Goal: Contribute content: Contribute content

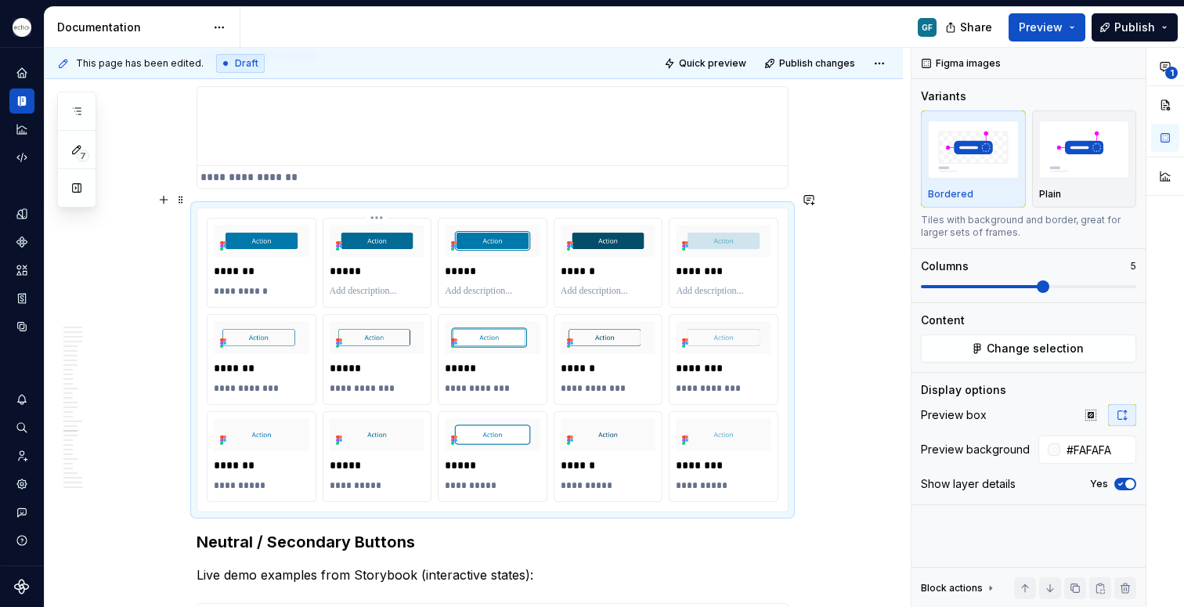
click at [341, 285] on p at bounding box center [378, 291] width 96 height 13
click at [454, 285] on p at bounding box center [493, 291] width 96 height 13
click at [583, 285] on p at bounding box center [609, 291] width 96 height 13
click at [725, 285] on p at bounding box center [724, 291] width 96 height 13
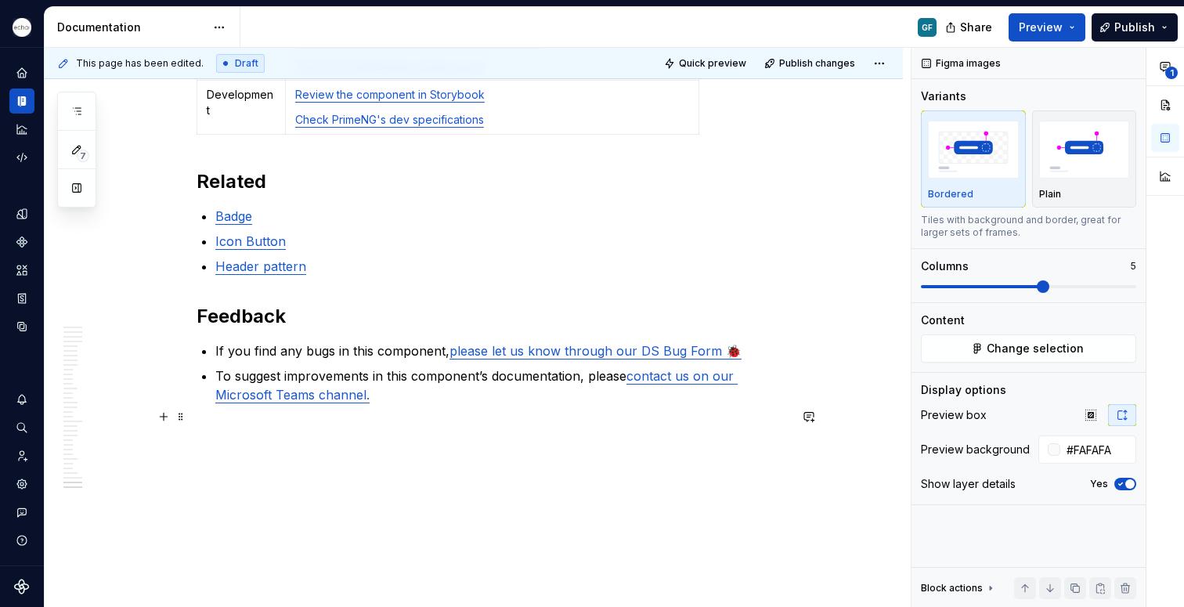
scroll to position [12145, 0]
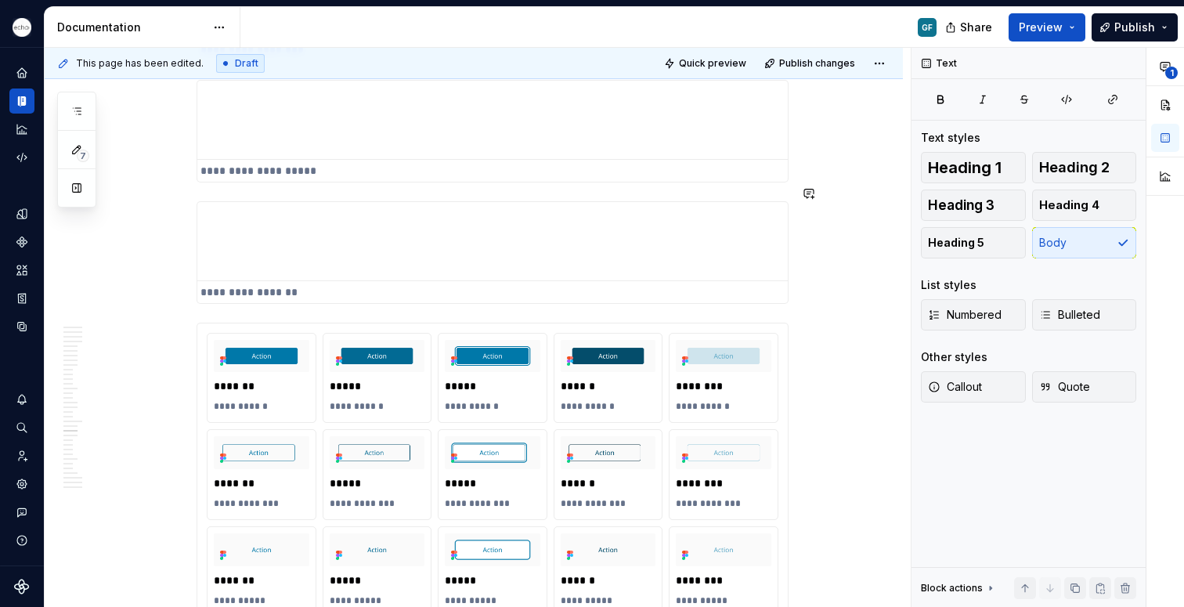
scroll to position [5621, 0]
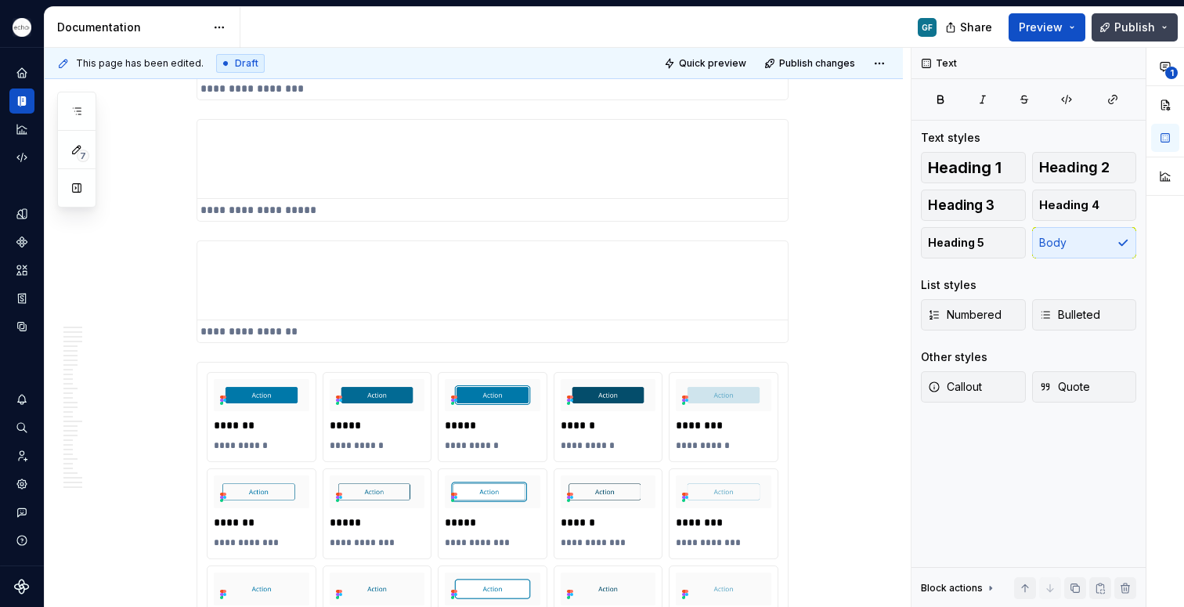
click at [1118, 27] on span "Publish" at bounding box center [1135, 28] width 41 height 16
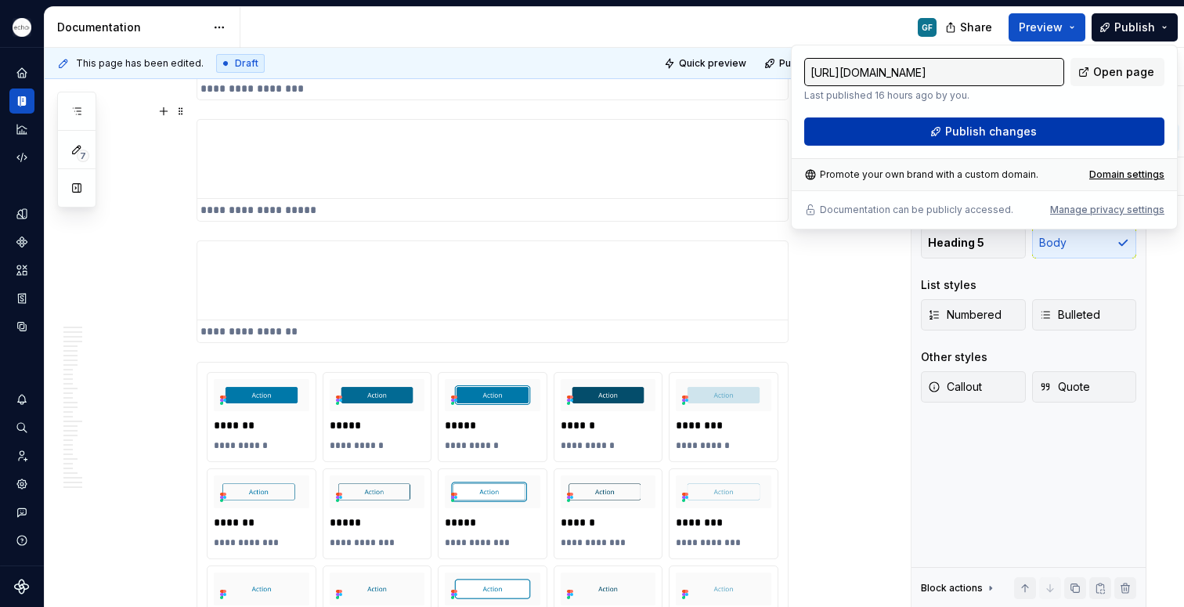
click at [901, 128] on button "Publish changes" at bounding box center [984, 131] width 360 height 28
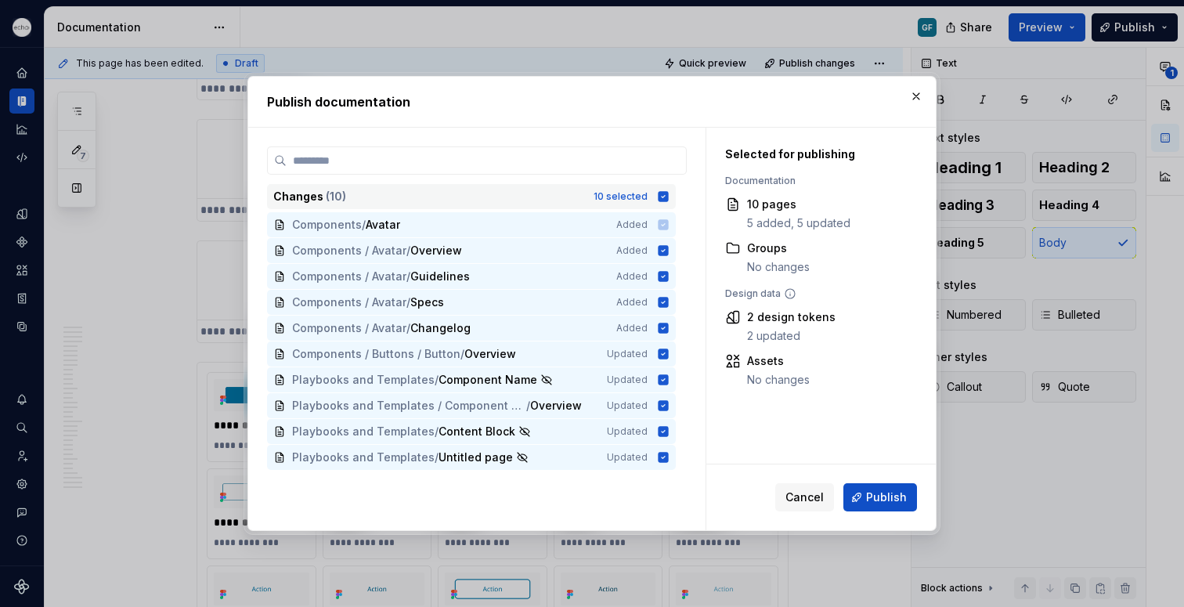
click at [661, 195] on icon at bounding box center [664, 196] width 10 height 10
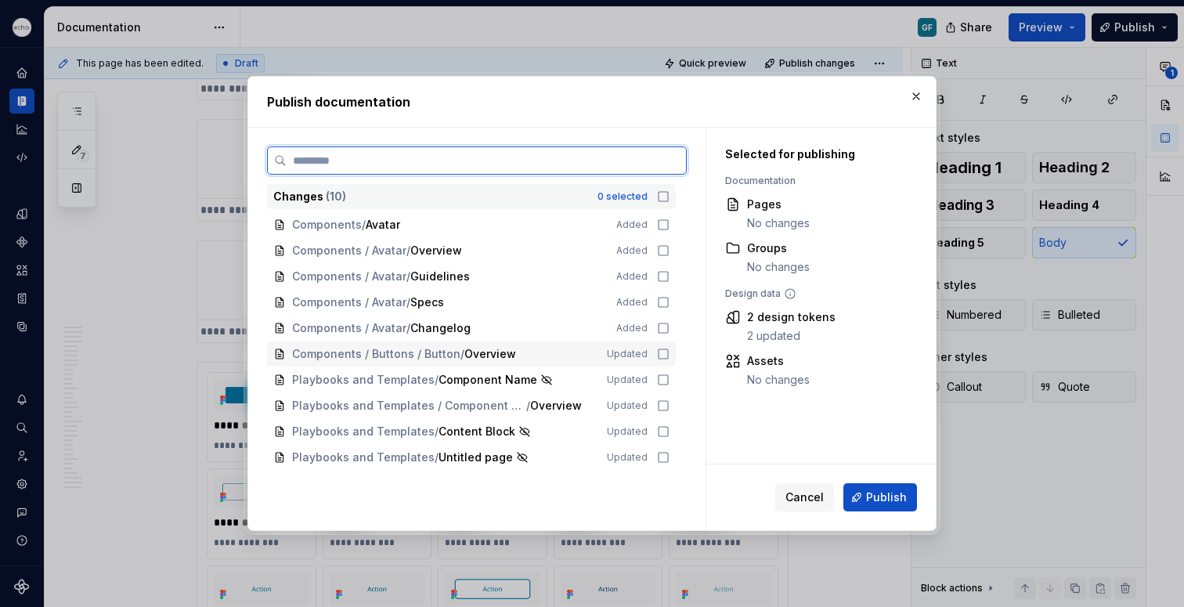
click at [657, 355] on icon at bounding box center [663, 354] width 13 height 13
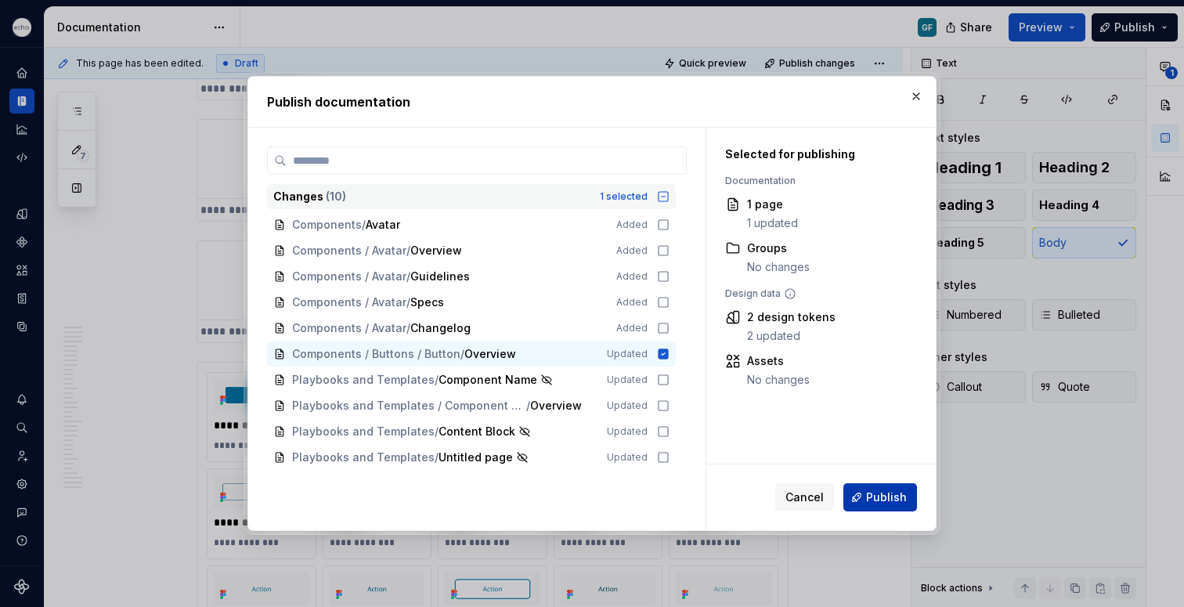
click at [871, 500] on span "Publish" at bounding box center [886, 498] width 41 height 16
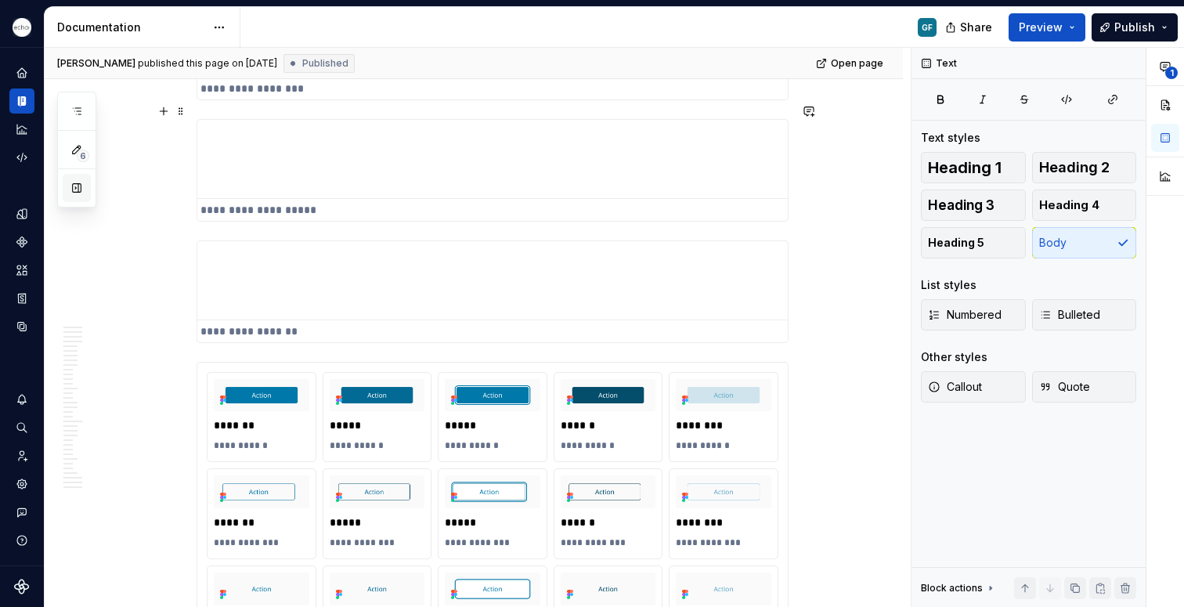
click at [77, 187] on button "button" at bounding box center [77, 188] width 28 height 28
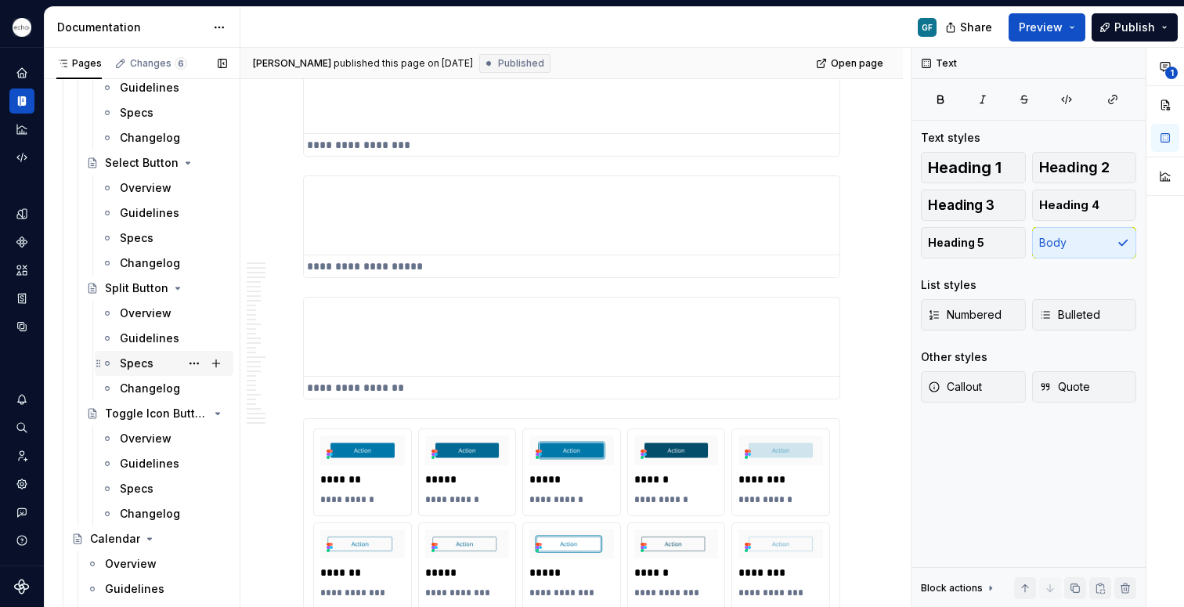
scroll to position [1346, 0]
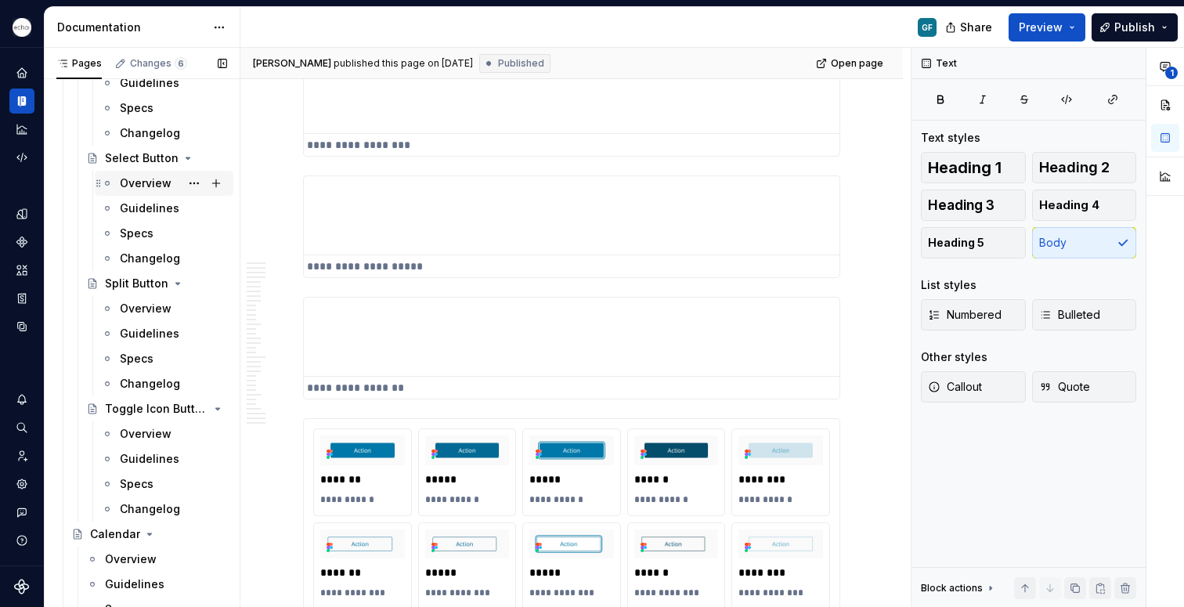
click at [139, 173] on div "Overview" at bounding box center [173, 183] width 107 height 22
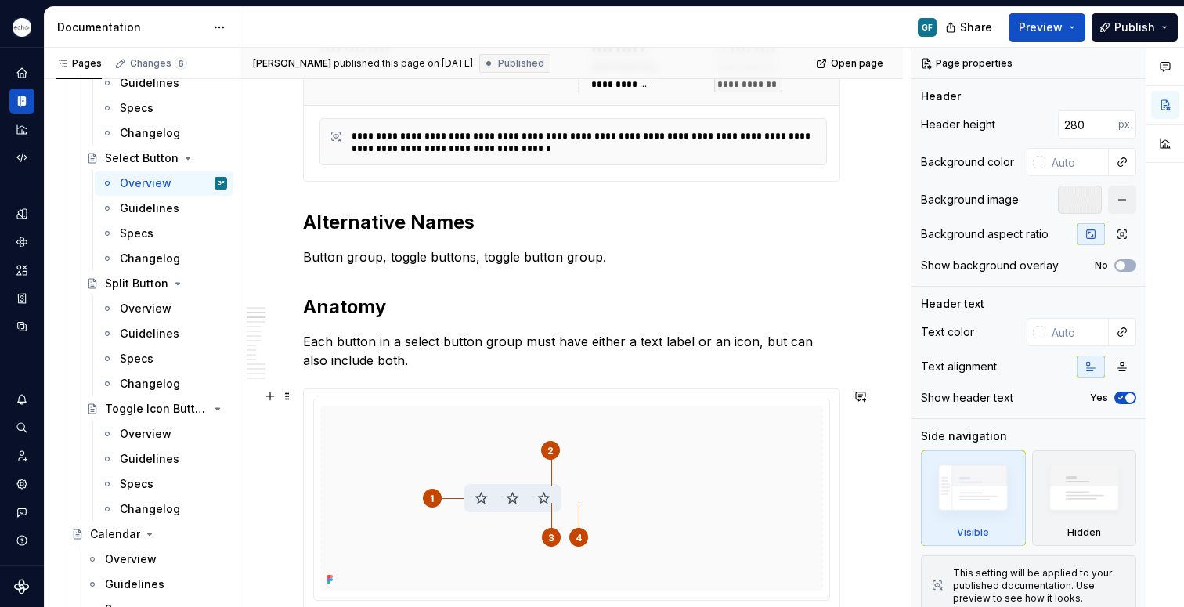
scroll to position [488, 0]
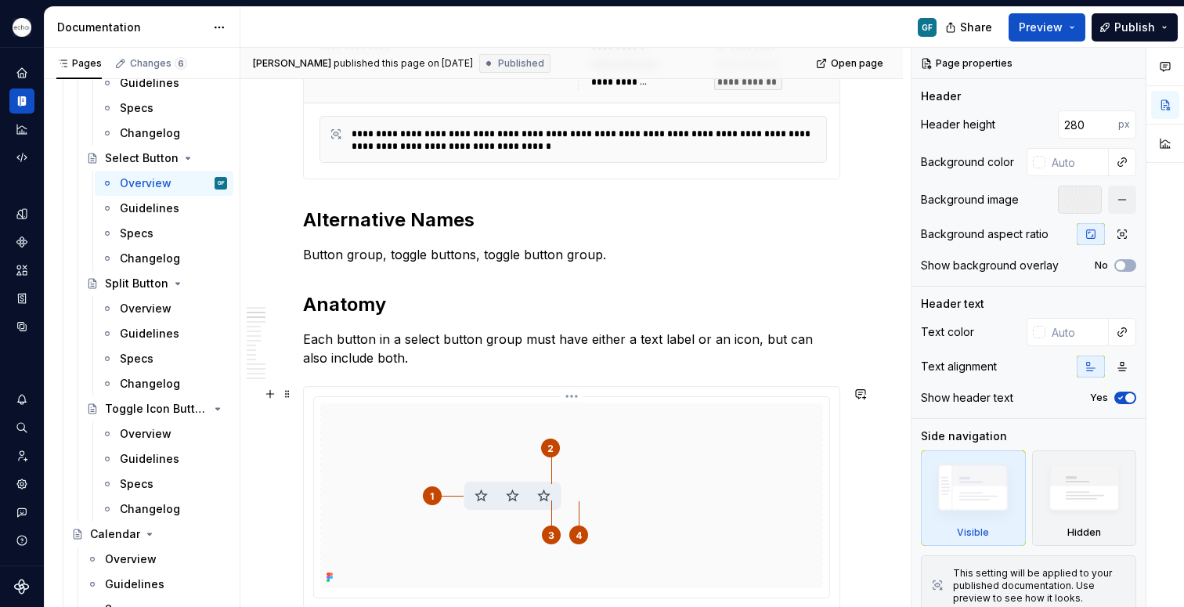
click at [572, 397] on html "Echo GF Dataset PPG Documentation GF Share Preview Publish Pages Changes 6 Add …" at bounding box center [592, 303] width 1184 height 607
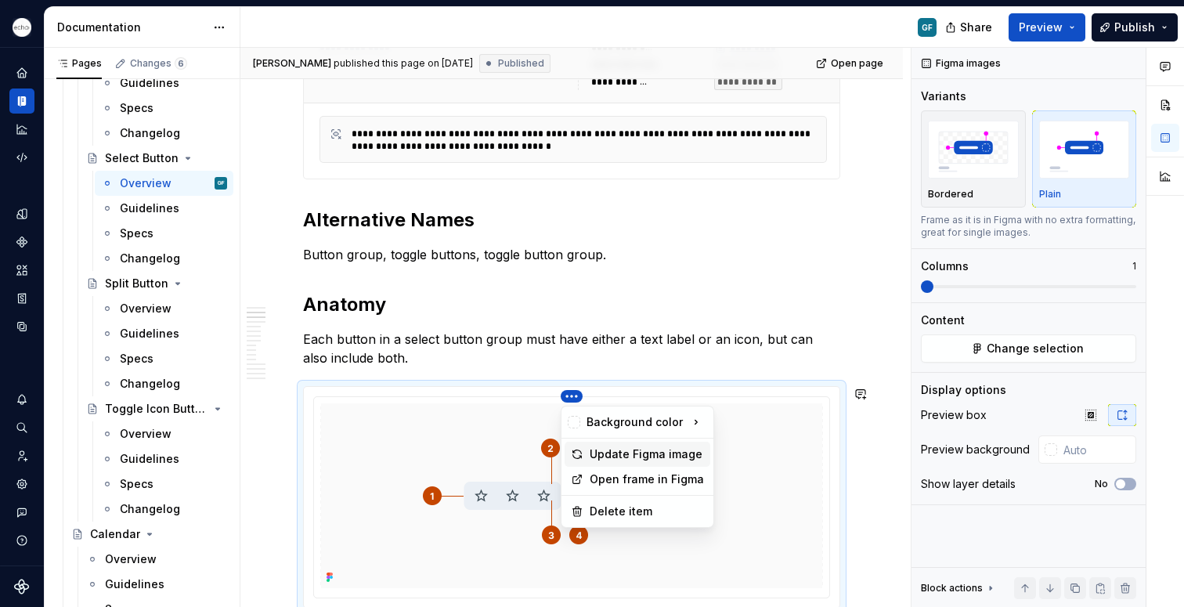
click at [602, 455] on div "Update Figma image" at bounding box center [647, 454] width 114 height 16
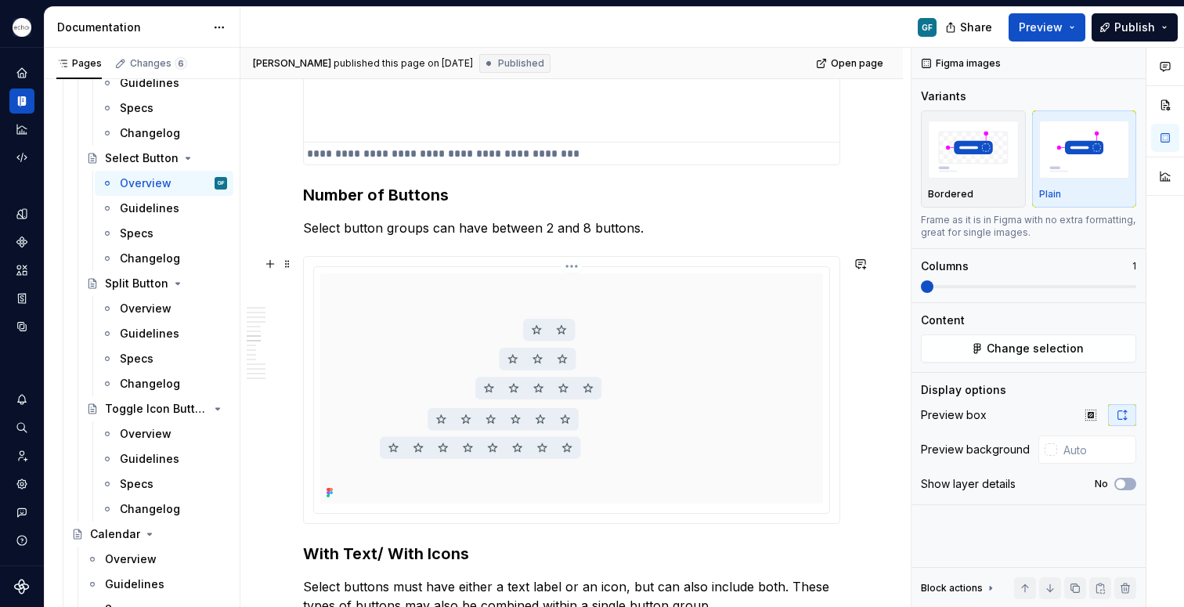
scroll to position [2089, 0]
click at [572, 267] on html "Echo GF Dataset PPG Documentation GF Share Preview Publish Pages Changes 6 Add …" at bounding box center [592, 303] width 1184 height 607
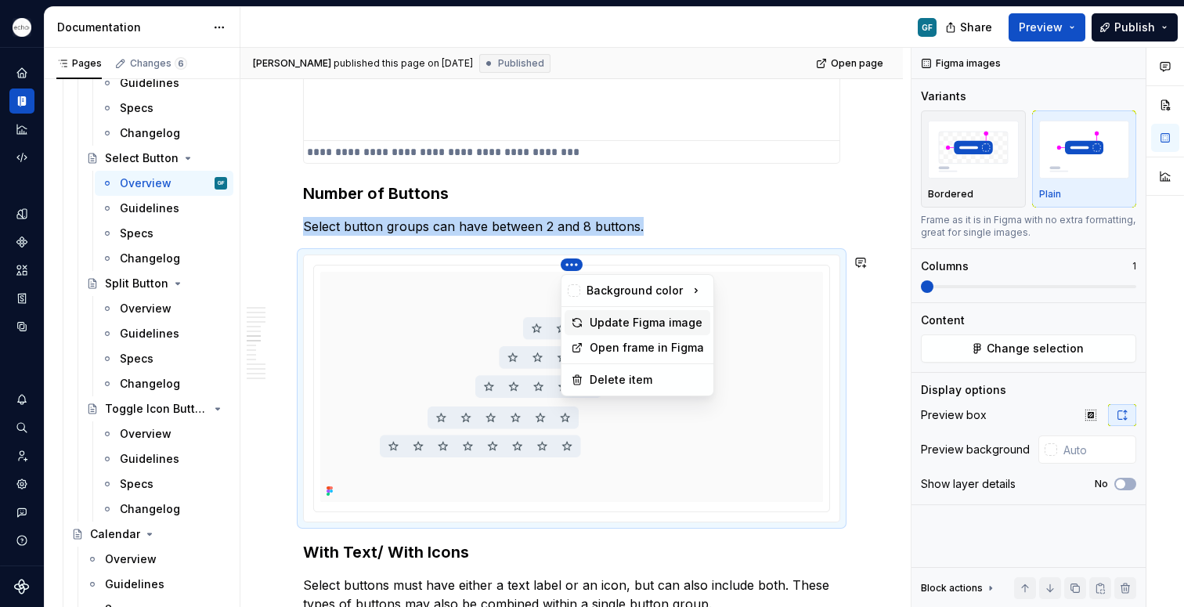
click at [602, 323] on div "Update Figma image" at bounding box center [647, 323] width 114 height 16
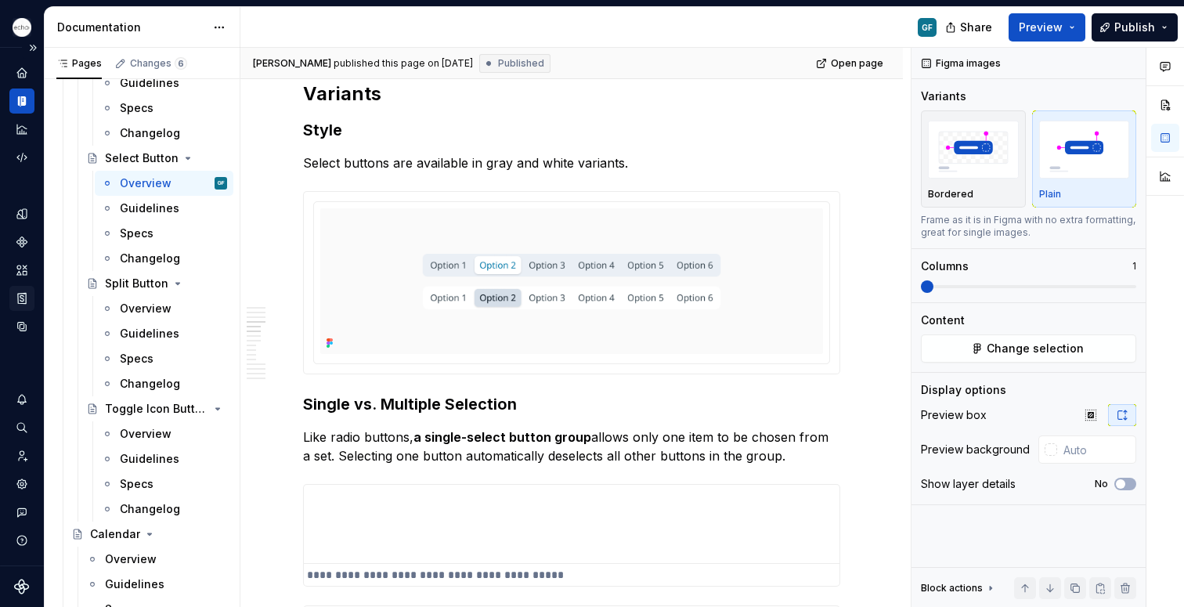
scroll to position [1245, 0]
click at [135, 310] on div "Overview" at bounding box center [146, 309] width 52 height 16
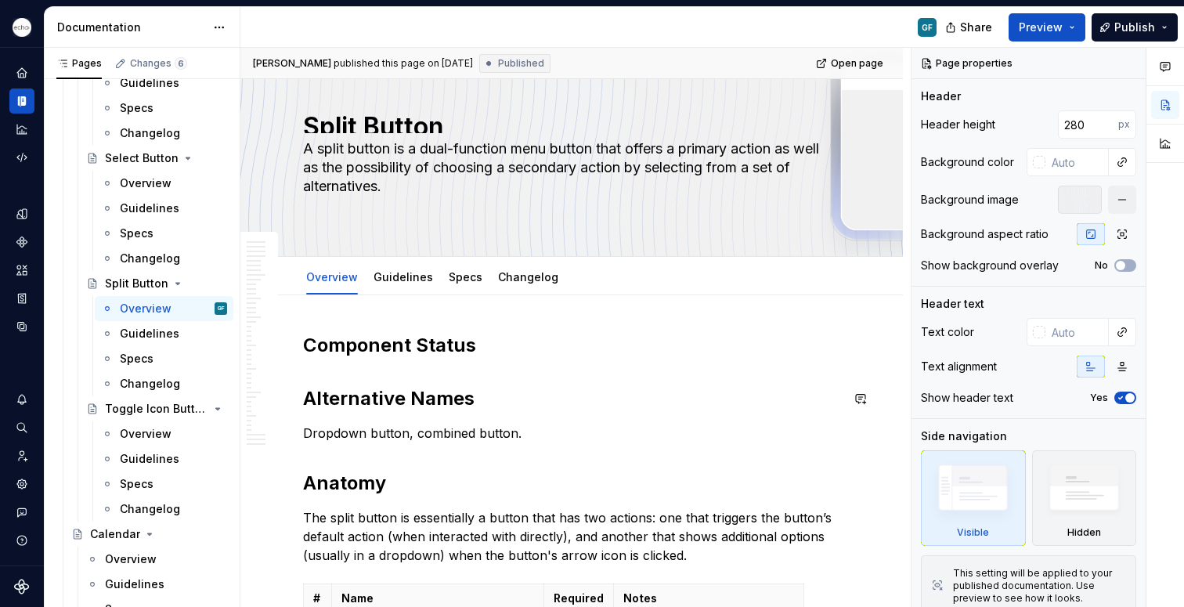
scroll to position [38, 0]
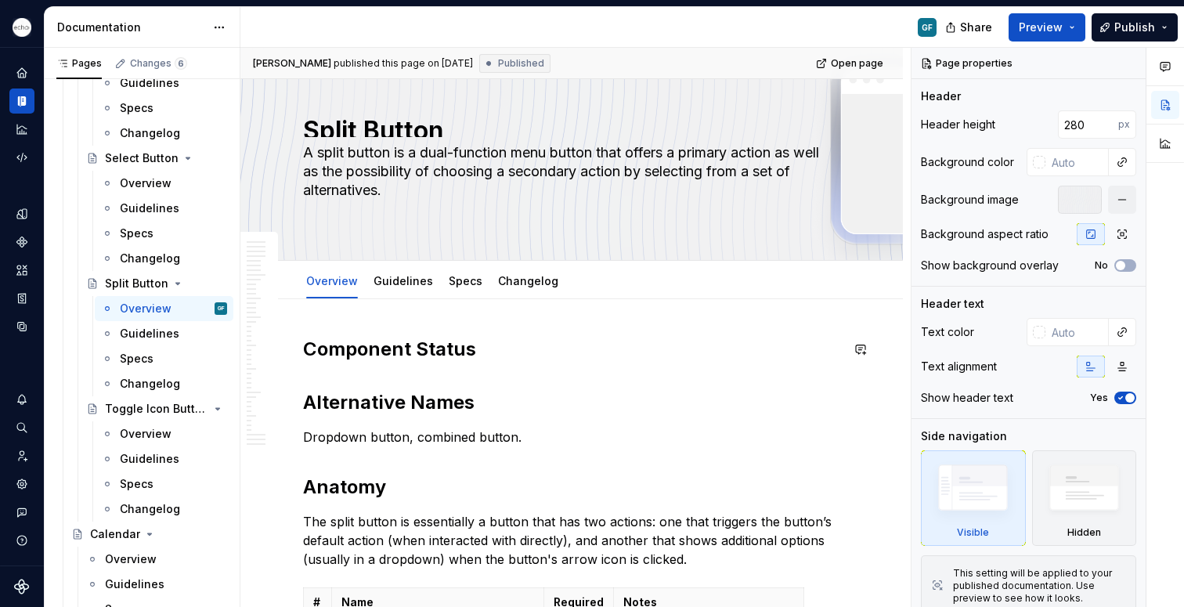
click at [481, 354] on h2 "Component Status" at bounding box center [571, 349] width 537 height 25
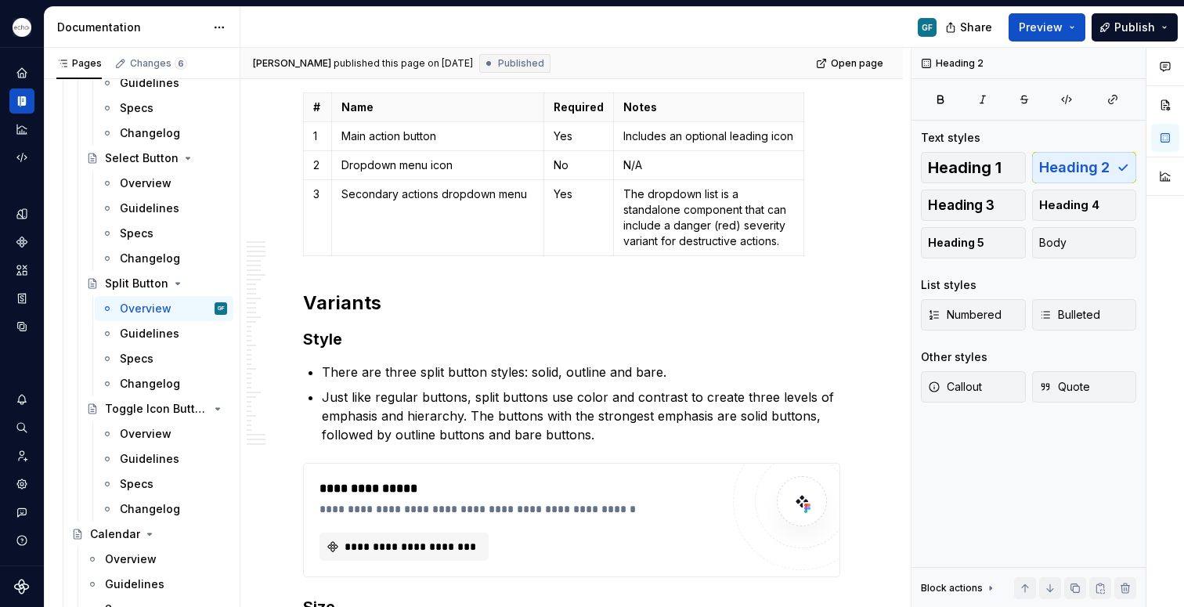
scroll to position [1082, 0]
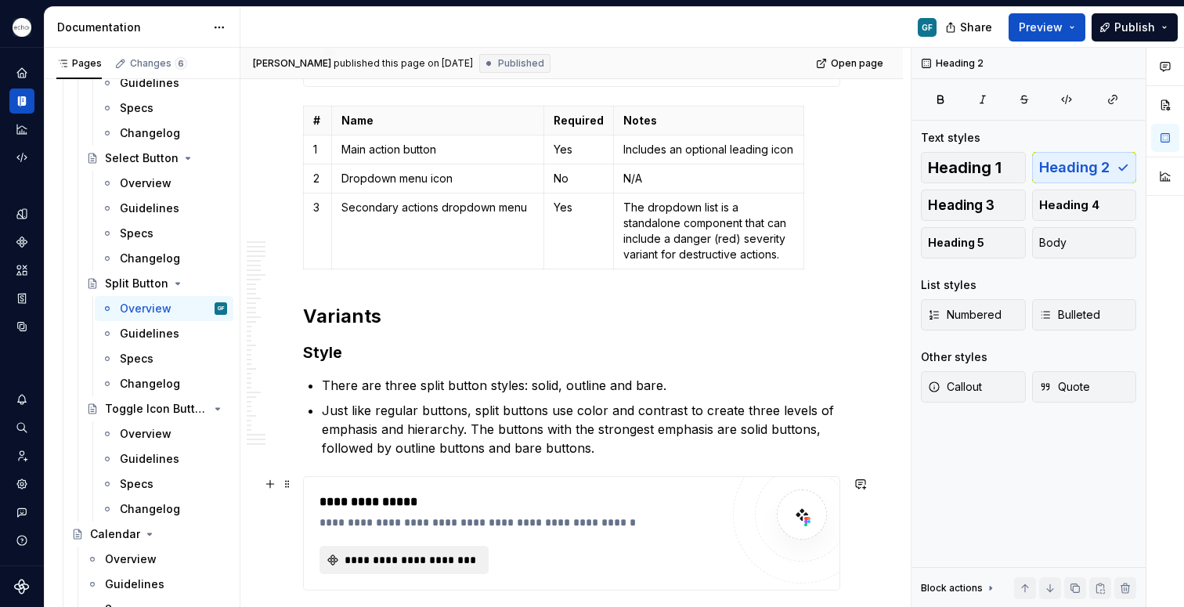
click at [399, 561] on span "**********" at bounding box center [410, 560] width 136 height 16
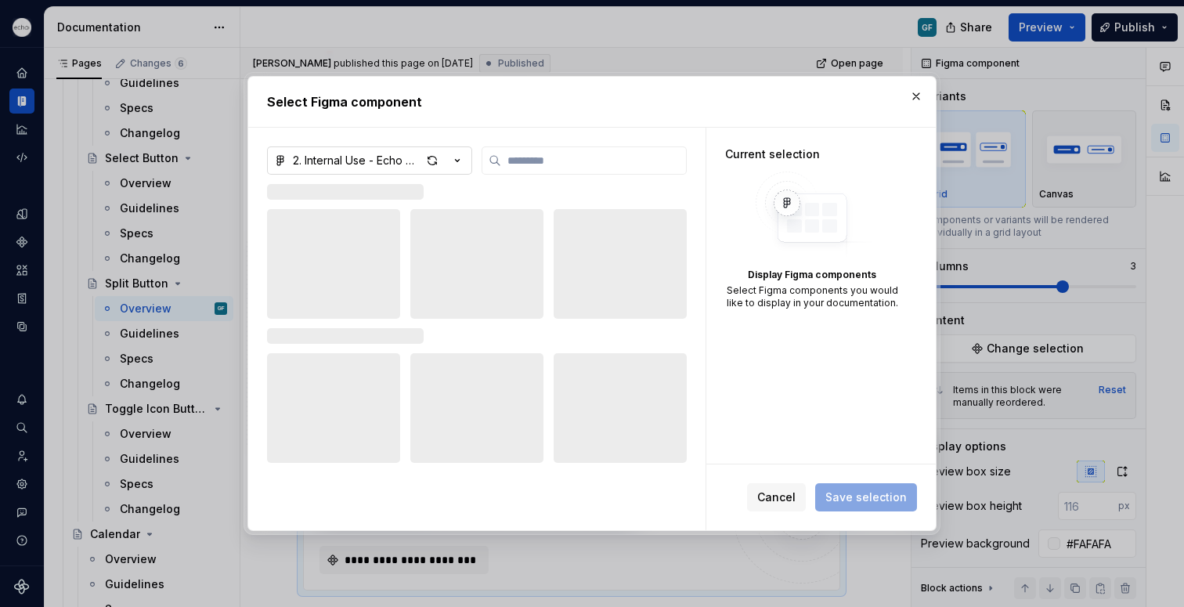
click at [459, 160] on icon "button" at bounding box center [458, 161] width 4 height 2
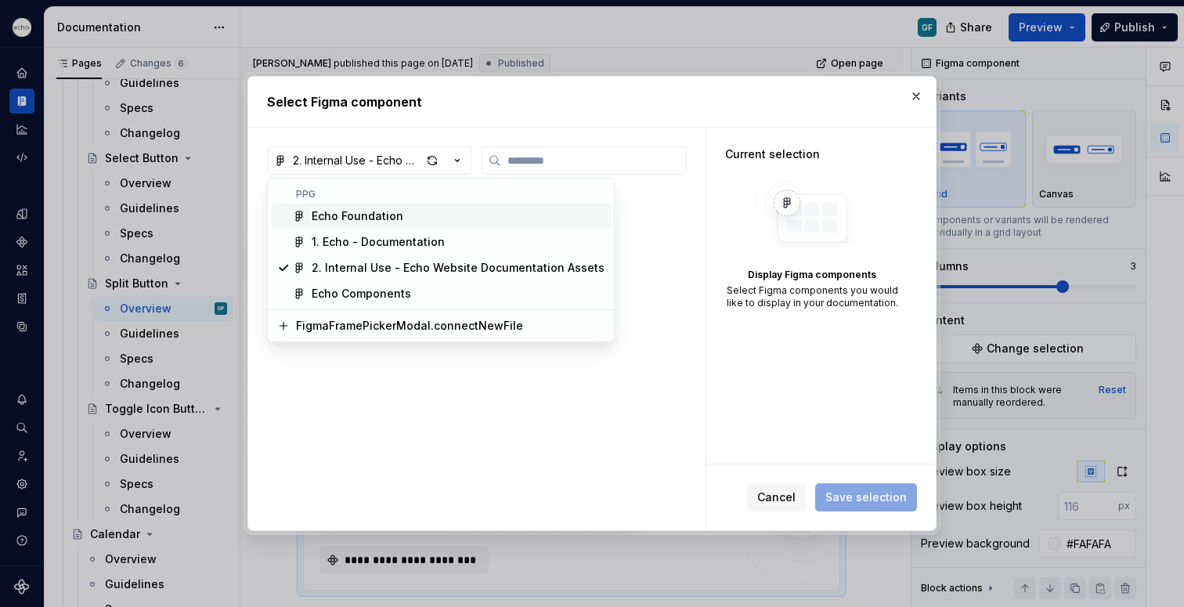
type textarea "*"
click at [406, 294] on div "Echo Components" at bounding box center [361, 294] width 99 height 16
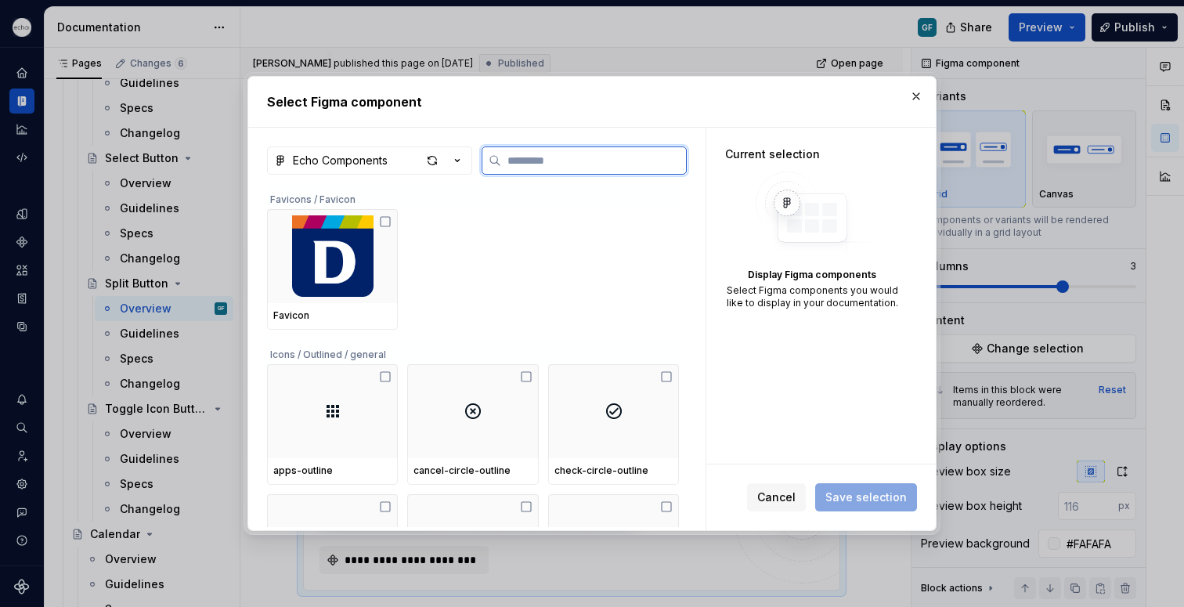
click at [528, 158] on input "search" at bounding box center [593, 161] width 185 height 16
type input "*****"
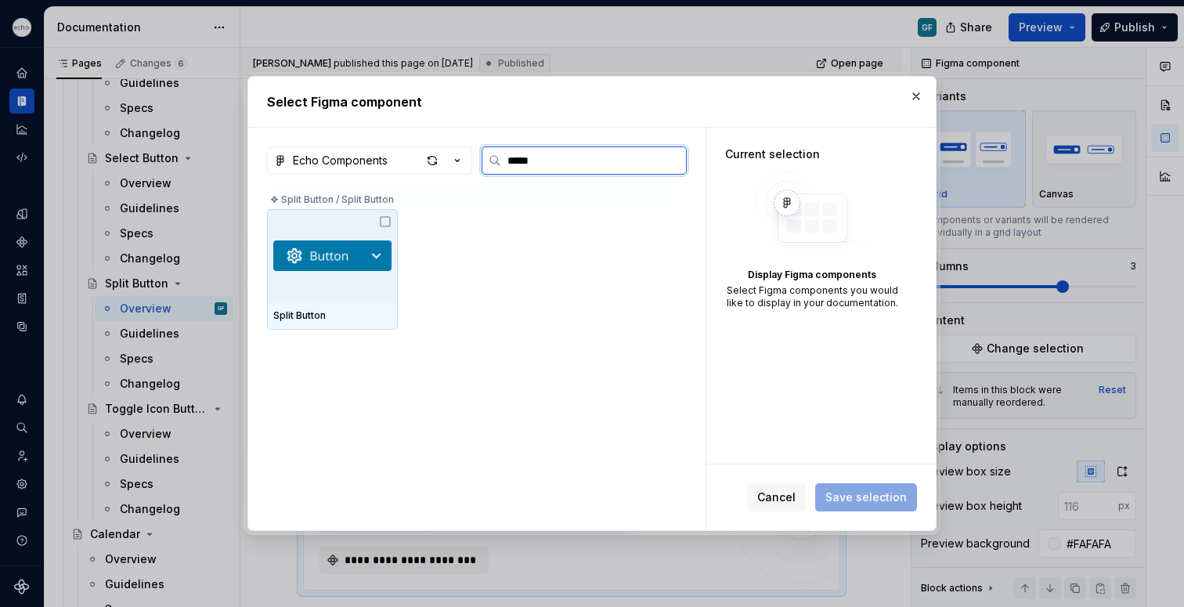
click at [385, 222] on icon at bounding box center [385, 221] width 13 height 13
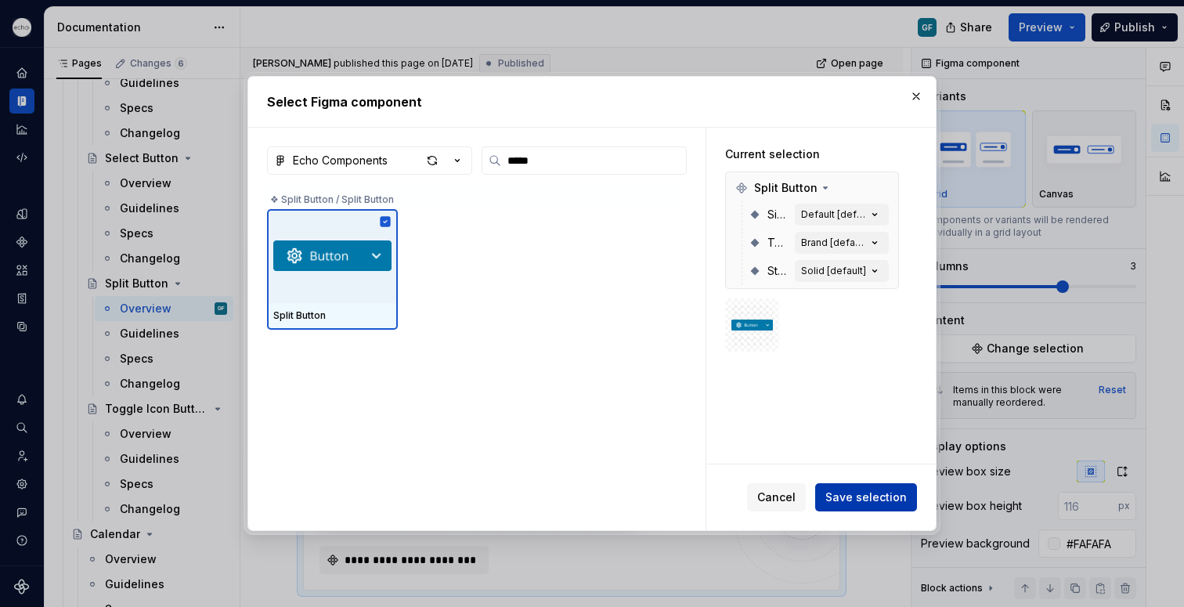
click at [869, 496] on span "Save selection" at bounding box center [866, 498] width 81 height 16
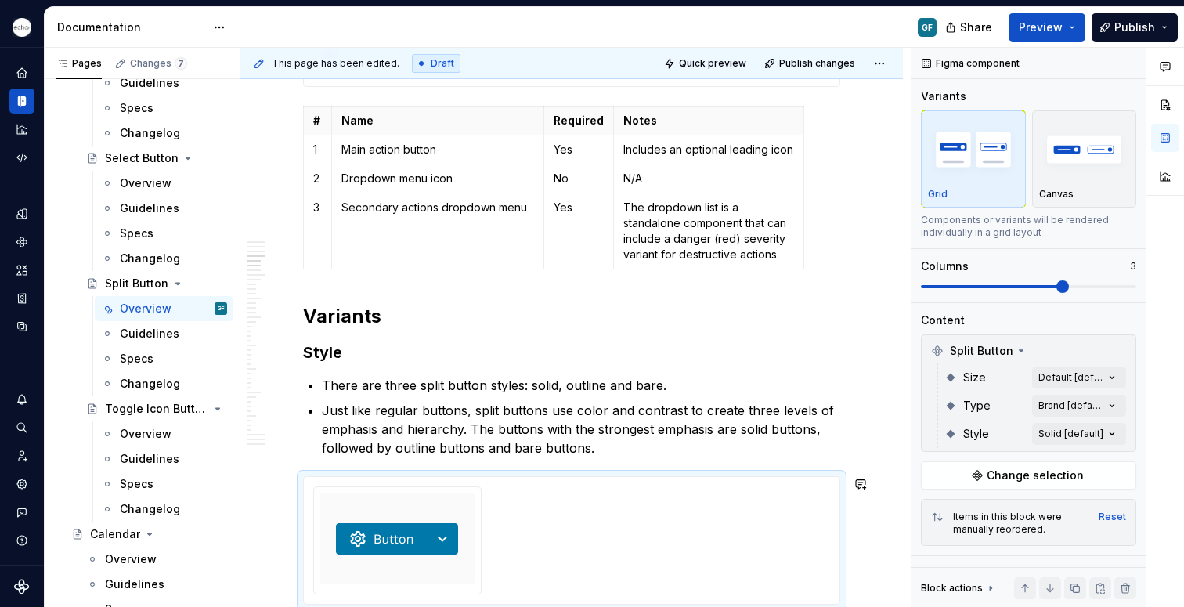
scroll to position [1206, 0]
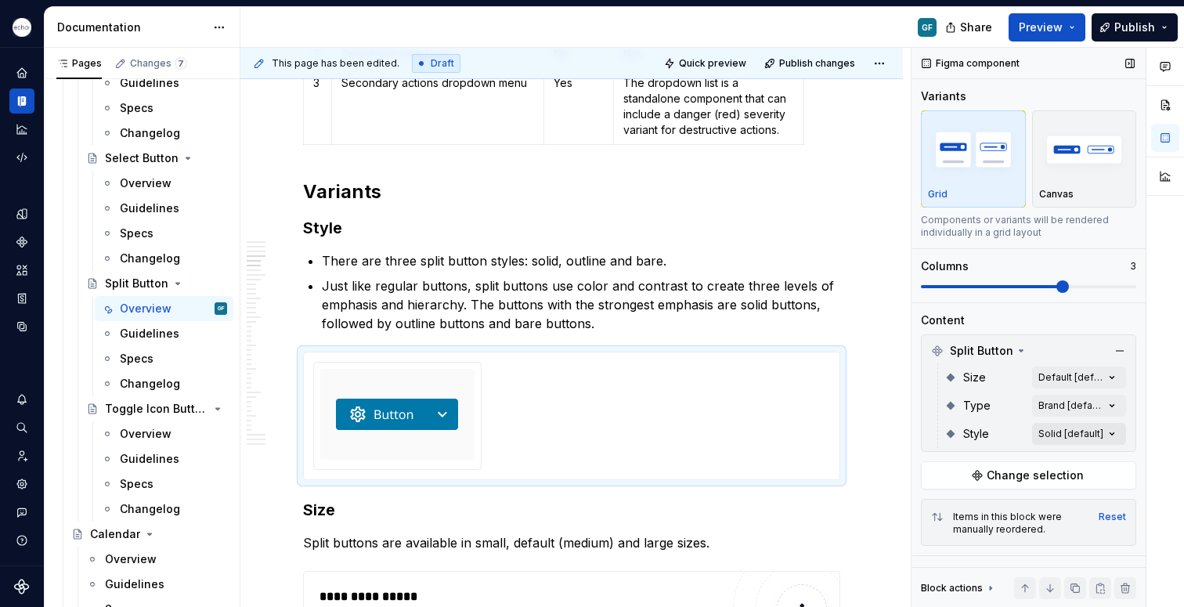
click at [1109, 433] on div "Comments Open comments No comments yet Select ‘Comment’ from the block context …" at bounding box center [1048, 328] width 273 height 560
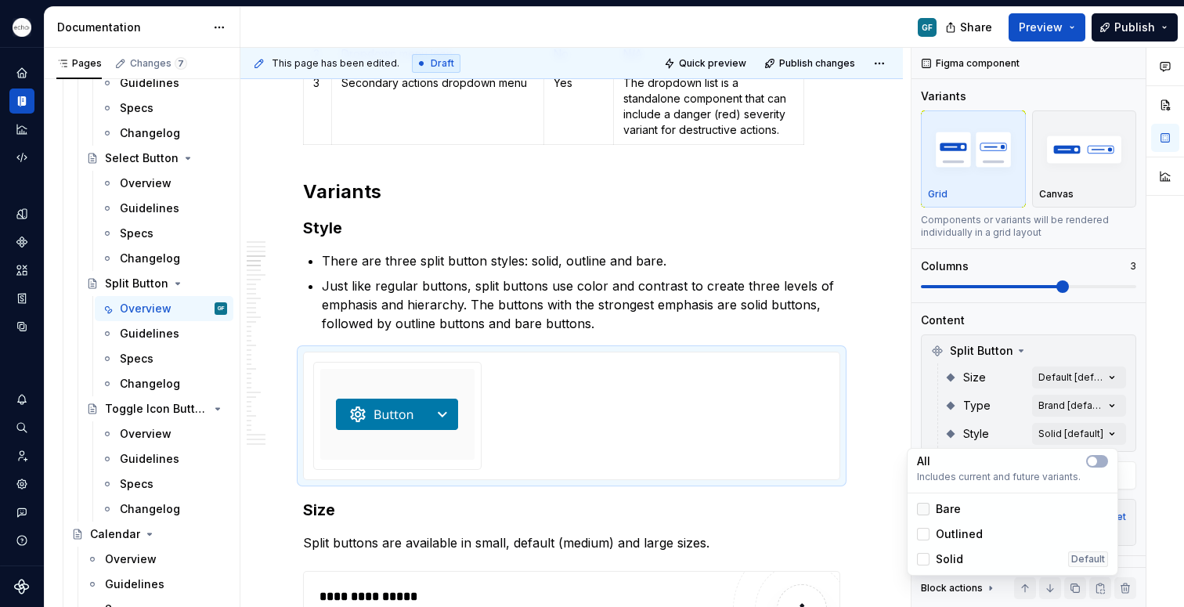
click at [929, 513] on div at bounding box center [923, 509] width 13 height 13
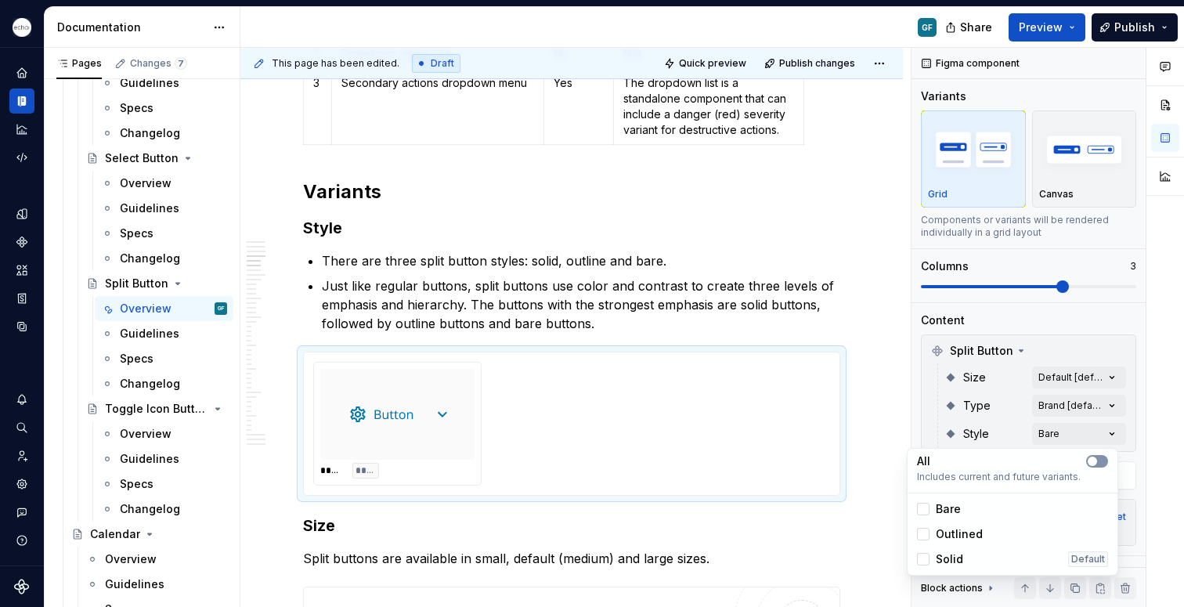
click at [1103, 455] on button "button" at bounding box center [1097, 461] width 22 height 13
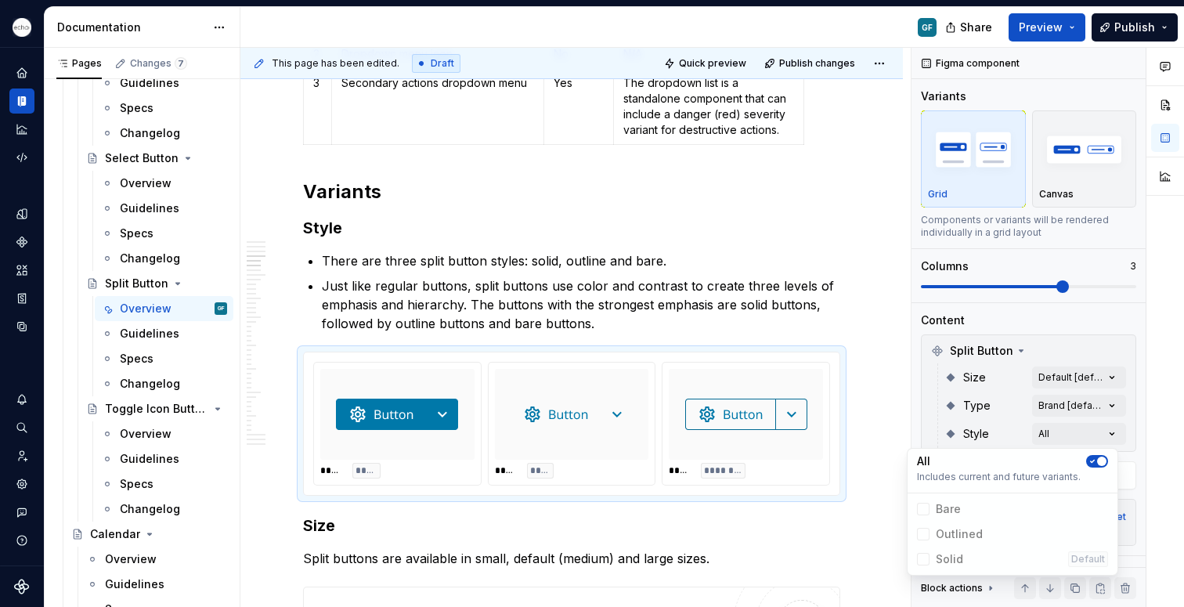
click at [759, 452] on html "Echo GF Dataset PPG Documentation GF Share Preview Publish Pages Changes 7 Add …" at bounding box center [592, 303] width 1184 height 607
click at [542, 441] on div "***** ***** ***** **** ***** ********" at bounding box center [571, 424] width 517 height 124
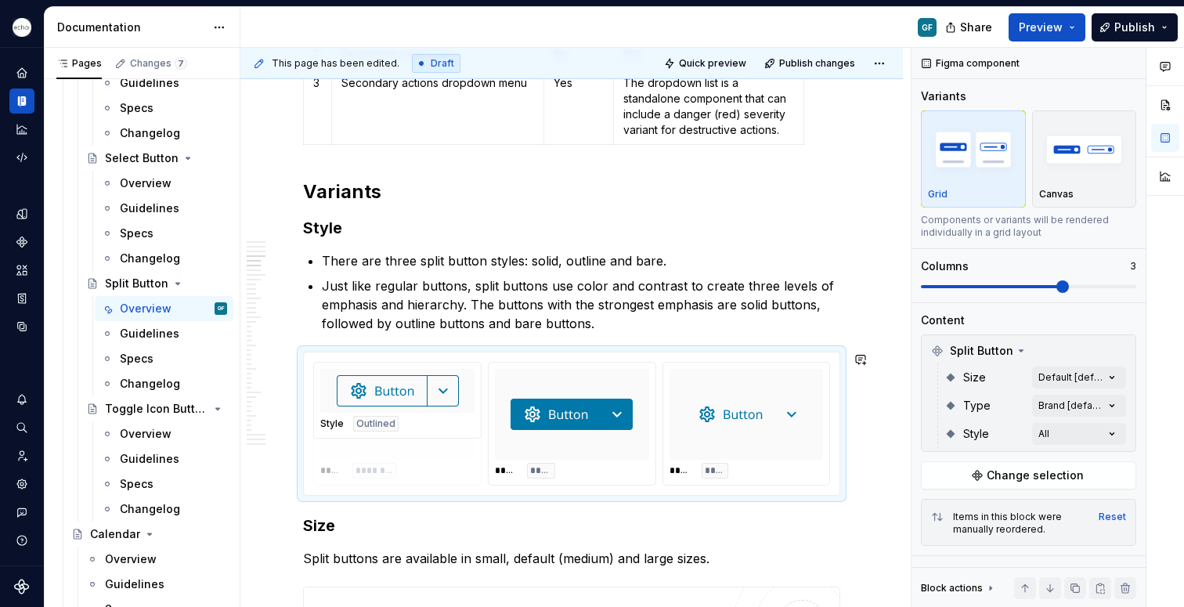
drag, startPoint x: 667, startPoint y: 452, endPoint x: 558, endPoint y: 450, distance: 108.9
click at [558, 450] on body "Echo GF Dataset PPG Documentation GF Share Preview Publish Pages Changes 7 Add …" at bounding box center [592, 303] width 1184 height 607
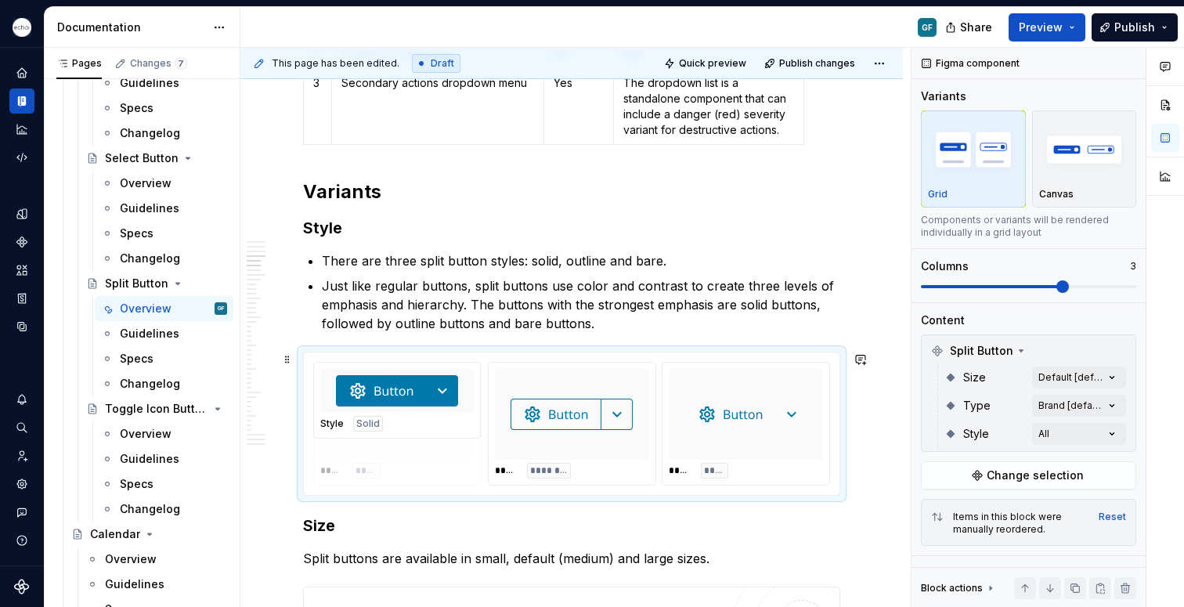
drag, startPoint x: 621, startPoint y: 435, endPoint x: 402, endPoint y: 433, distance: 219.3
click at [402, 433] on body "Echo GF Dataset PPG Documentation GF Share Preview Publish Pages Changes 7 Add …" at bounding box center [592, 303] width 1184 height 607
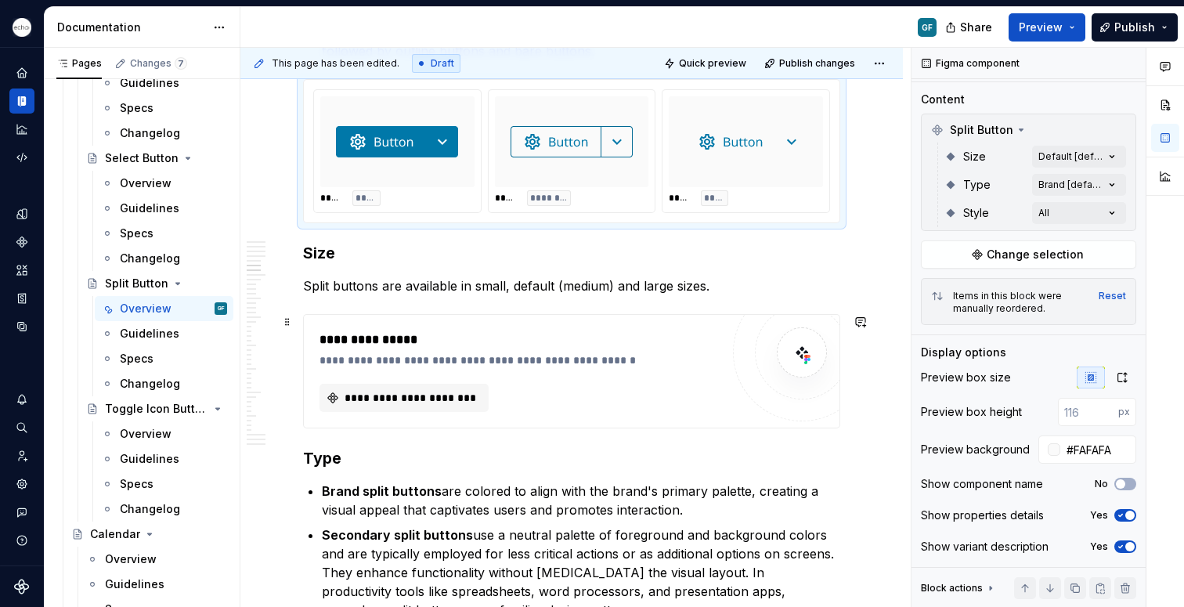
scroll to position [1481, 0]
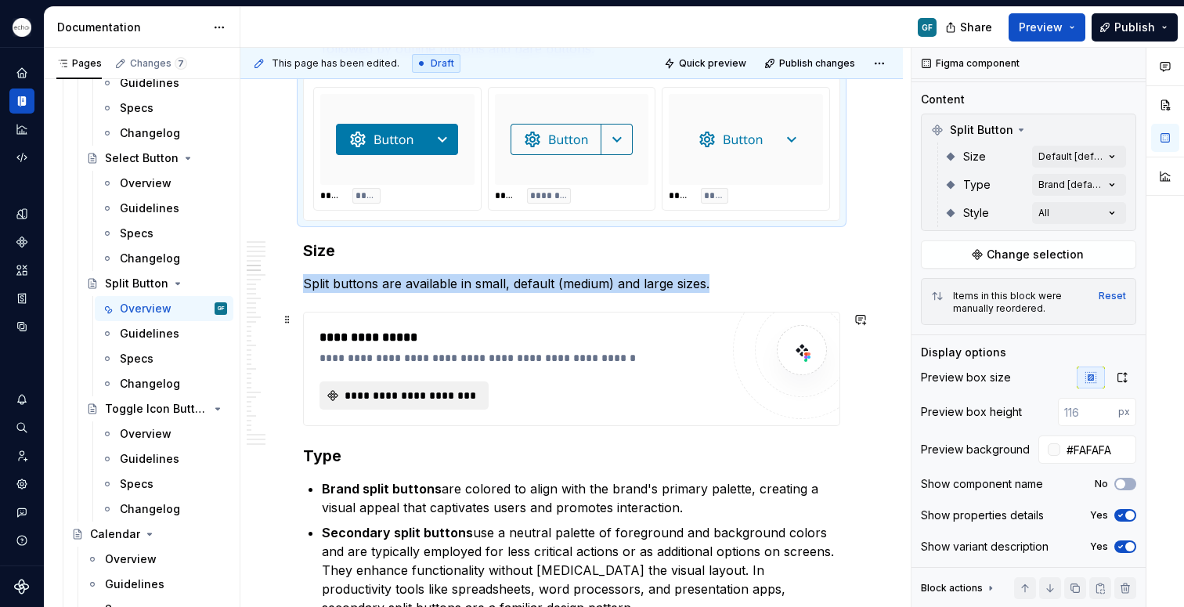
click at [395, 406] on button "**********" at bounding box center [404, 395] width 169 height 28
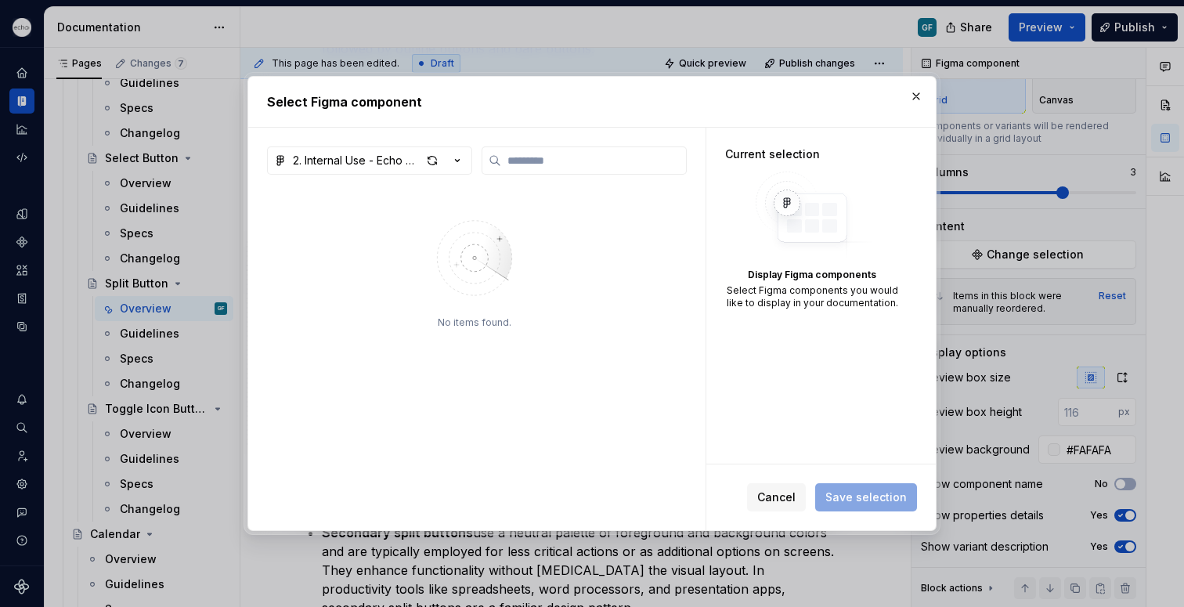
scroll to position [94, 0]
type textarea "*"
click at [457, 161] on icon "button" at bounding box center [458, 161] width 16 height 16
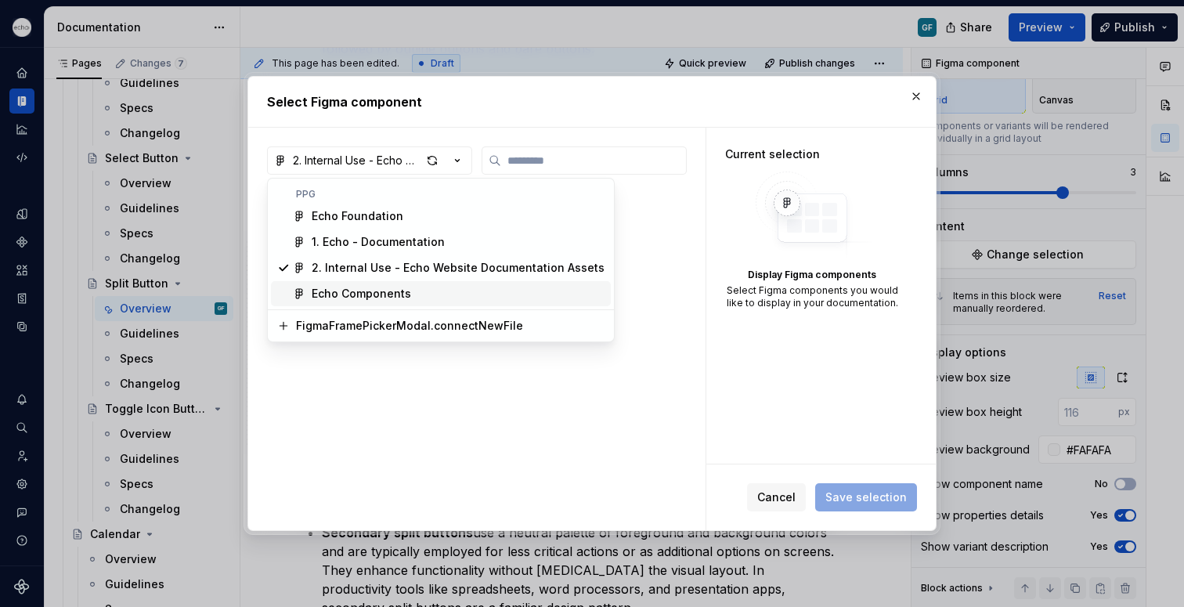
click at [341, 291] on div "Echo Components" at bounding box center [361, 294] width 99 height 16
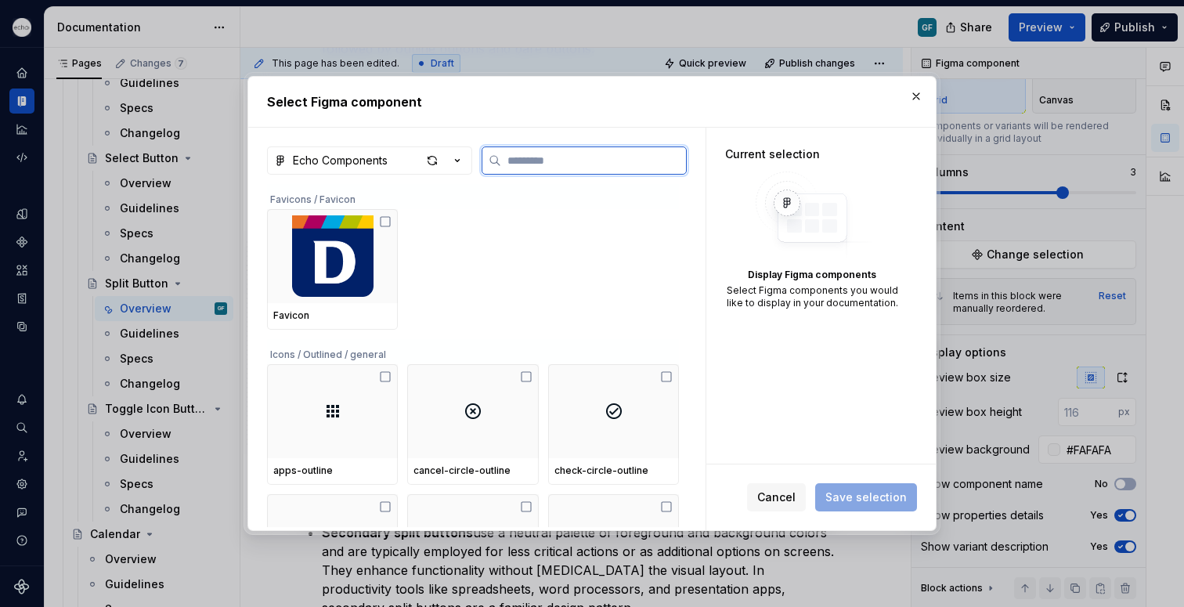
click at [546, 161] on input "search" at bounding box center [593, 161] width 185 height 16
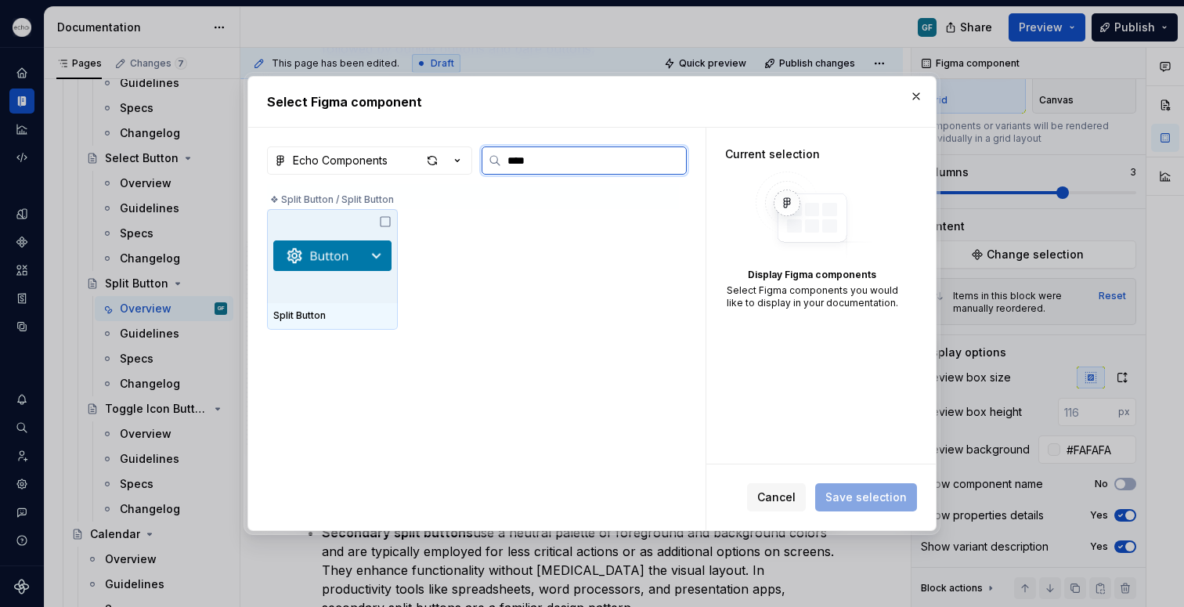
type input "*****"
click at [385, 227] on icon at bounding box center [385, 221] width 13 height 13
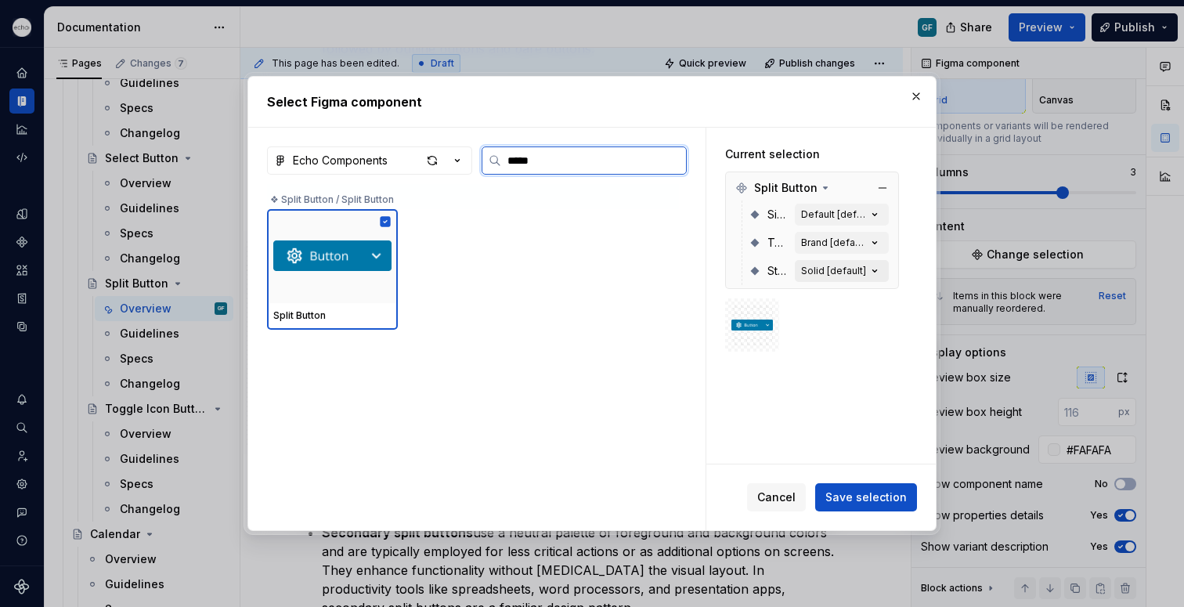
click at [844, 271] on div "Solid [default]" at bounding box center [833, 271] width 65 height 13
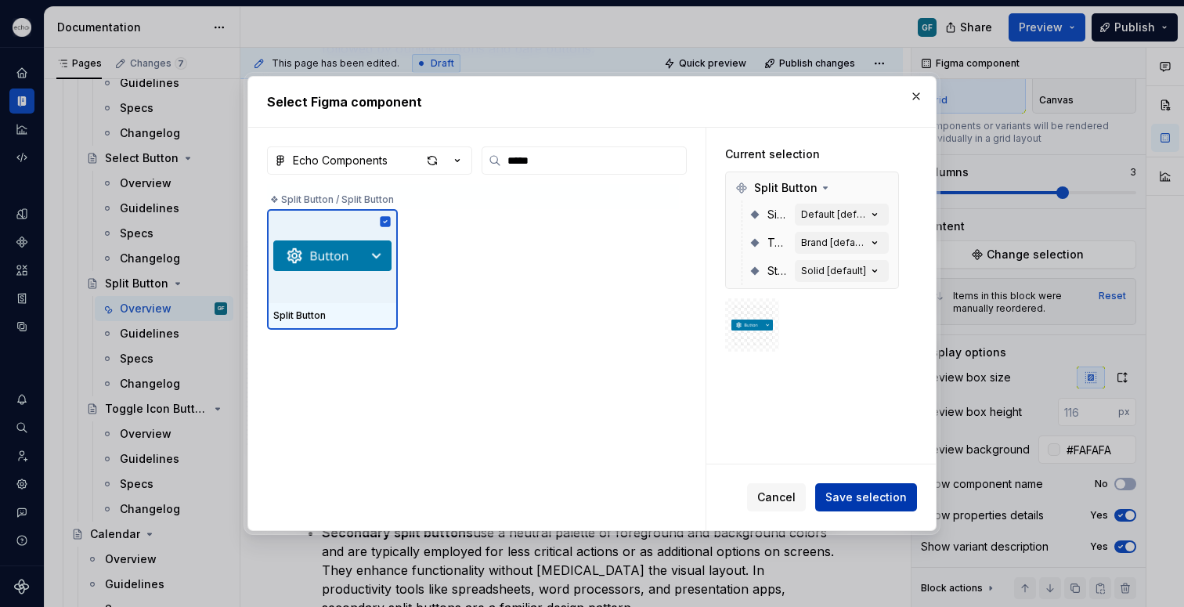
click at [876, 497] on span "Save selection" at bounding box center [866, 498] width 81 height 16
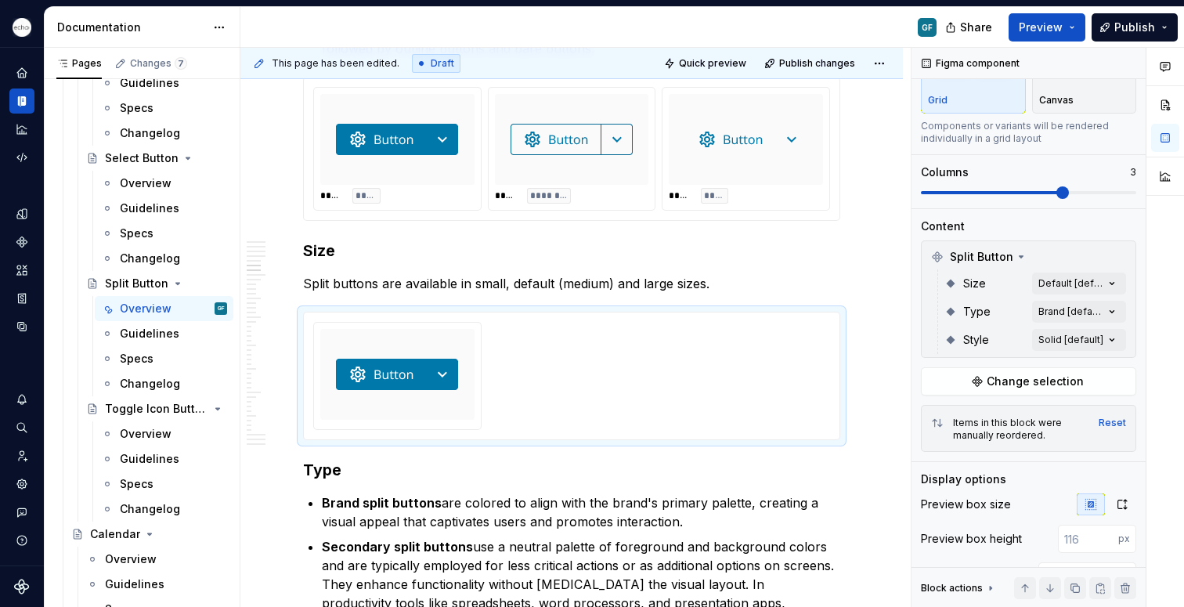
scroll to position [221, 0]
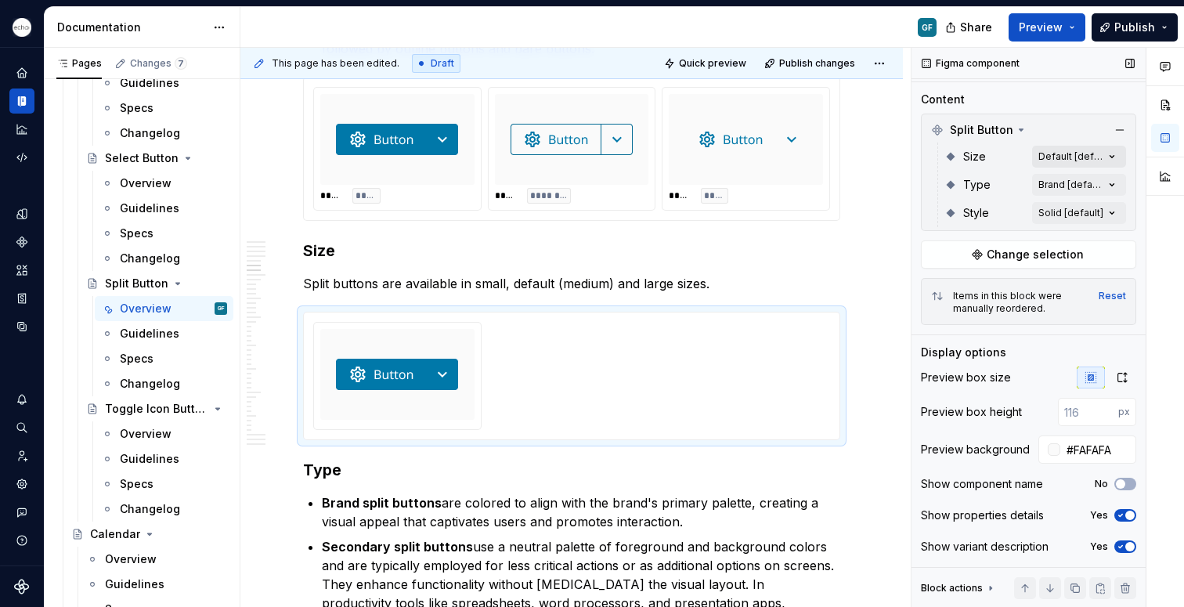
click at [1092, 159] on div "Comments Open comments No comments yet Select ‘Comment’ from the block context …" at bounding box center [1048, 328] width 273 height 560
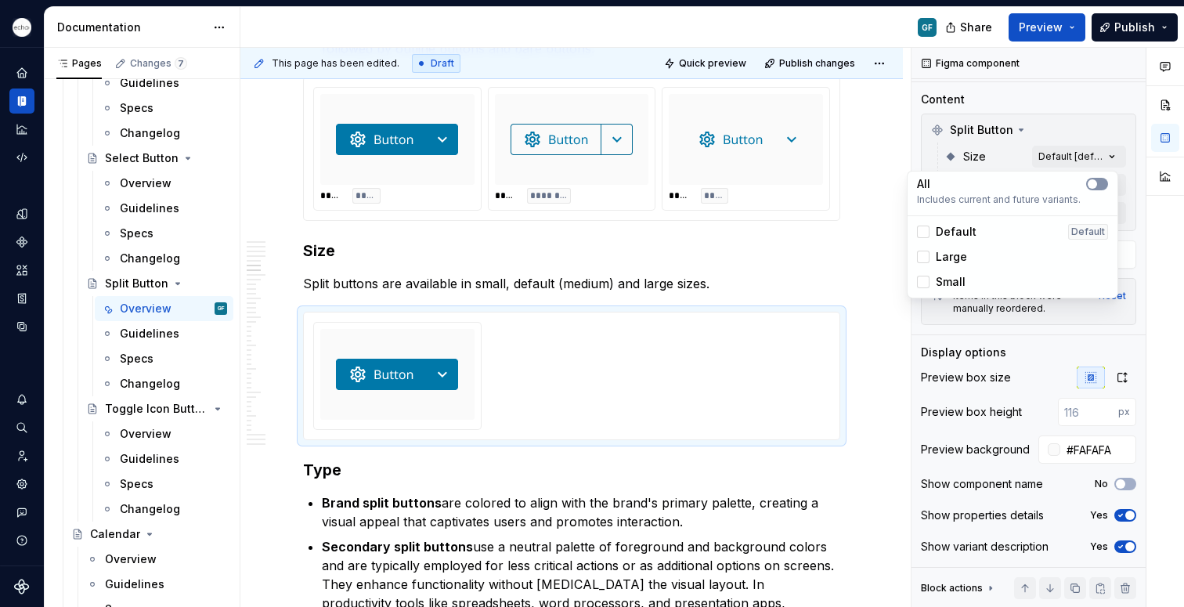
click at [1102, 181] on button "button" at bounding box center [1097, 184] width 22 height 13
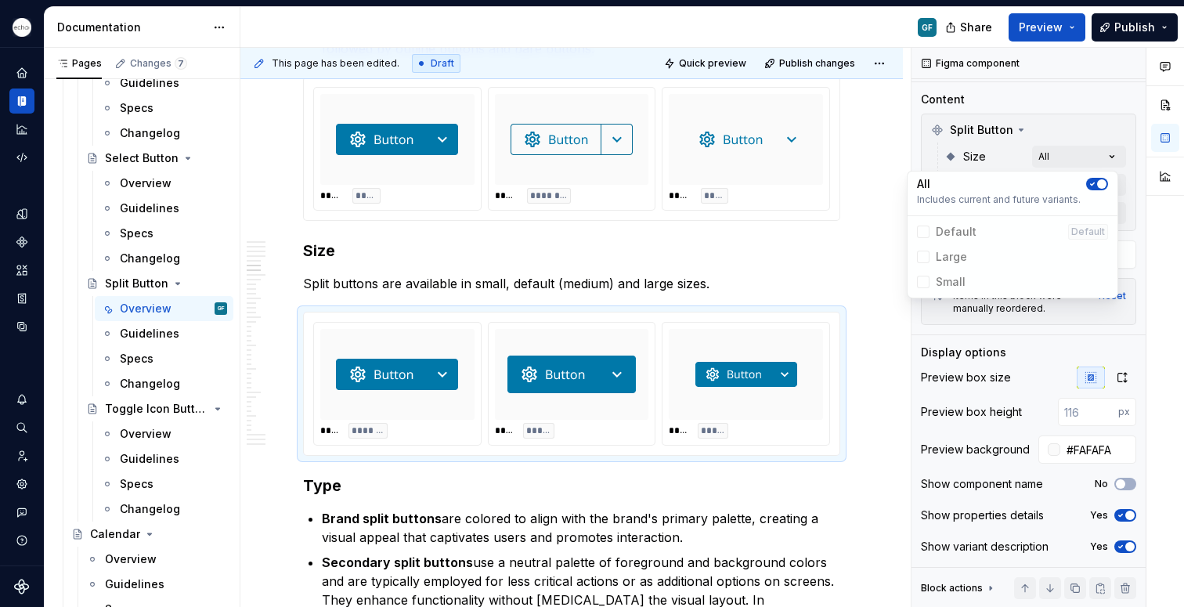
click at [741, 402] on html "Echo GF Dataset PPG Documentation GF Share Preview Publish Pages Changes 7 Add …" at bounding box center [592, 303] width 1184 height 607
drag, startPoint x: 741, startPoint y: 402, endPoint x: 508, endPoint y: 399, distance: 232.6
click at [434, 400] on div "**** ******* **** ***** **** *****" at bounding box center [571, 384] width 517 height 124
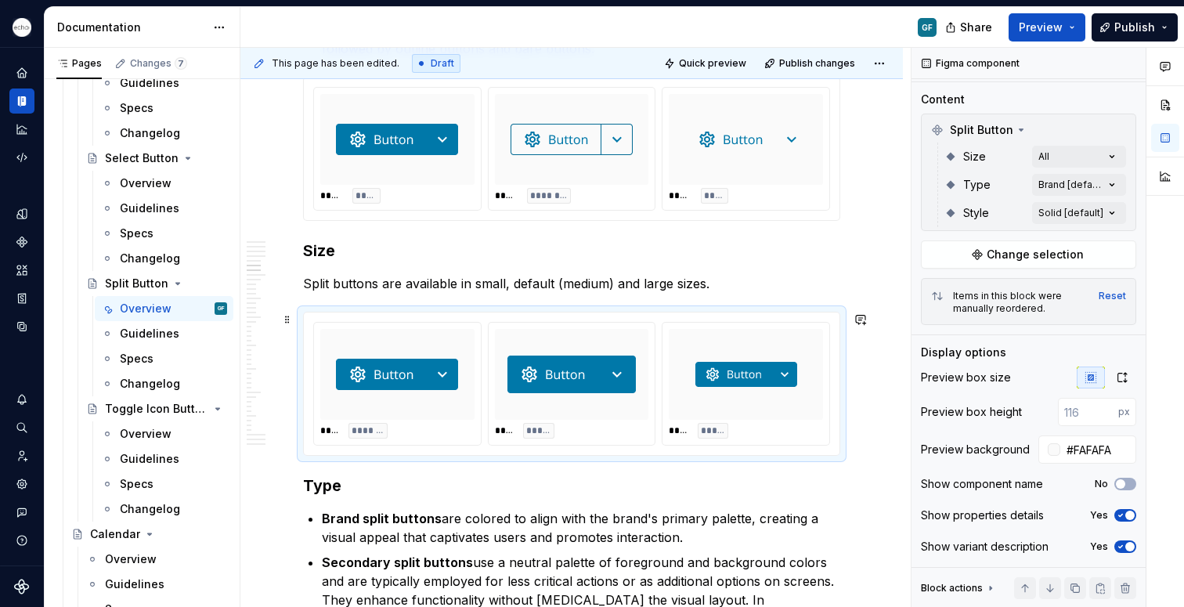
scroll to position [0, 0]
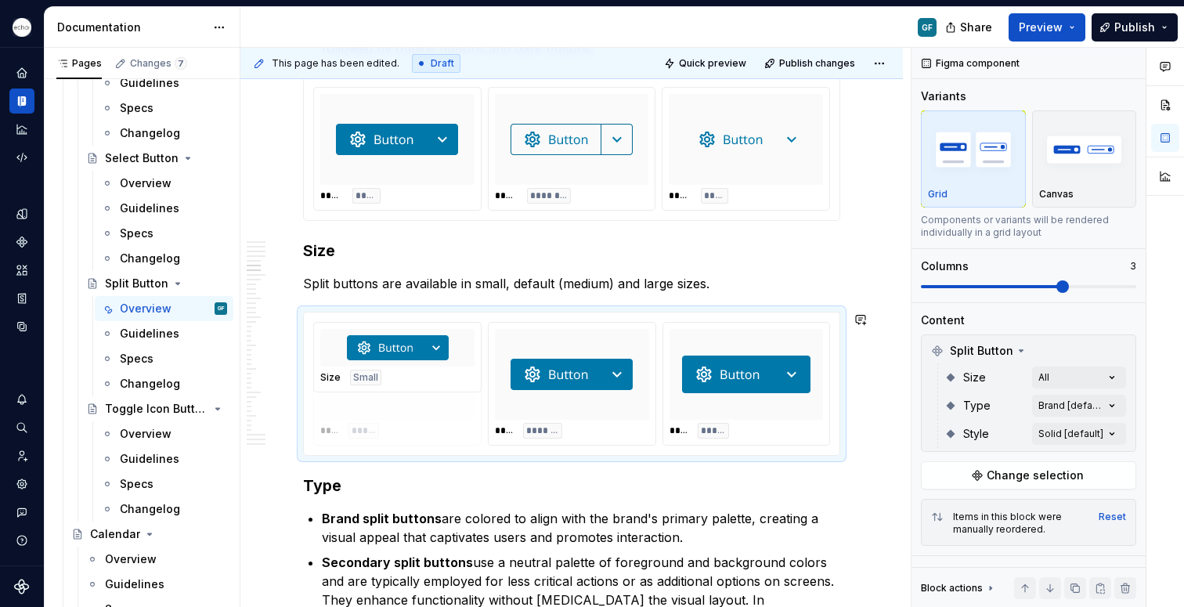
drag, startPoint x: 508, startPoint y: 399, endPoint x: 475, endPoint y: 407, distance: 34.0
click at [452, 414] on body "Echo GF Dataset PPG Documentation GF Share Preview Publish Pages Changes 7 Add …" at bounding box center [592, 303] width 1184 height 607
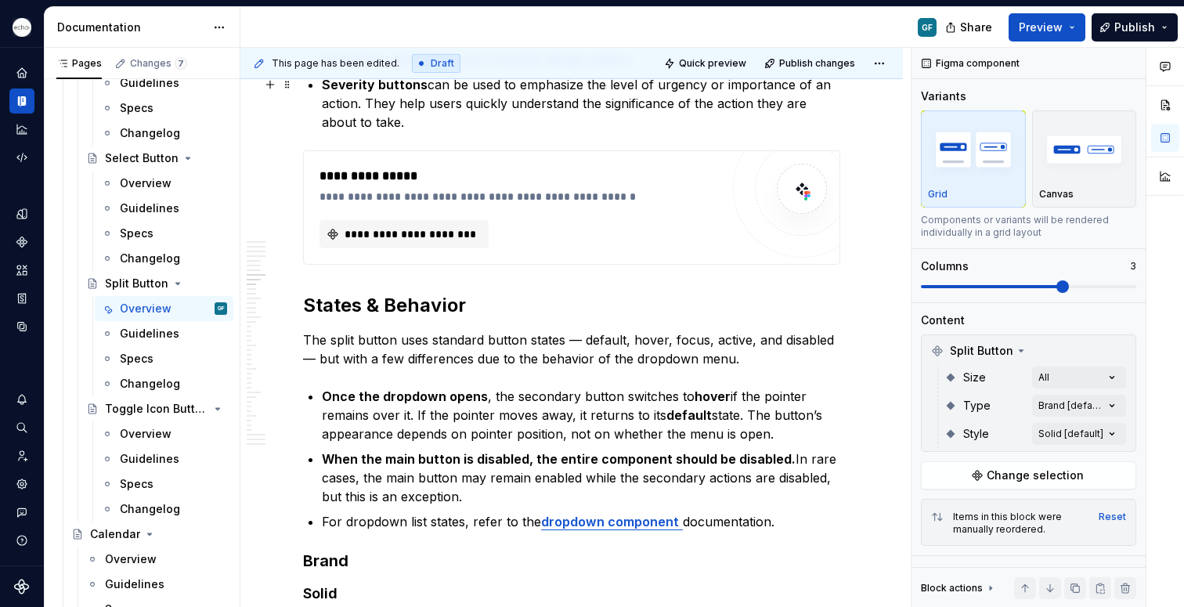
scroll to position [2029, 0]
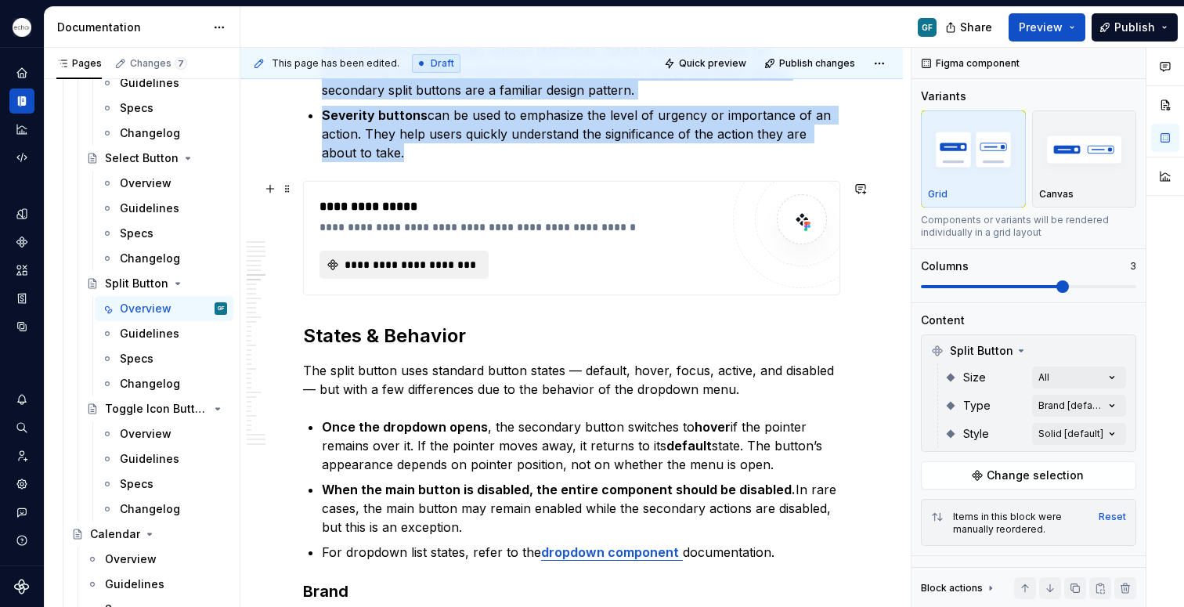
click at [378, 263] on span "**********" at bounding box center [410, 265] width 136 height 16
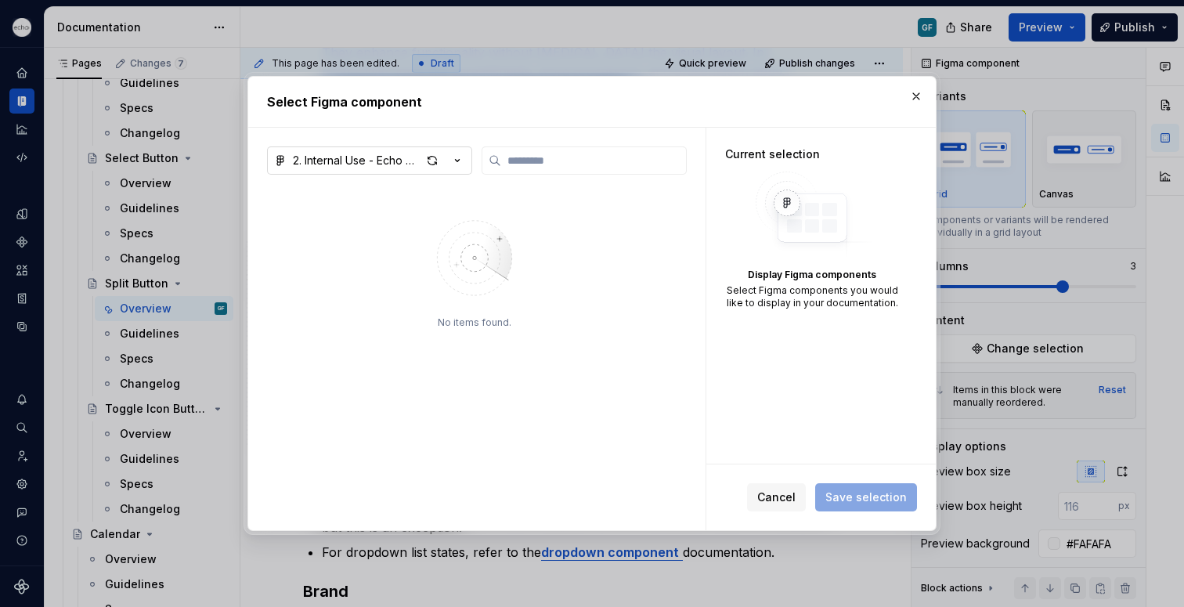
click at [457, 158] on icon "button" at bounding box center [458, 161] width 16 height 16
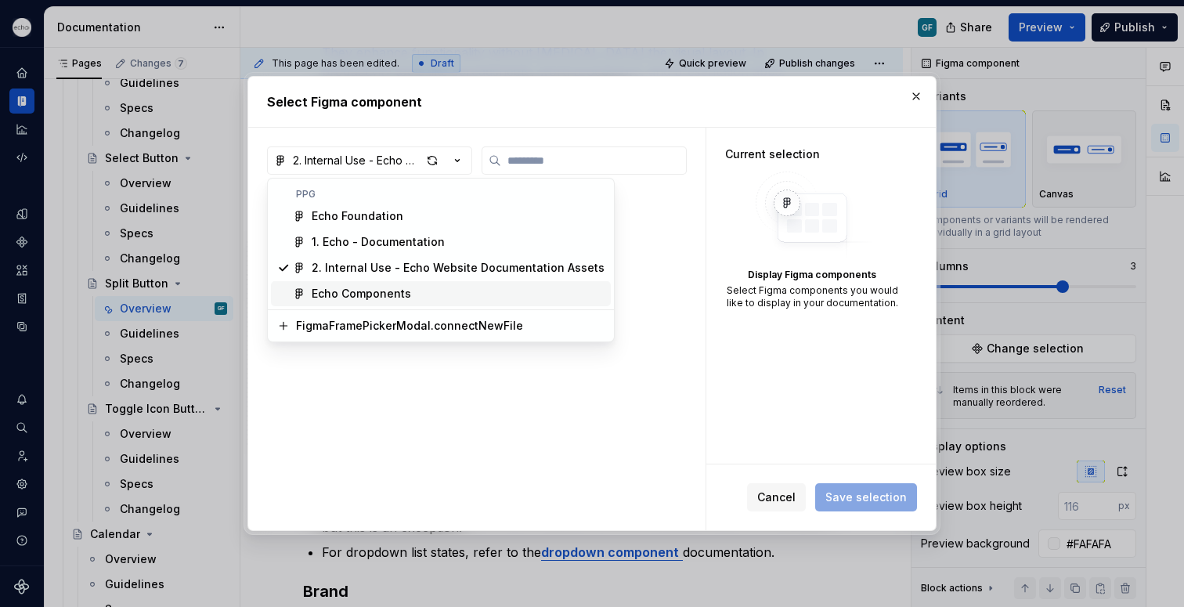
click at [338, 291] on div "Echo Components" at bounding box center [361, 294] width 99 height 16
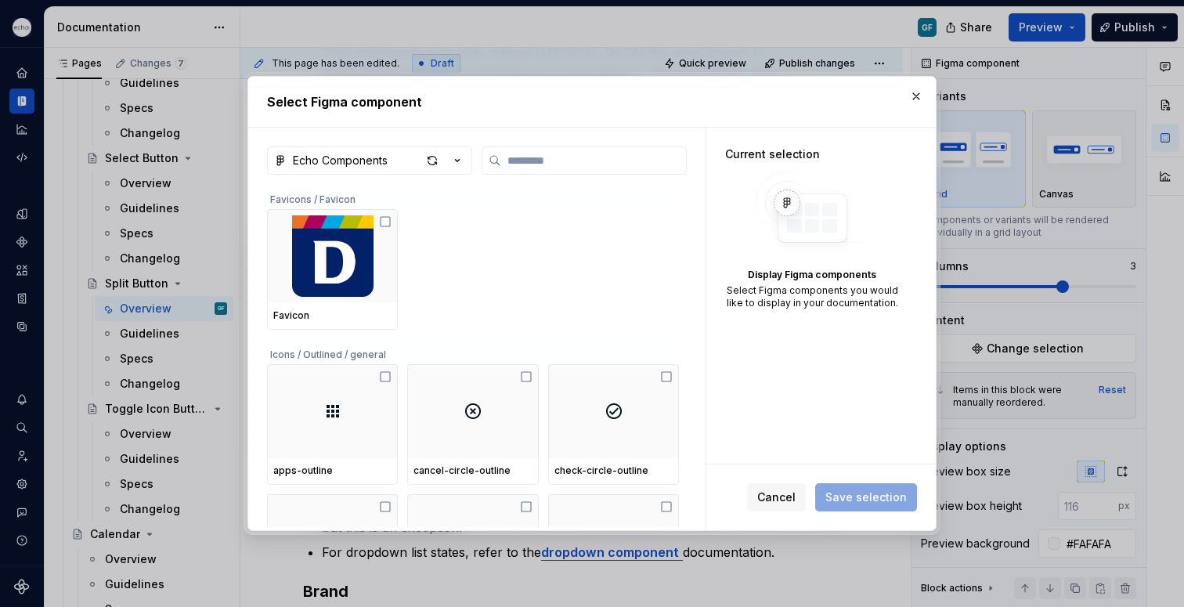
type textarea "*"
click at [530, 156] on input "search" at bounding box center [593, 161] width 185 height 16
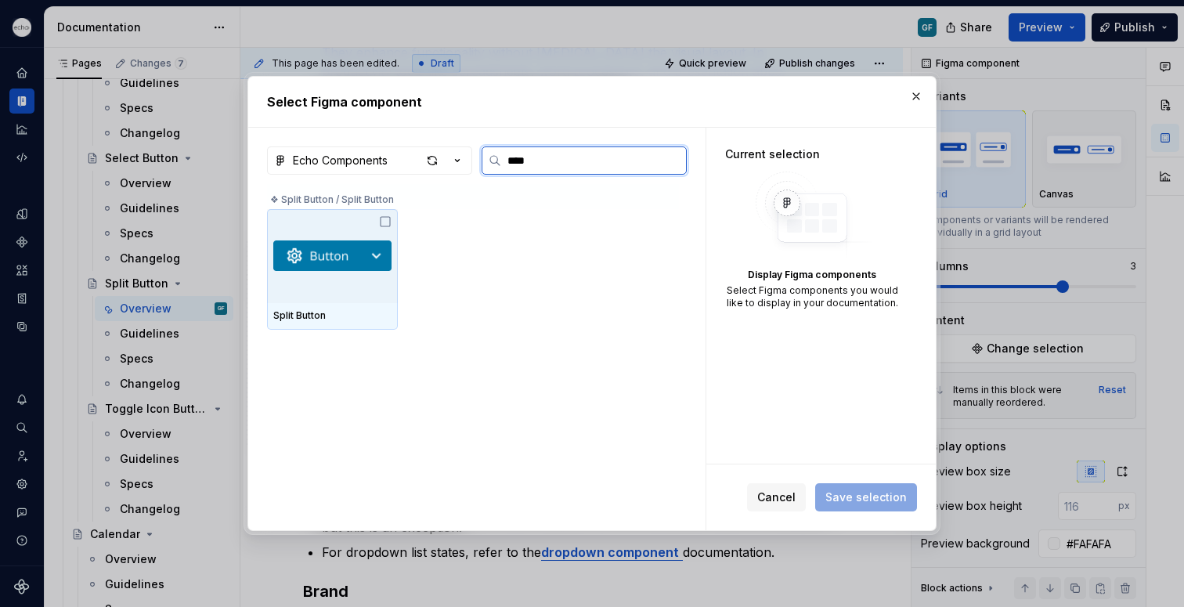
type input "*****"
click at [386, 219] on icon at bounding box center [385, 221] width 13 height 13
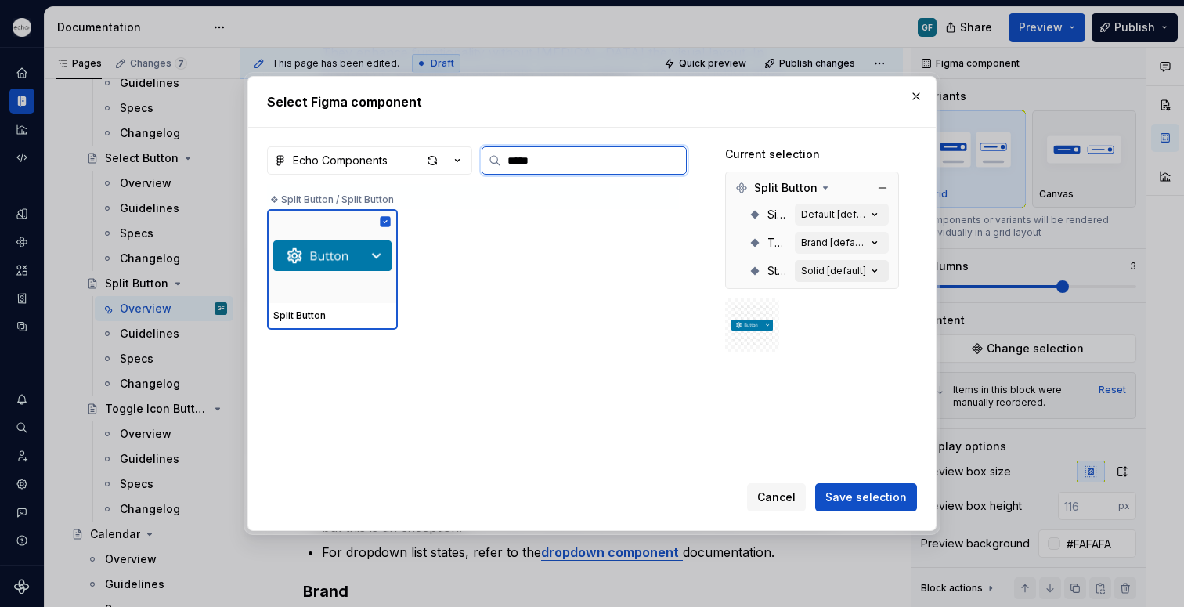
click at [876, 273] on icon "button" at bounding box center [875, 271] width 16 height 16
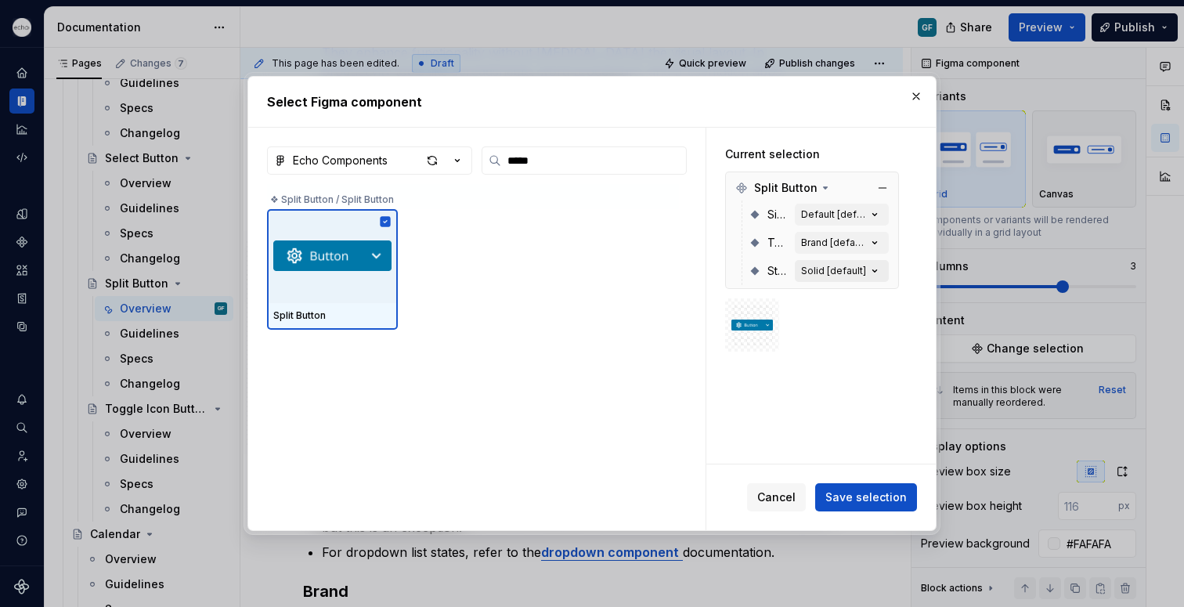
click at [874, 273] on icon "button" at bounding box center [875, 271] width 16 height 16
click at [905, 496] on span "Save selection" at bounding box center [866, 498] width 81 height 16
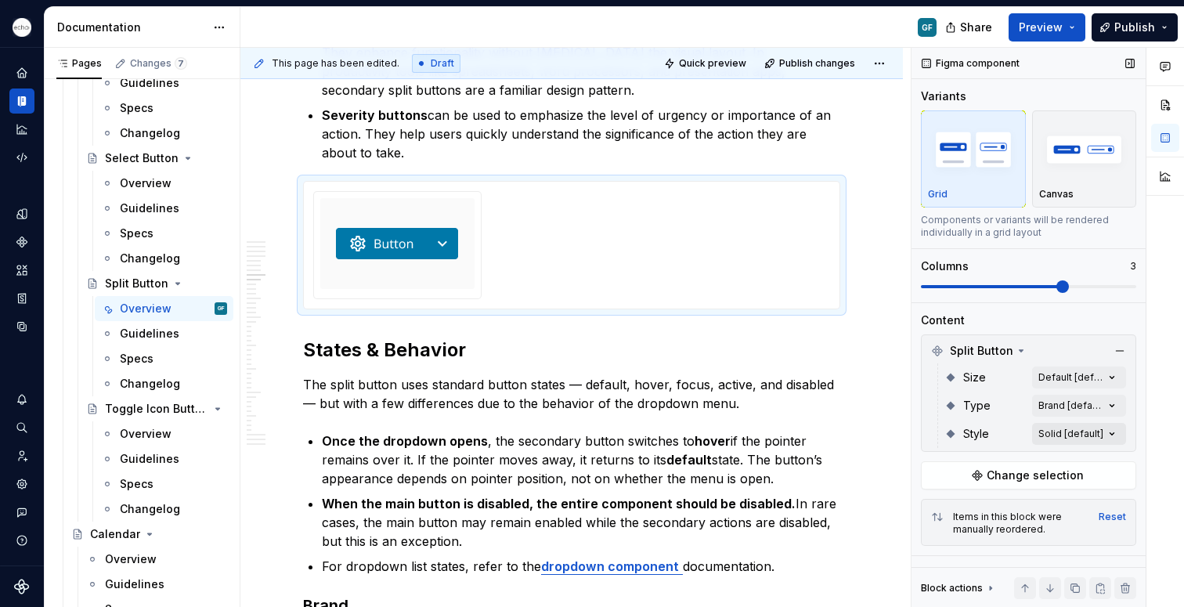
click at [1057, 436] on div "Comments Open comments No comments yet Select ‘Comment’ from the block context …" at bounding box center [1048, 328] width 273 height 560
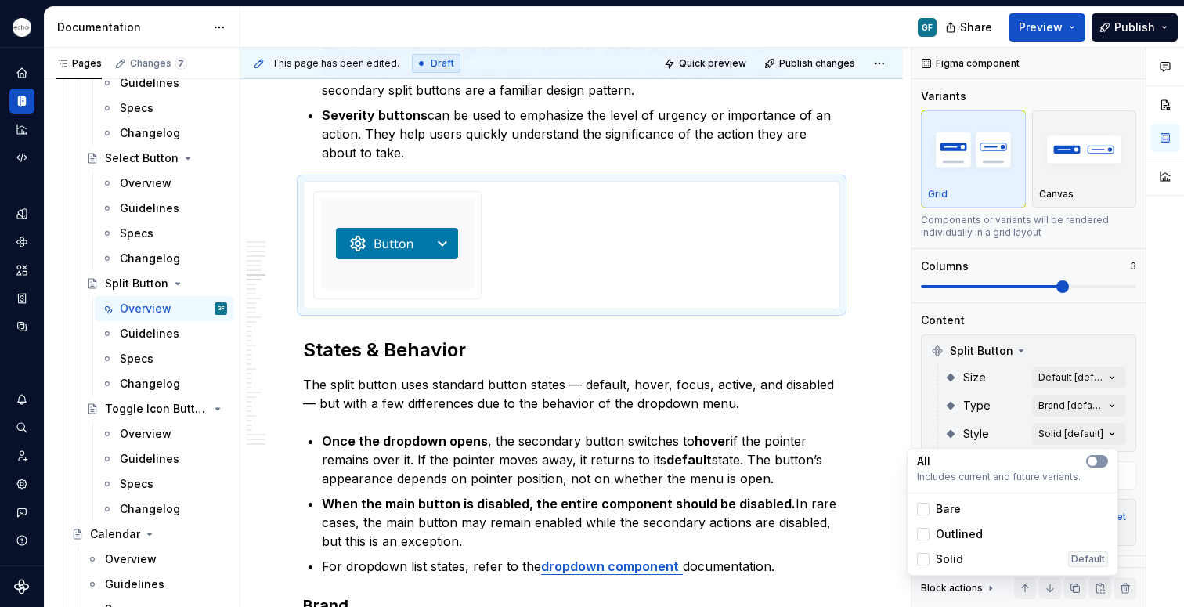
click at [1101, 459] on button "button" at bounding box center [1097, 461] width 22 height 13
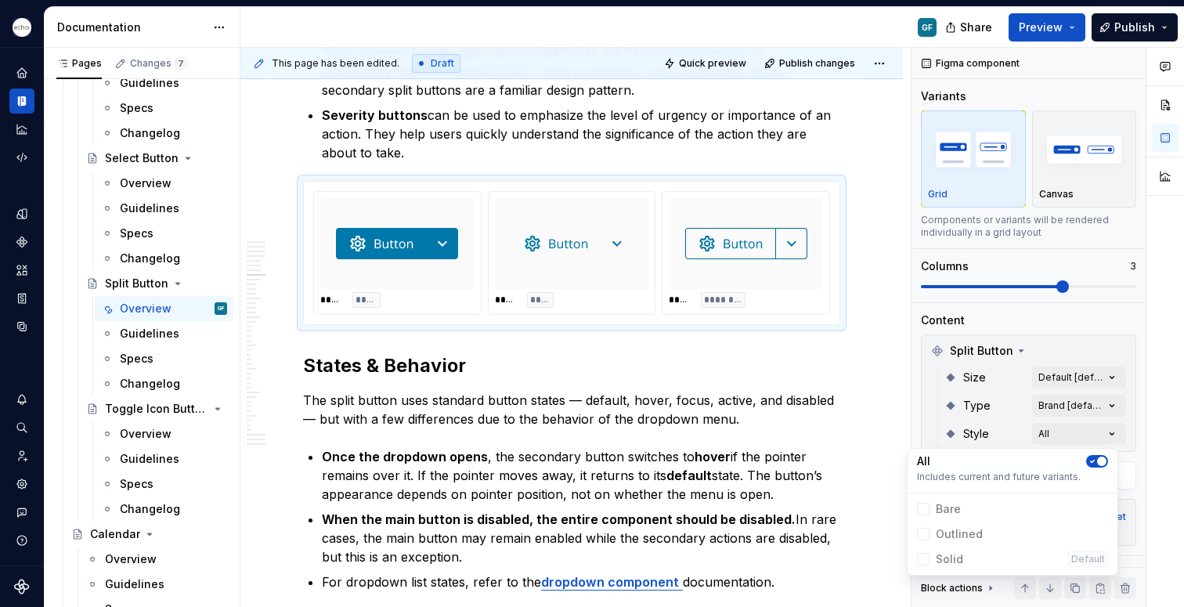
click at [1107, 404] on div "Comments Open comments No comments yet Select ‘Comment’ from the block context …" at bounding box center [1048, 328] width 273 height 560
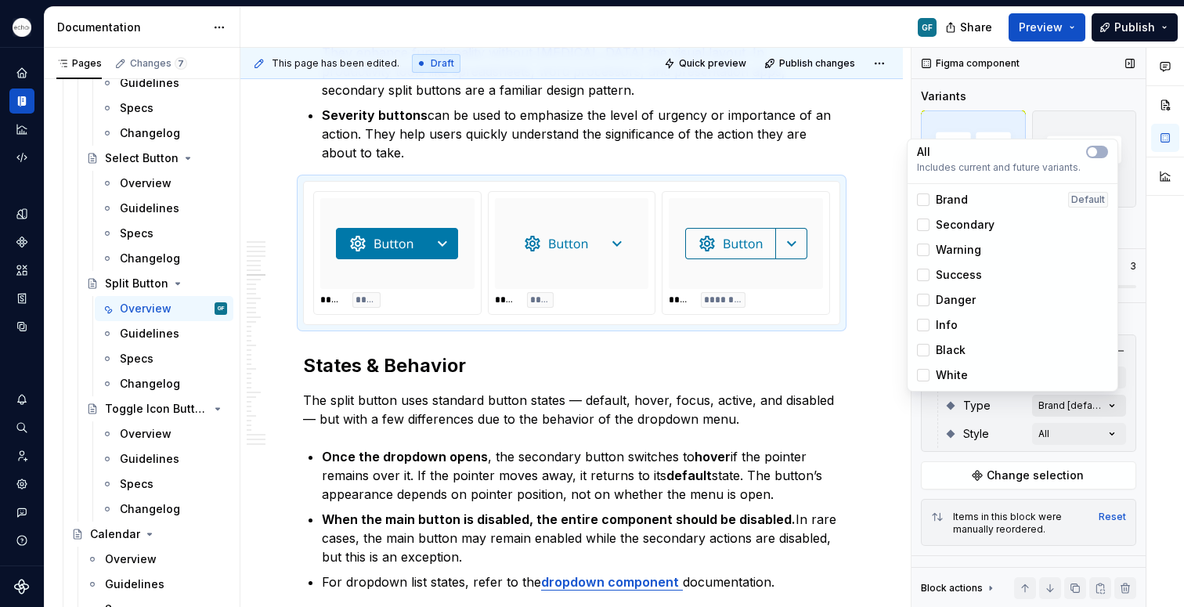
click at [1107, 404] on div "Comments Open comments No comments yet Select ‘Comment’ from the block context …" at bounding box center [1048, 328] width 273 height 560
click at [924, 200] on div at bounding box center [923, 199] width 13 height 13
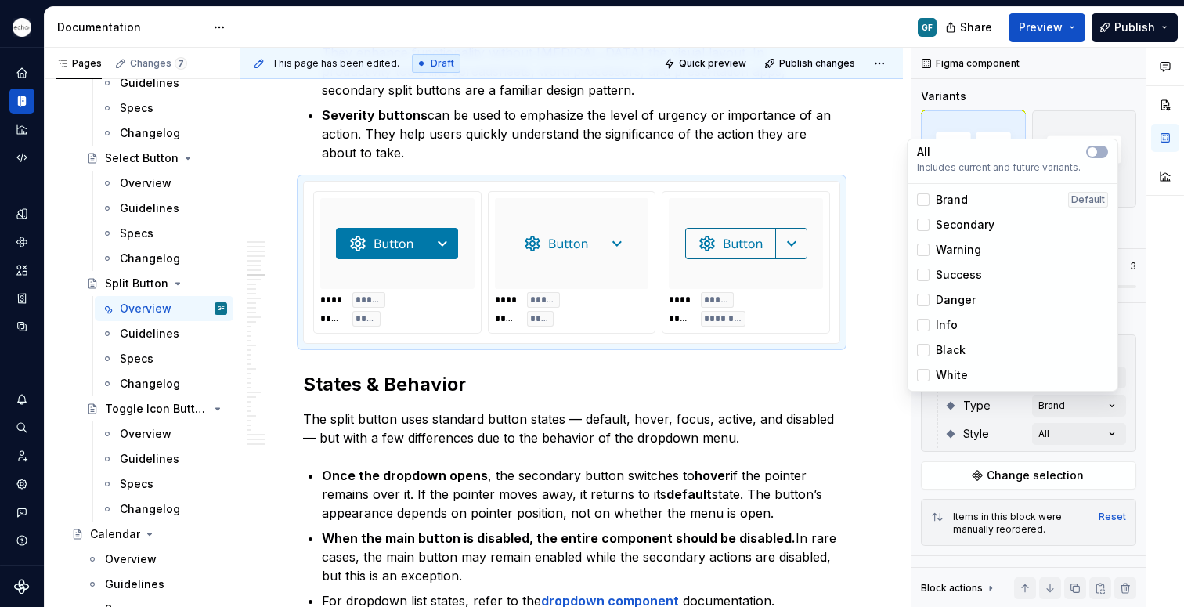
click at [922, 232] on div "Secondary" at bounding box center [956, 225] width 78 height 16
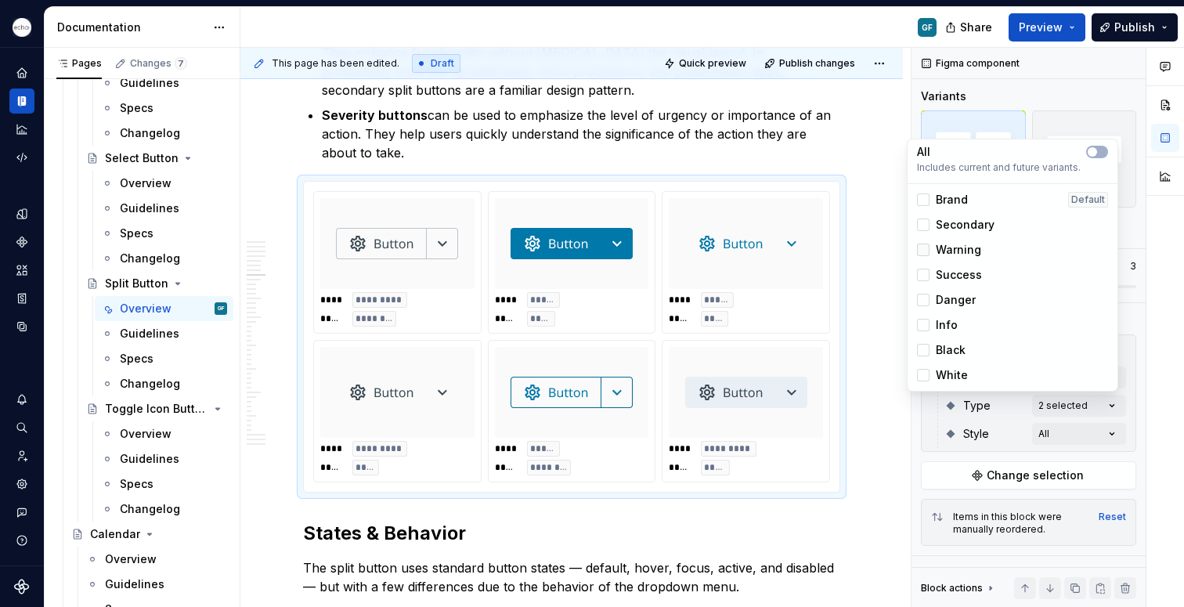
click at [922, 251] on div at bounding box center [923, 250] width 13 height 13
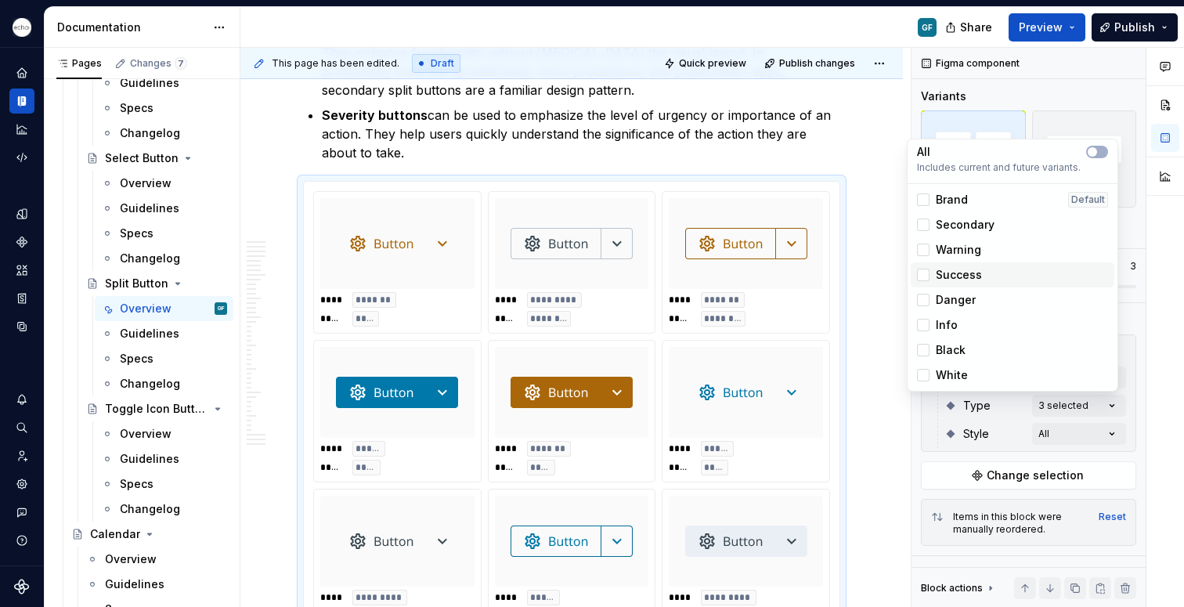
click at [922, 287] on div "Success" at bounding box center [1013, 274] width 204 height 25
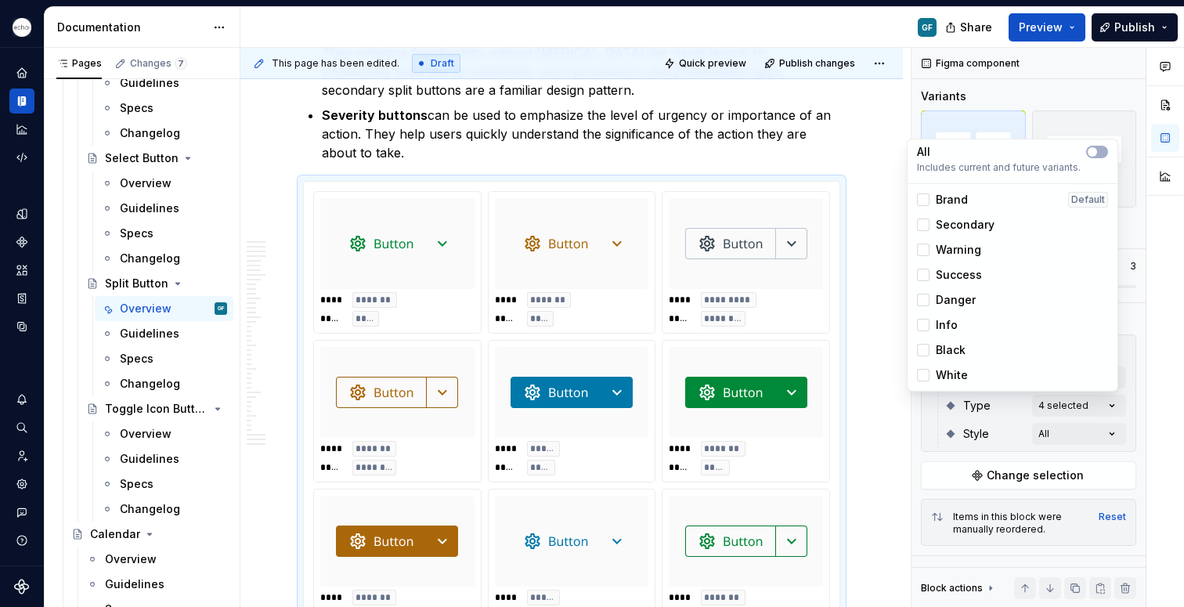
click at [923, 306] on div "Danger" at bounding box center [946, 300] width 59 height 16
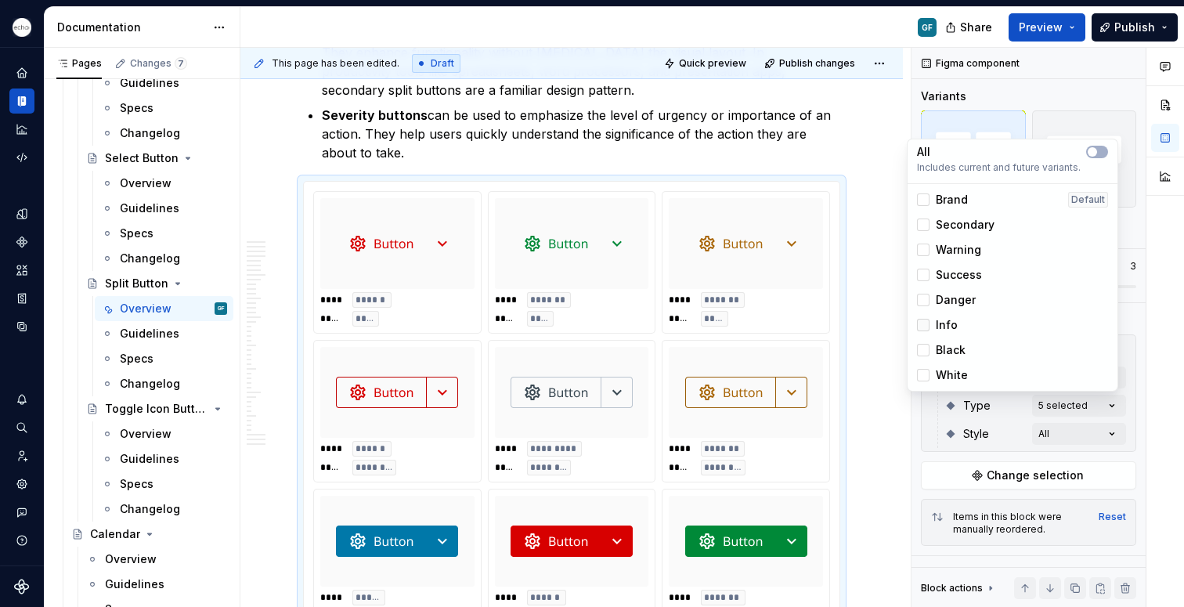
click at [922, 327] on div at bounding box center [923, 325] width 13 height 13
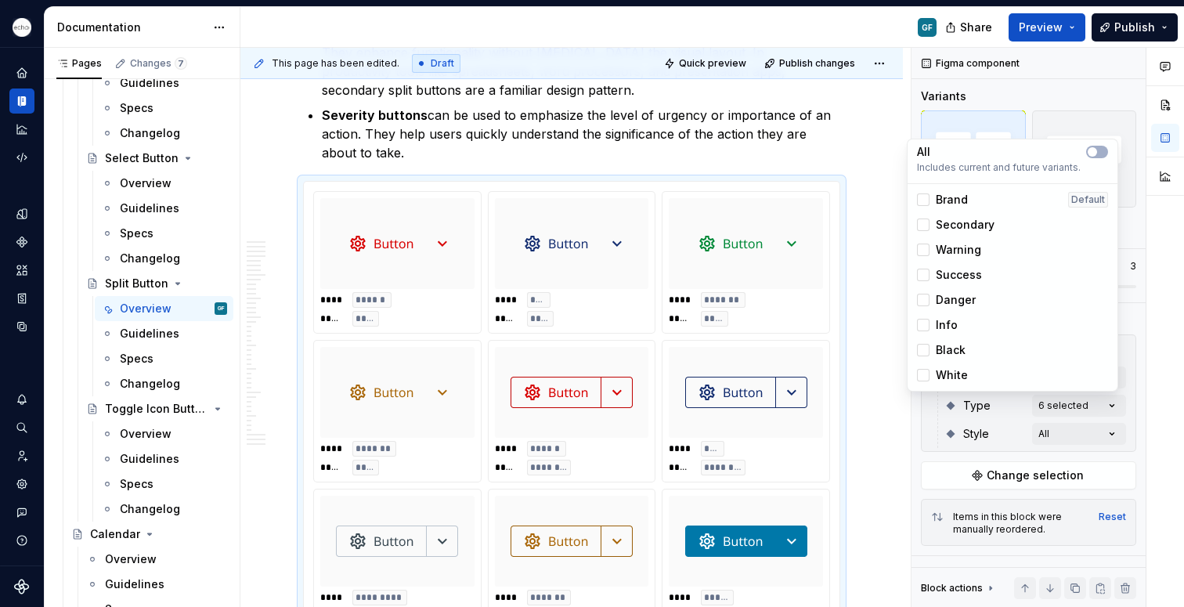
click at [862, 378] on html "Echo GF Dataset PPG Documentation GF Share Preview Publish Pages Changes 7 Add …" at bounding box center [592, 303] width 1184 height 607
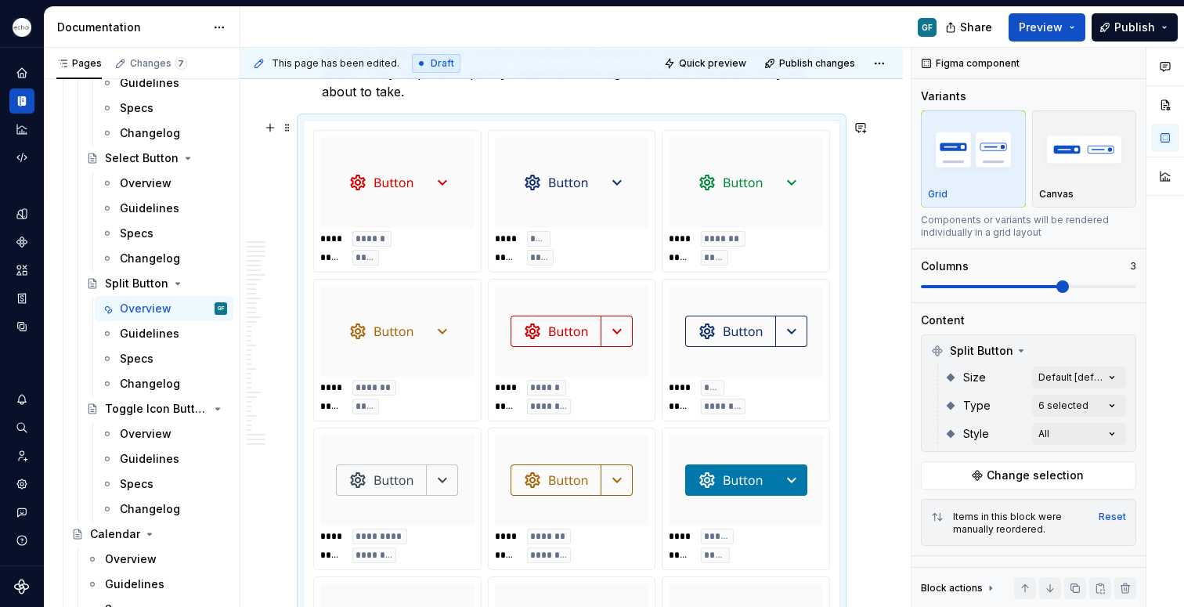
scroll to position [2088, 0]
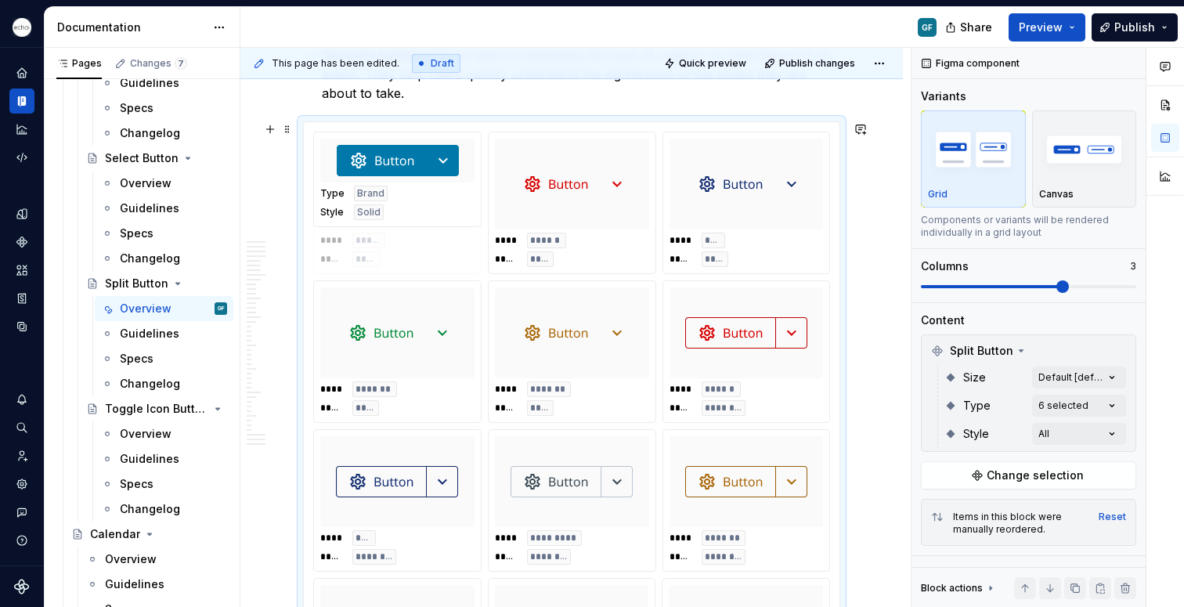
drag, startPoint x: 747, startPoint y: 518, endPoint x: 422, endPoint y: 222, distance: 439.1
click at [422, 222] on body "Echo GF Dataset PPG Documentation GF Share Preview Publish Pages Changes 7 Add …" at bounding box center [592, 303] width 1184 height 607
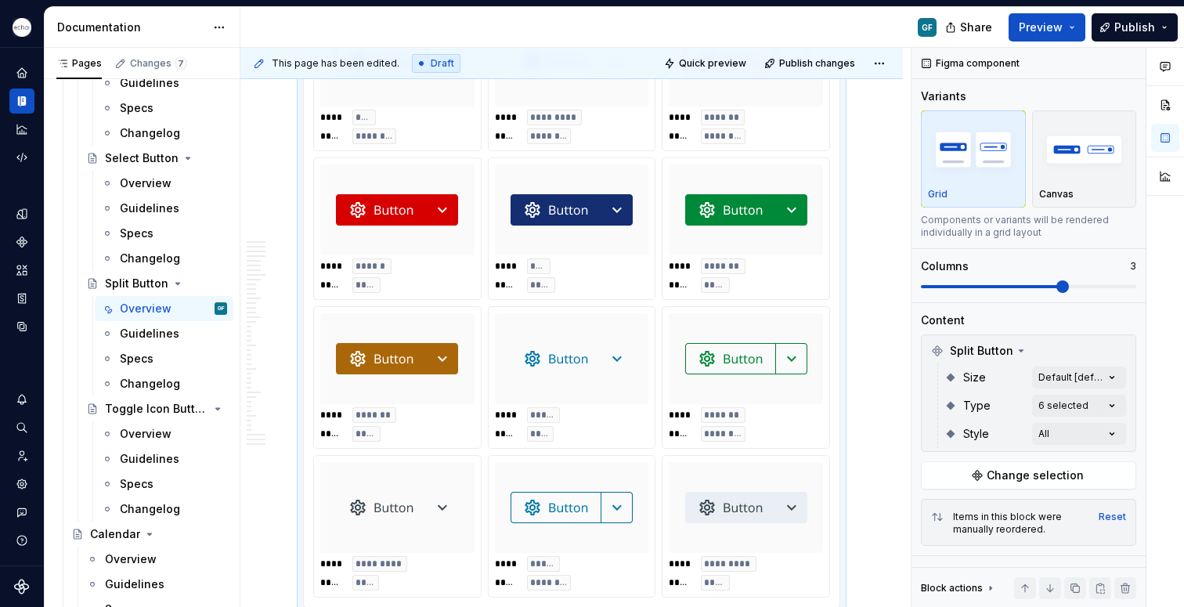
scroll to position [2511, 0]
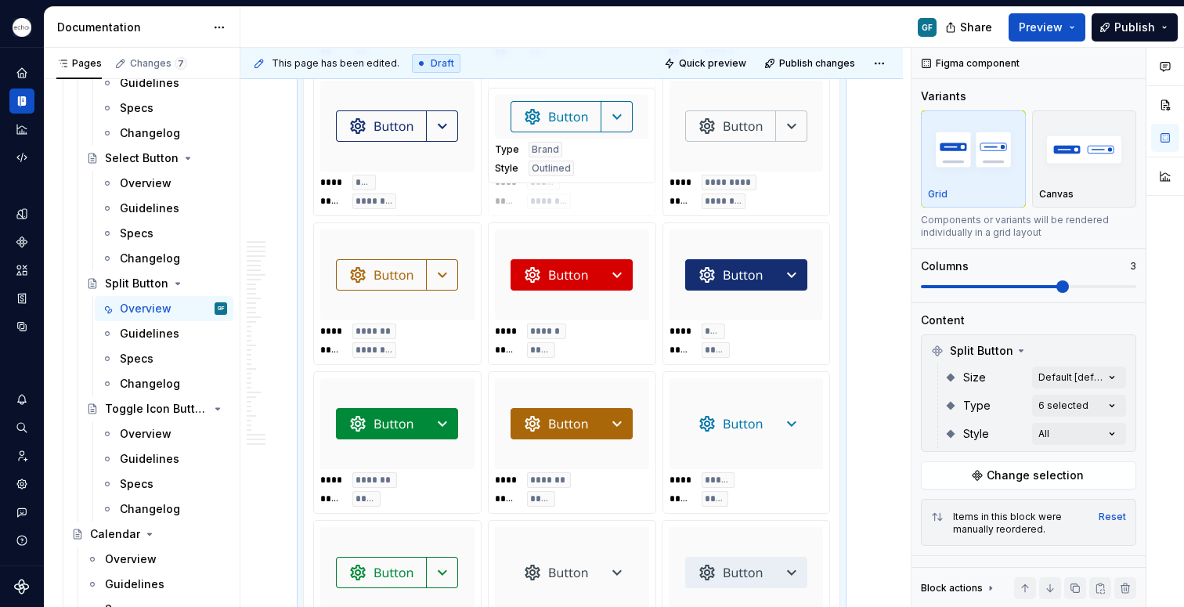
drag, startPoint x: 555, startPoint y: 517, endPoint x: 561, endPoint y: 130, distance: 386.9
click at [561, 130] on body "Echo GF Dataset PPG Documentation GF Share Preview Publish Pages Changes 7 Add …" at bounding box center [592, 303] width 1184 height 607
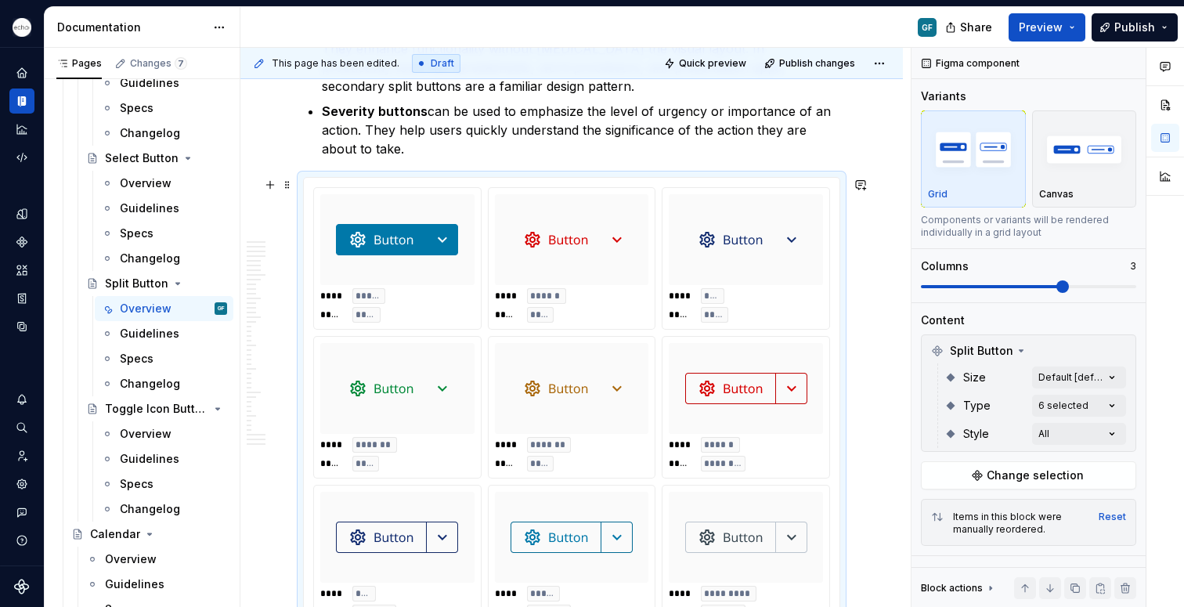
scroll to position [2032, 0]
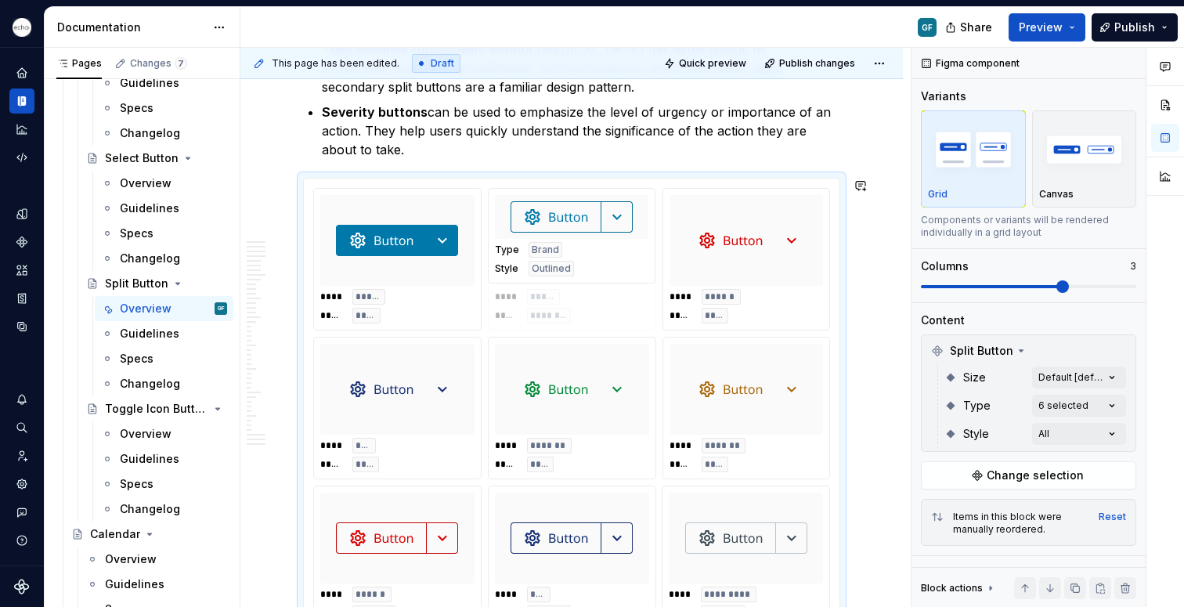
drag, startPoint x: 535, startPoint y: 511, endPoint x: 532, endPoint y: 263, distance: 248.3
click at [532, 263] on body "Echo GF Dataset PPG Documentation GF Share Preview Publish Pages Changes 7 Add …" at bounding box center [592, 303] width 1184 height 607
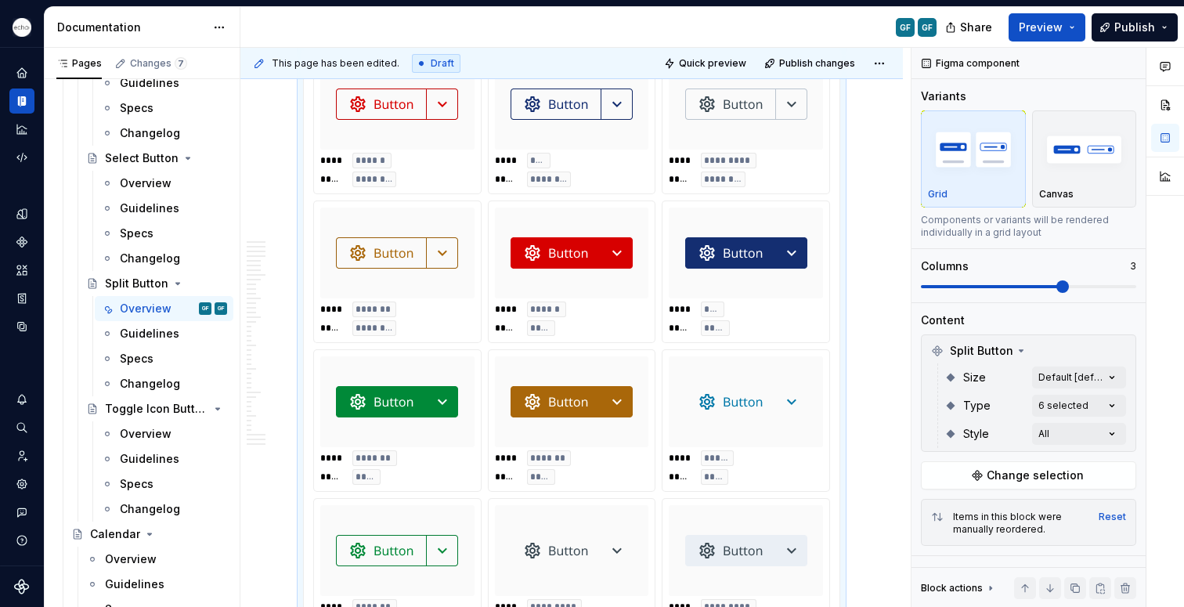
scroll to position [2478, 0]
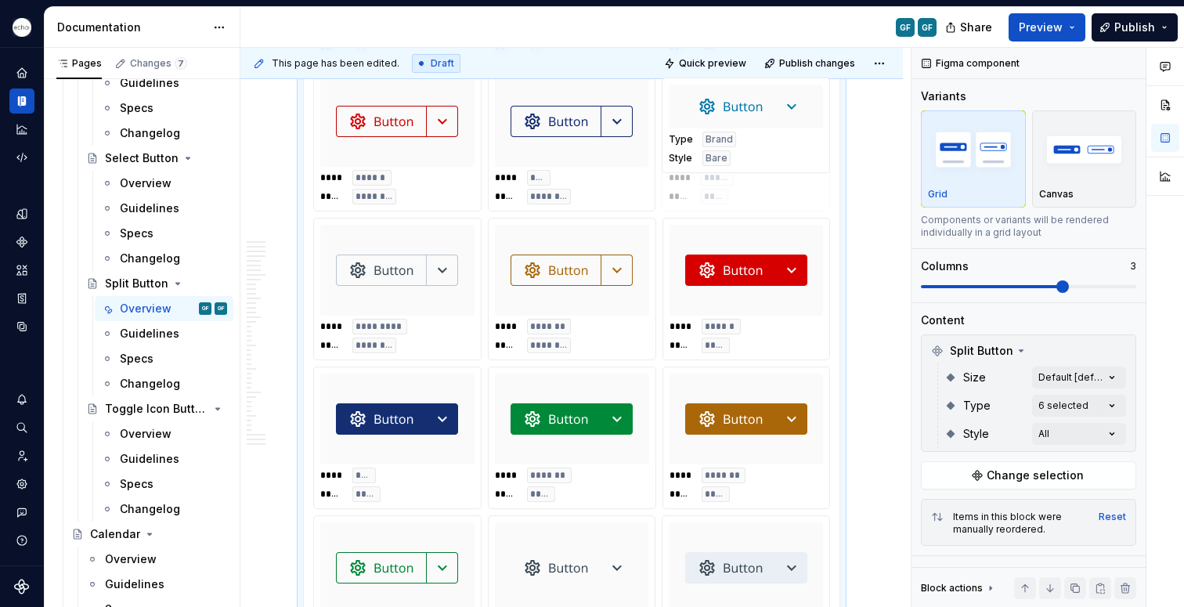
drag, startPoint x: 710, startPoint y: 392, endPoint x: 729, endPoint y: 150, distance: 242.0
click at [729, 150] on body "Echo GF Dataset PPG Documentation GF GF Share Preview Publish Pages Changes 7 A…" at bounding box center [592, 303] width 1184 height 607
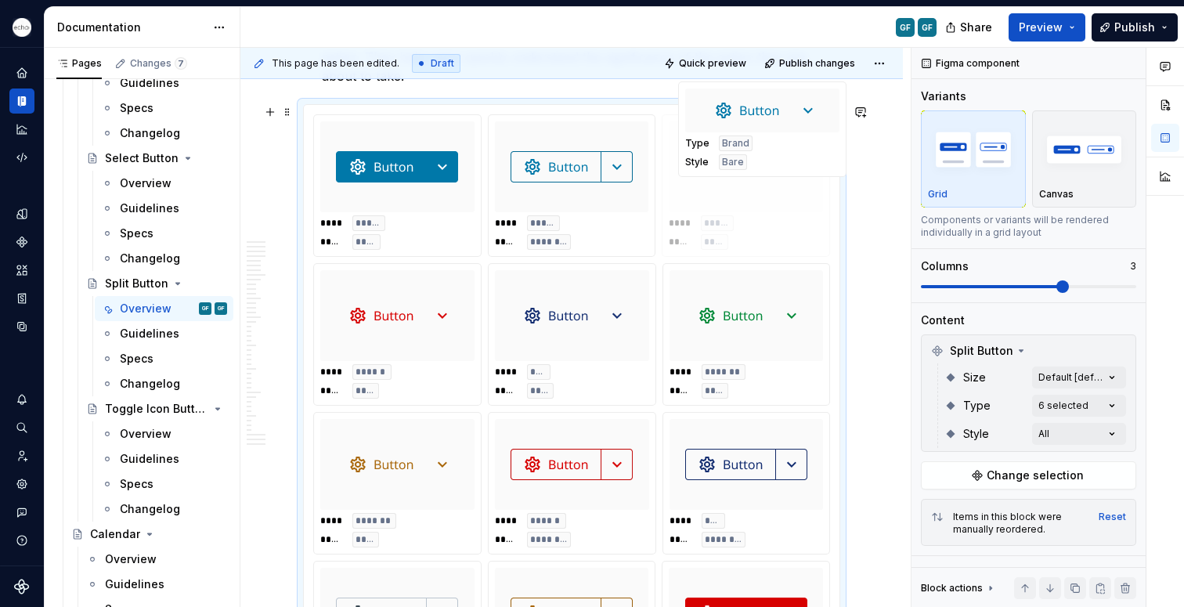
scroll to position [2088, 0]
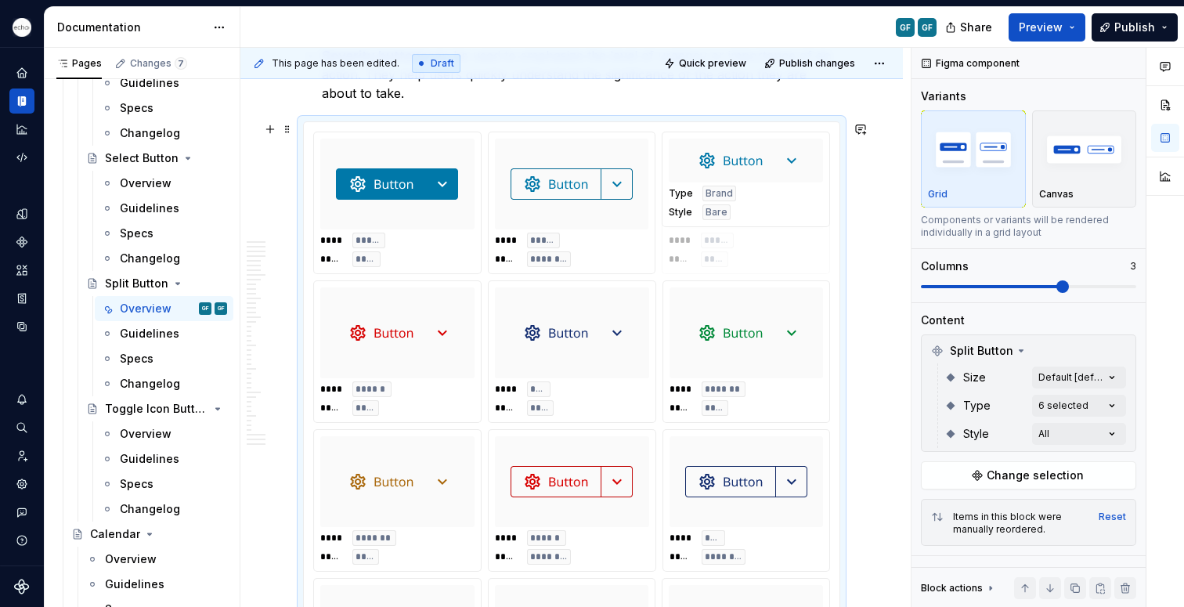
drag, startPoint x: 712, startPoint y: 441, endPoint x: 717, endPoint y: 196, distance: 245.2
click at [717, 193] on body "Echo GF Dataset PPG Documentation GF GF Share Preview Publish Pages Changes 7 A…" at bounding box center [592, 303] width 1184 height 607
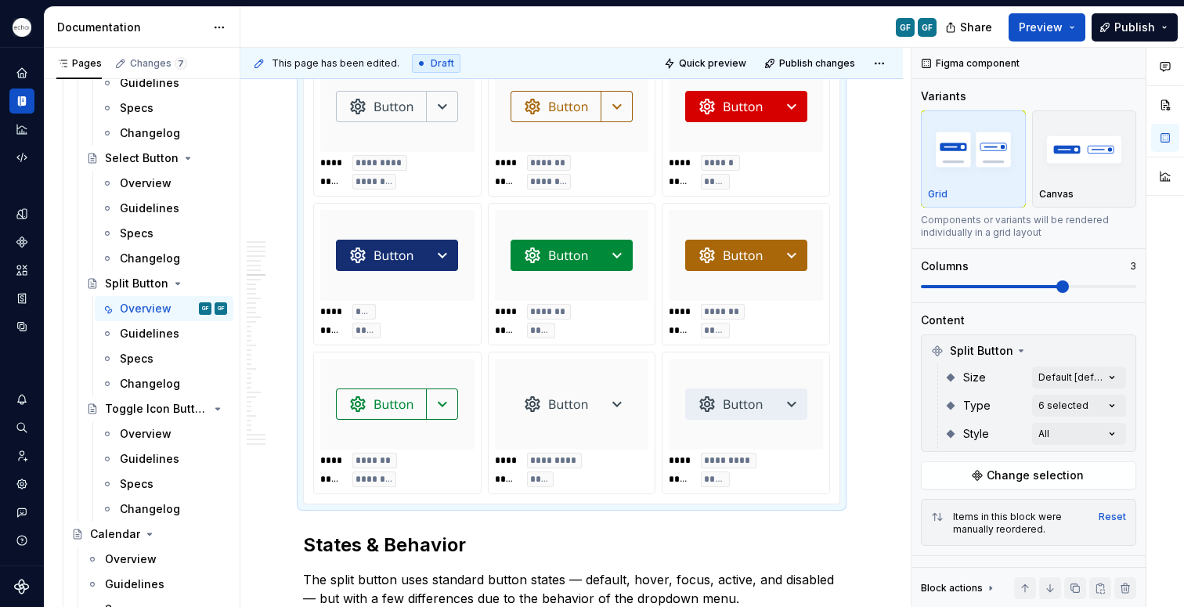
scroll to position [2602, 0]
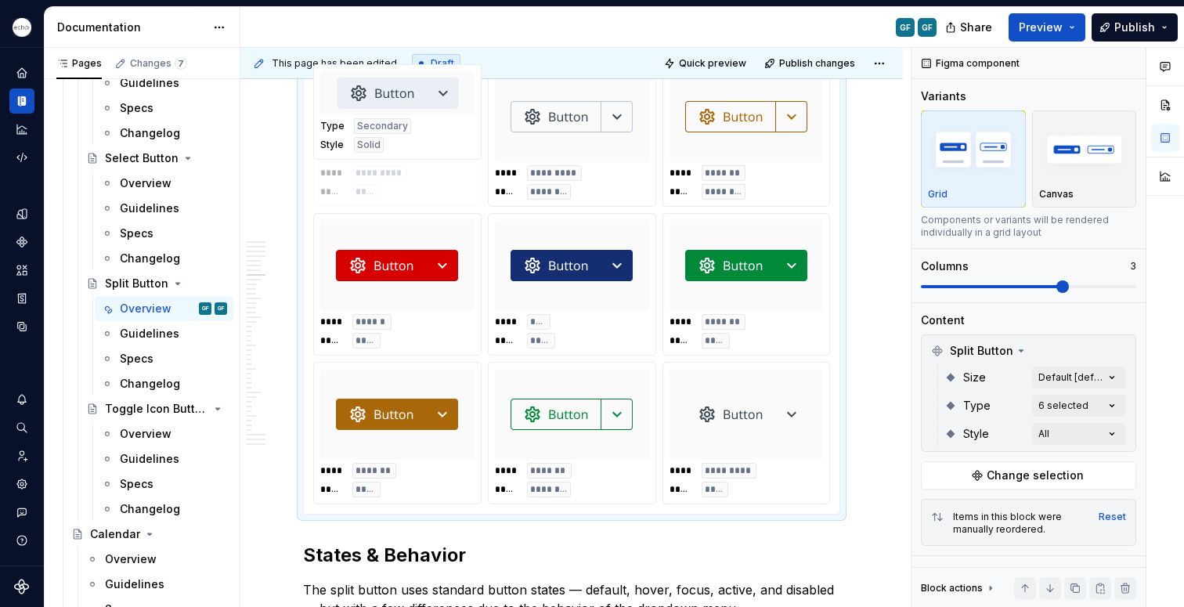
drag, startPoint x: 749, startPoint y: 445, endPoint x: 417, endPoint y: 180, distance: 424.7
click at [417, 180] on body "Echo GF Dataset PPG Documentation GF GF Share Preview Publish Pages Changes 7 A…" at bounding box center [592, 303] width 1184 height 607
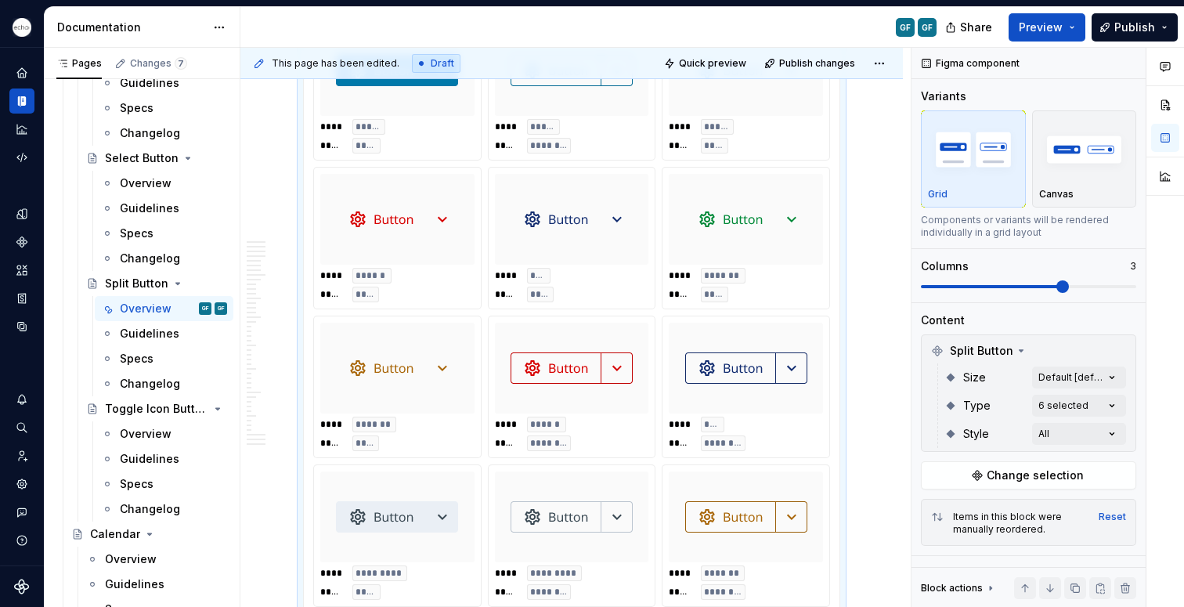
scroll to position [2196, 0]
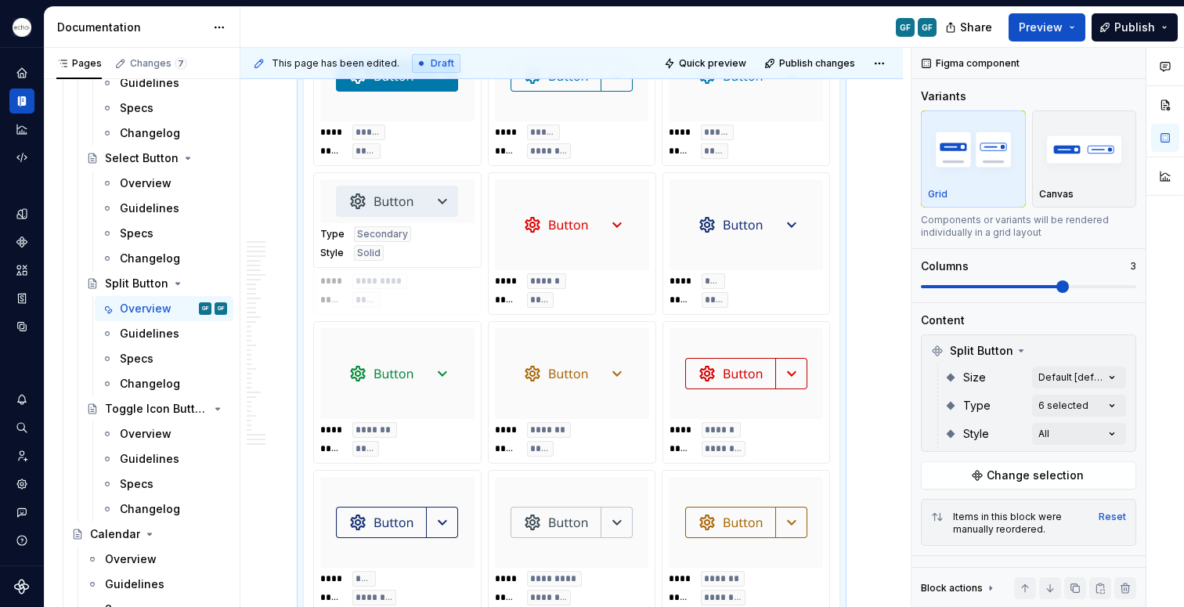
drag, startPoint x: 383, startPoint y: 533, endPoint x: 388, endPoint y: 248, distance: 285.1
click at [388, 248] on body "Echo GF Dataset PPG Documentation GF GF Share Preview Publish Pages Changes 7 A…" at bounding box center [592, 303] width 1184 height 607
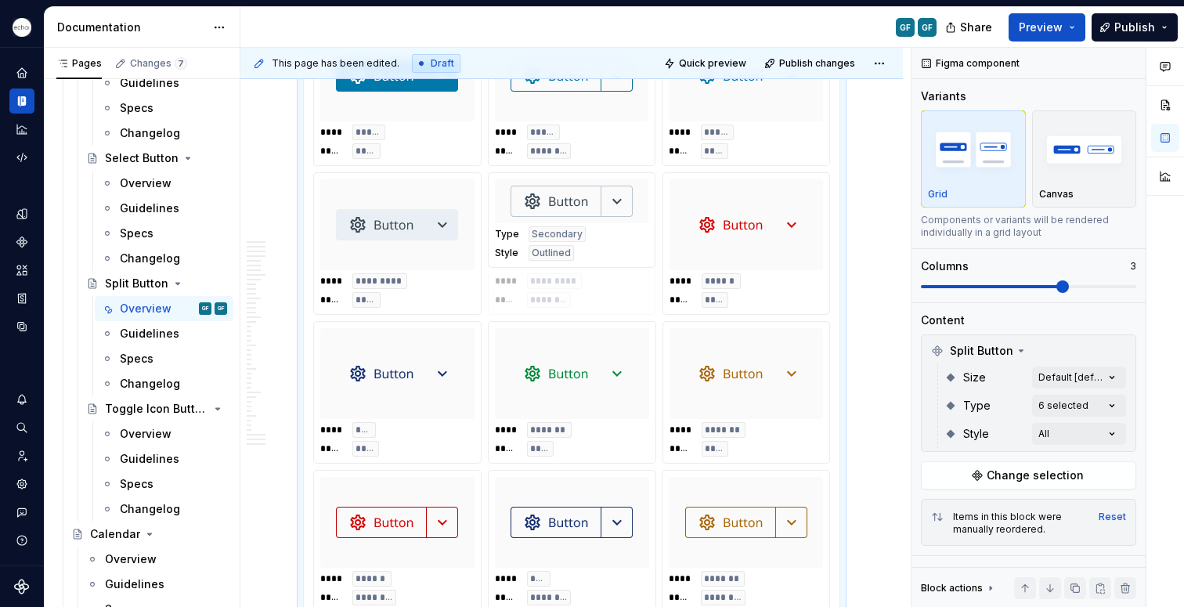
drag, startPoint x: 558, startPoint y: 529, endPoint x: 553, endPoint y: 247, distance: 282.0
click at [553, 247] on body "Echo GF Dataset PPG Documentation GF GF Share Preview Publish Pages Changes 7 A…" at bounding box center [592, 303] width 1184 height 607
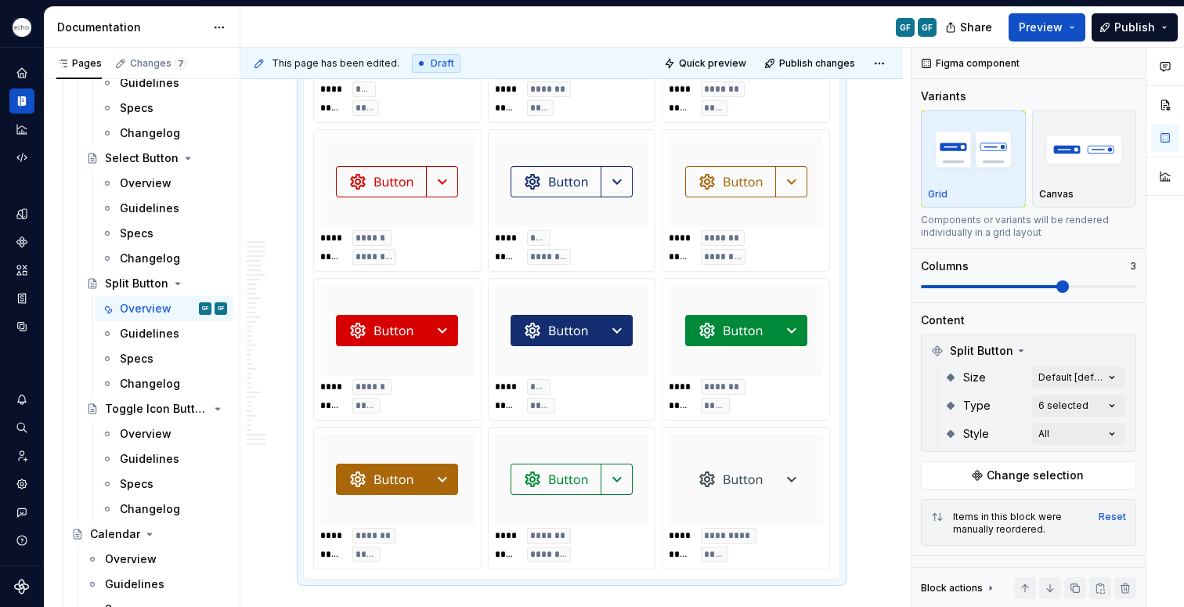
scroll to position [2539, 0]
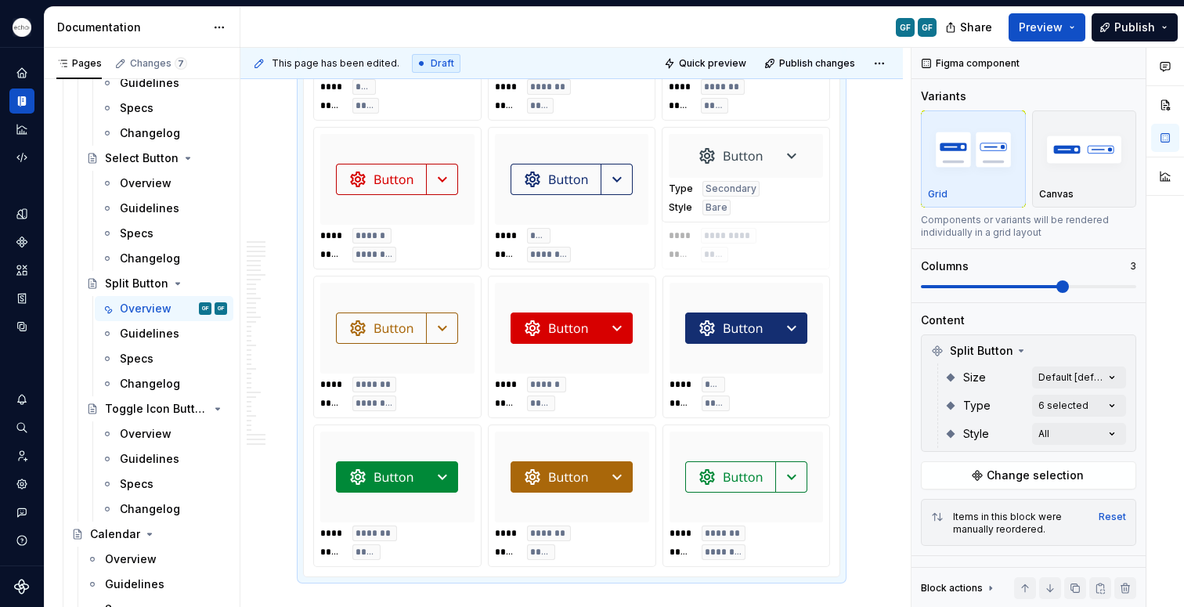
drag, startPoint x: 750, startPoint y: 490, endPoint x: 747, endPoint y: 260, distance: 230.3
click at [747, 260] on body "Echo GF Dataset PPG Documentation GF GF Share Preview Publish Pages Changes 7 A…" at bounding box center [592, 303] width 1184 height 607
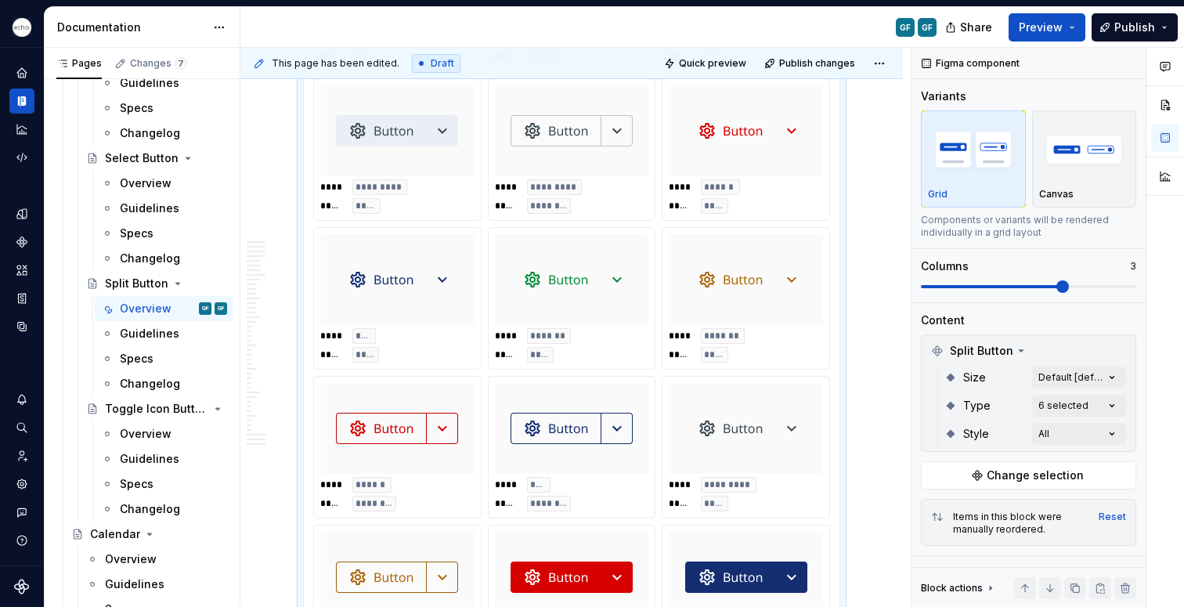
scroll to position [2229, 0]
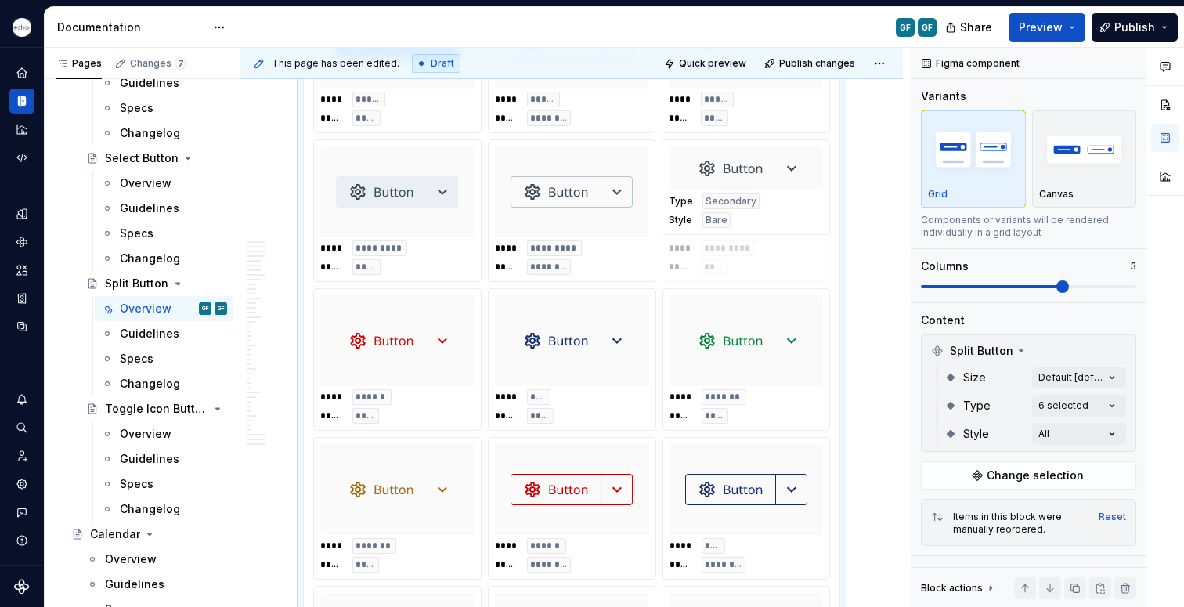
drag, startPoint x: 710, startPoint y: 471, endPoint x: 714, endPoint y: 204, distance: 267.9
click at [714, 204] on body "Echo GF Dataset PPG Documentation GF GF Share Preview Publish Pages Changes 7 A…" at bounding box center [592, 303] width 1184 height 607
drag, startPoint x: 876, startPoint y: 577, endPoint x: 879, endPoint y: 497, distance: 80.7
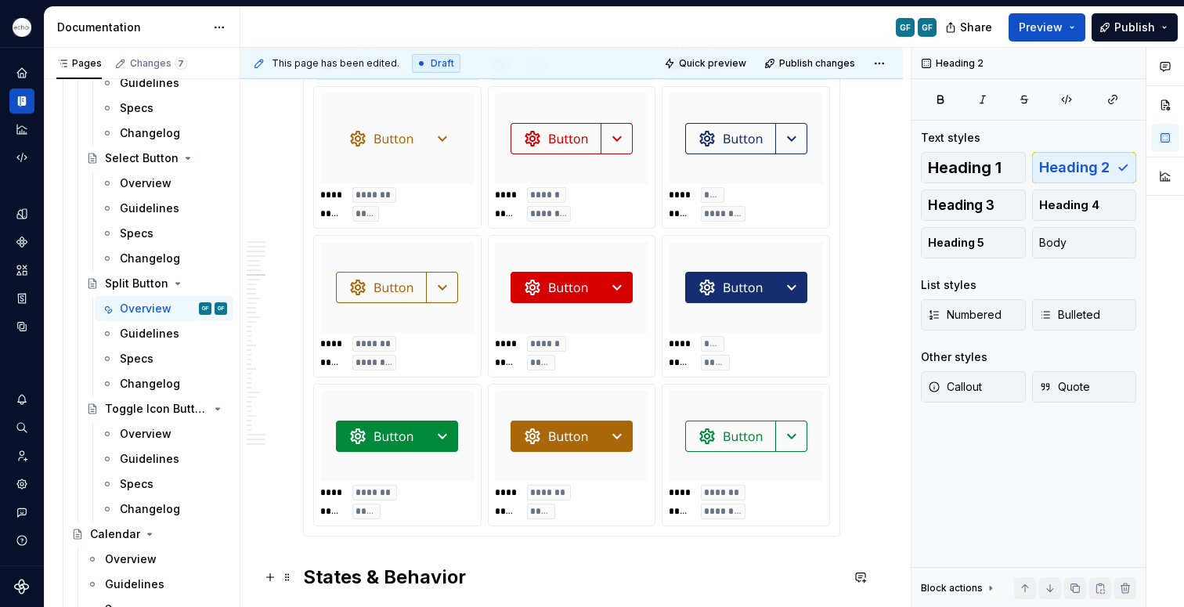
scroll to position [2596, 0]
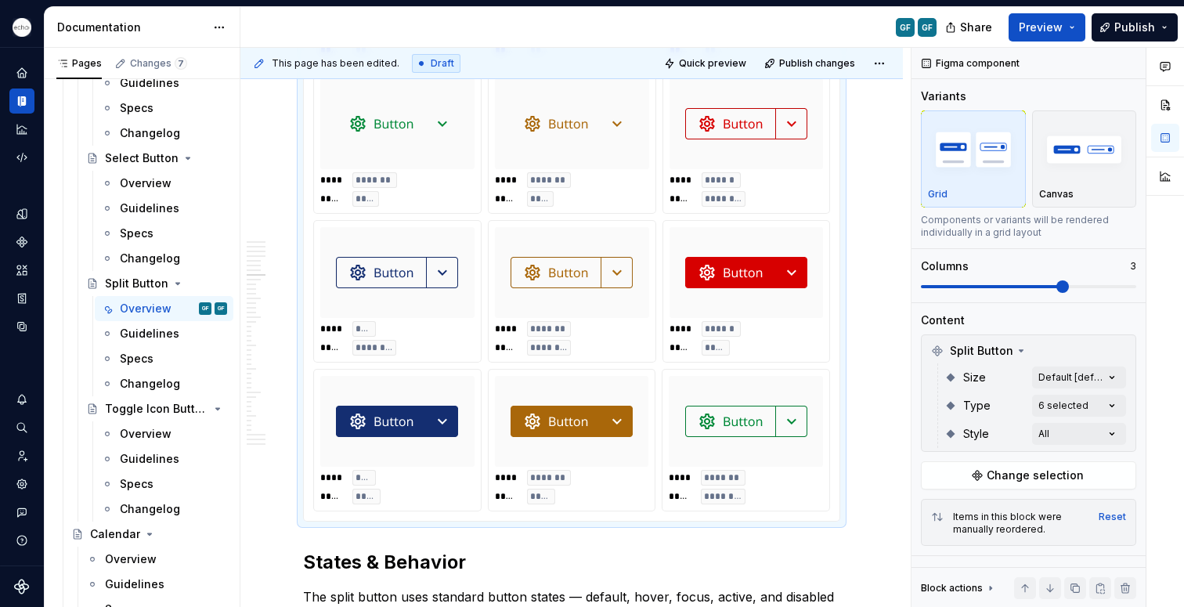
drag, startPoint x: 387, startPoint y: 424, endPoint x: 381, endPoint y: 149, distance: 275.0
click at [381, 149] on body "Echo GF Dataset PPG Documentation GF GF Share Preview Publish Pages Changes 7 A…" at bounding box center [592, 303] width 1184 height 607
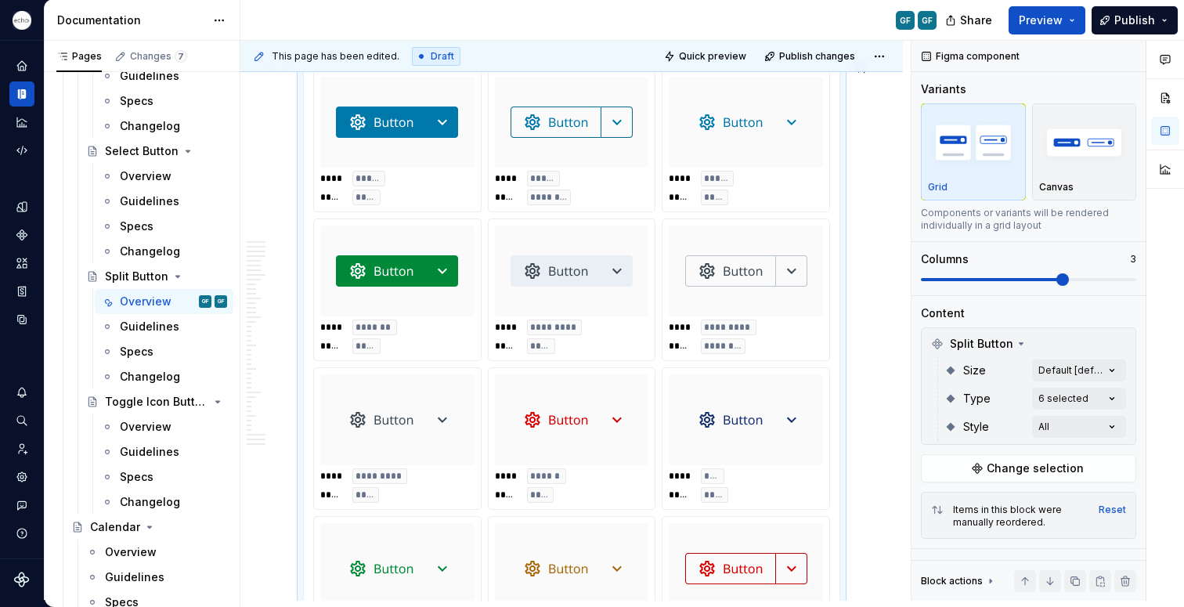
scroll to position [2144, 0]
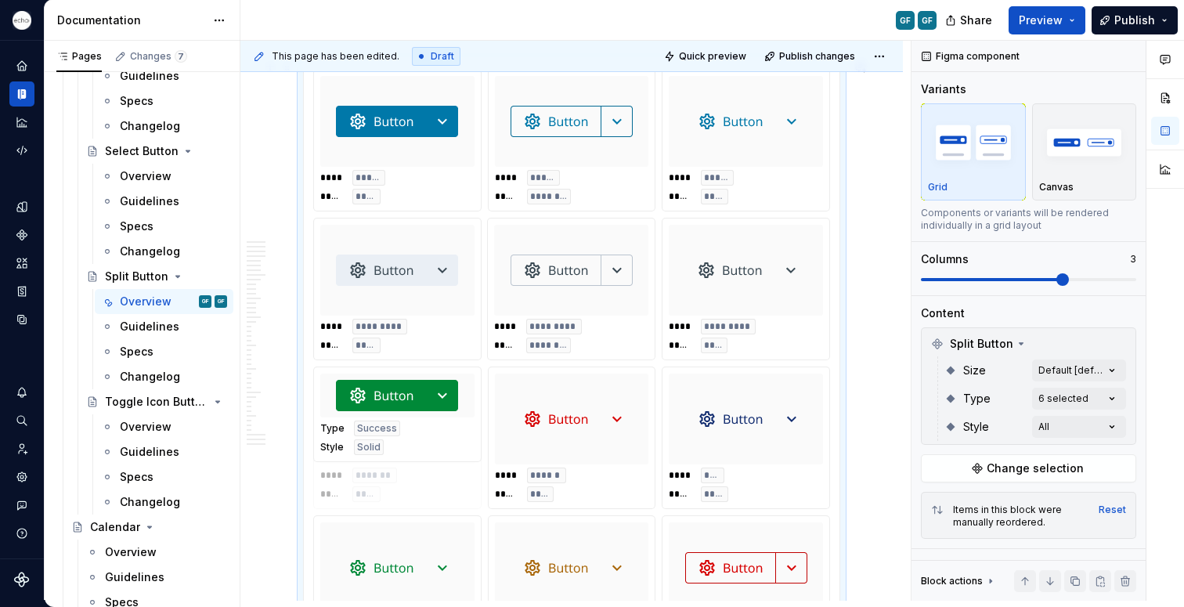
drag, startPoint x: 381, startPoint y: 267, endPoint x: 403, endPoint y: 420, distance: 154.3
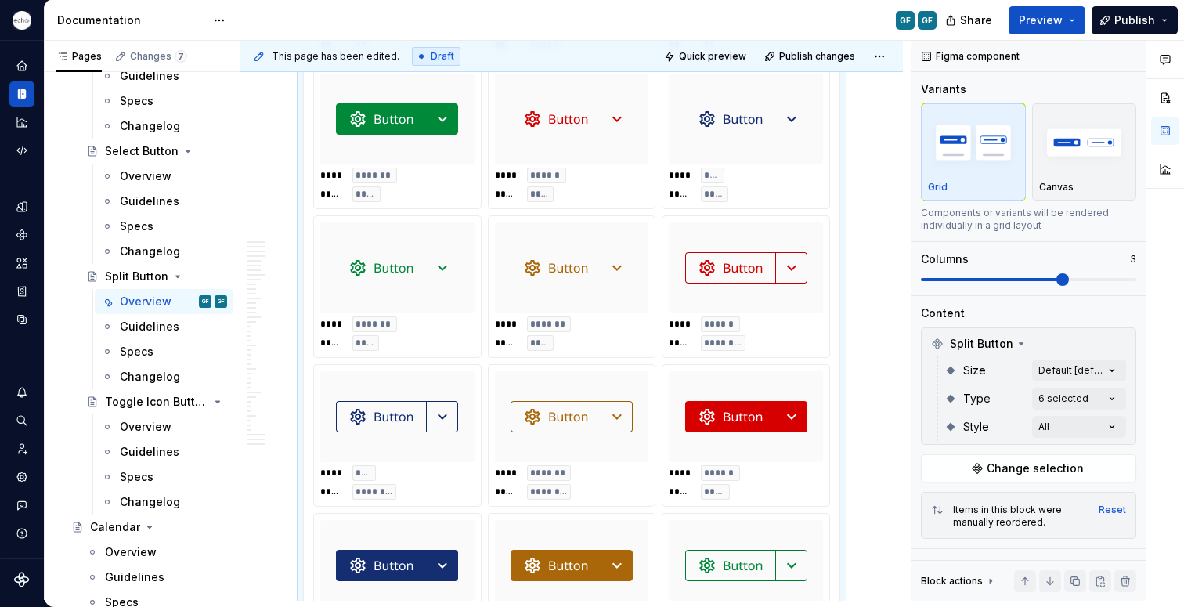
scroll to position [2452, 0]
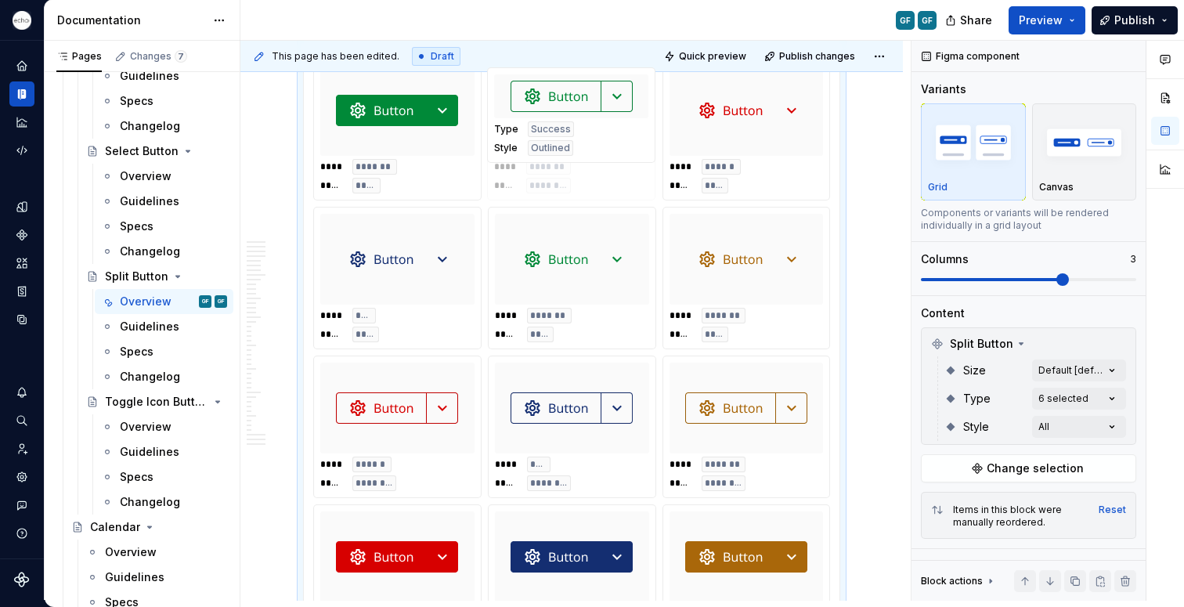
drag, startPoint x: 712, startPoint y: 554, endPoint x: 560, endPoint y: 144, distance: 436.9
click at [560, 144] on body "Echo GF Dataset PPG Documentation GF GF Share Preview Publish Pages Changes 7 A…" at bounding box center [592, 303] width 1184 height 607
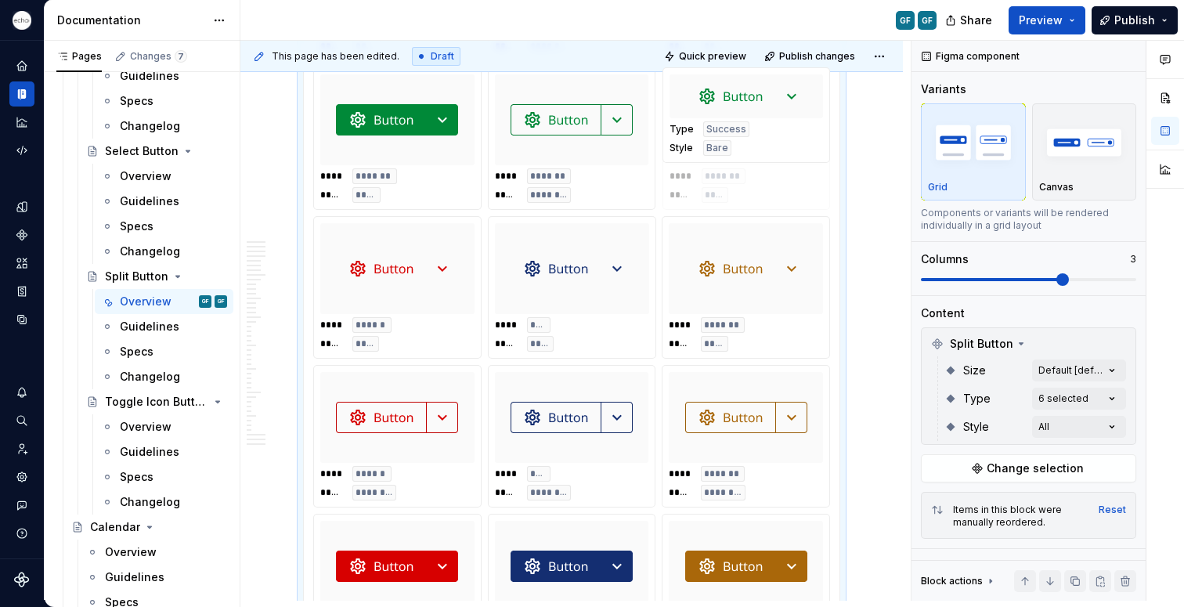
drag, startPoint x: 557, startPoint y: 300, endPoint x: 715, endPoint y: 147, distance: 219.9
click at [715, 147] on body "Echo GF Dataset PPG Documentation GF GF Share Preview Publish Pages Changes 7 A…" at bounding box center [592, 303] width 1184 height 607
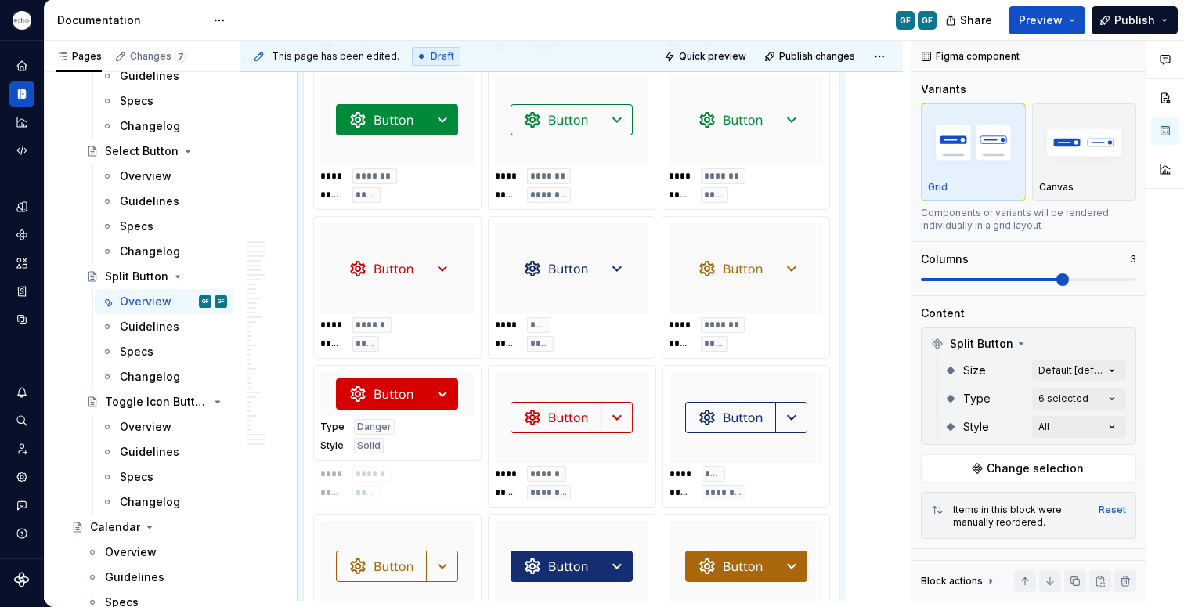
drag, startPoint x: 387, startPoint y: 558, endPoint x: 389, endPoint y: 468, distance: 89.3
click at [389, 468] on body "Echo GF Dataset PPG Documentation GF GF Share Preview Publish Pages Changes 7 A…" at bounding box center [592, 303] width 1184 height 607
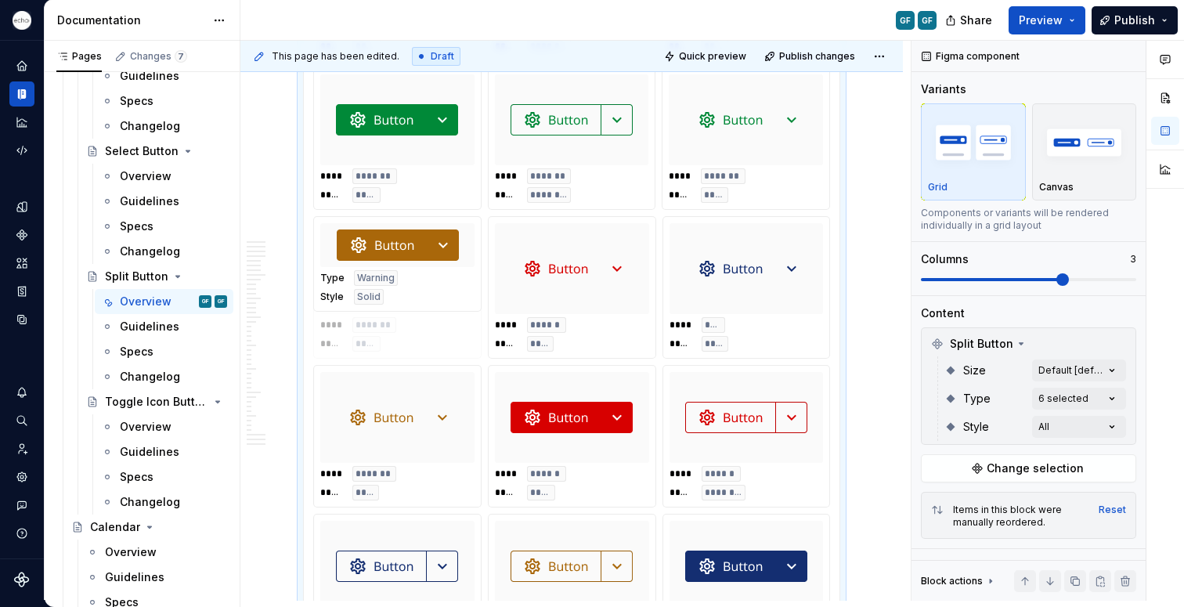
drag, startPoint x: 710, startPoint y: 562, endPoint x: 381, endPoint y: 293, distance: 424.1
click at [381, 293] on body "Echo GF Dataset PPG Documentation GF GF Share Preview Publish Pages Changes 7 A…" at bounding box center [592, 303] width 1184 height 607
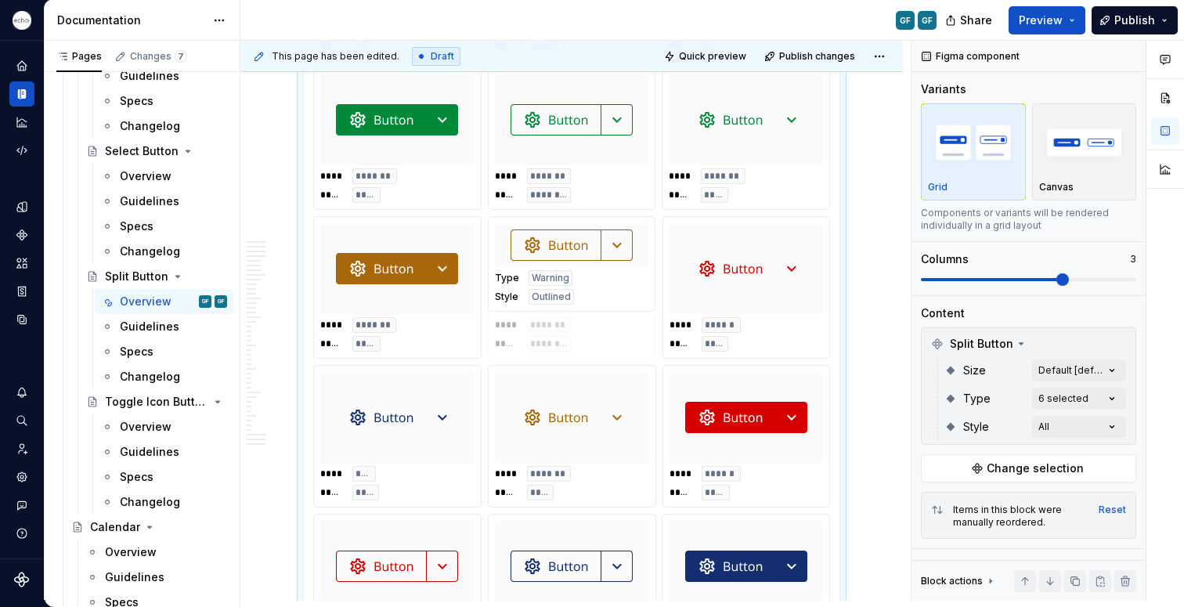
drag, startPoint x: 557, startPoint y: 569, endPoint x: 556, endPoint y: 285, distance: 284.3
click at [556, 274] on body "Echo GF Dataset PPG Documentation GF GF Share Preview Publish Pages Changes 7 A…" at bounding box center [592, 303] width 1184 height 607
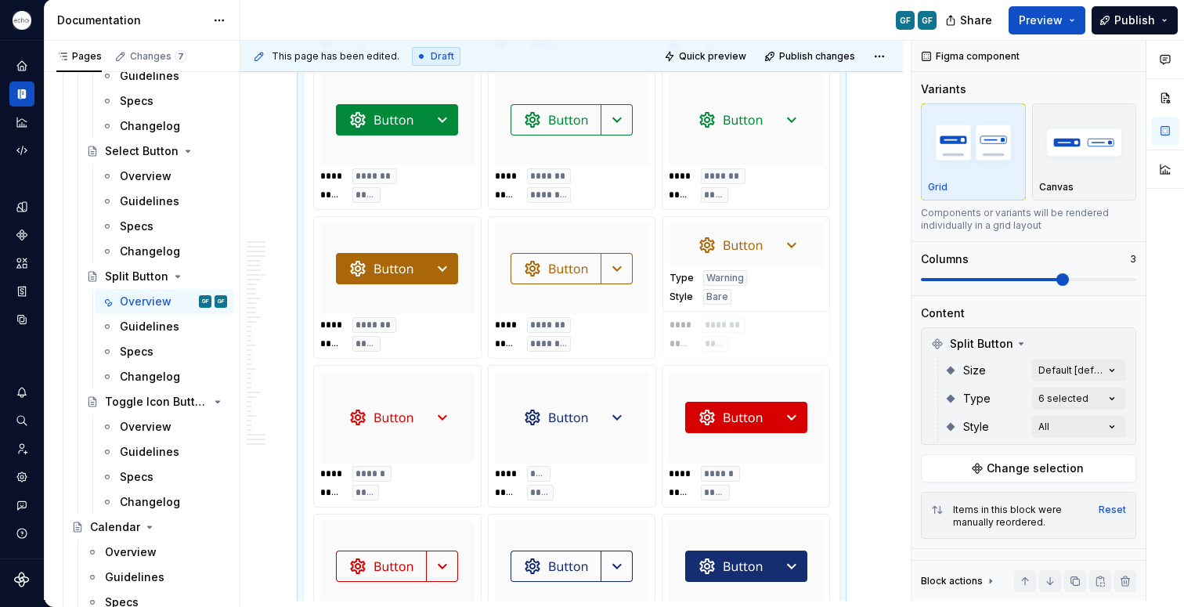
drag, startPoint x: 576, startPoint y: 413, endPoint x: 752, endPoint y: 278, distance: 221.8
click at [752, 278] on body "Echo GF Dataset PPG Documentation GF GF Share Preview Publish Pages Changes 7 A…" at bounding box center [592, 303] width 1184 height 607
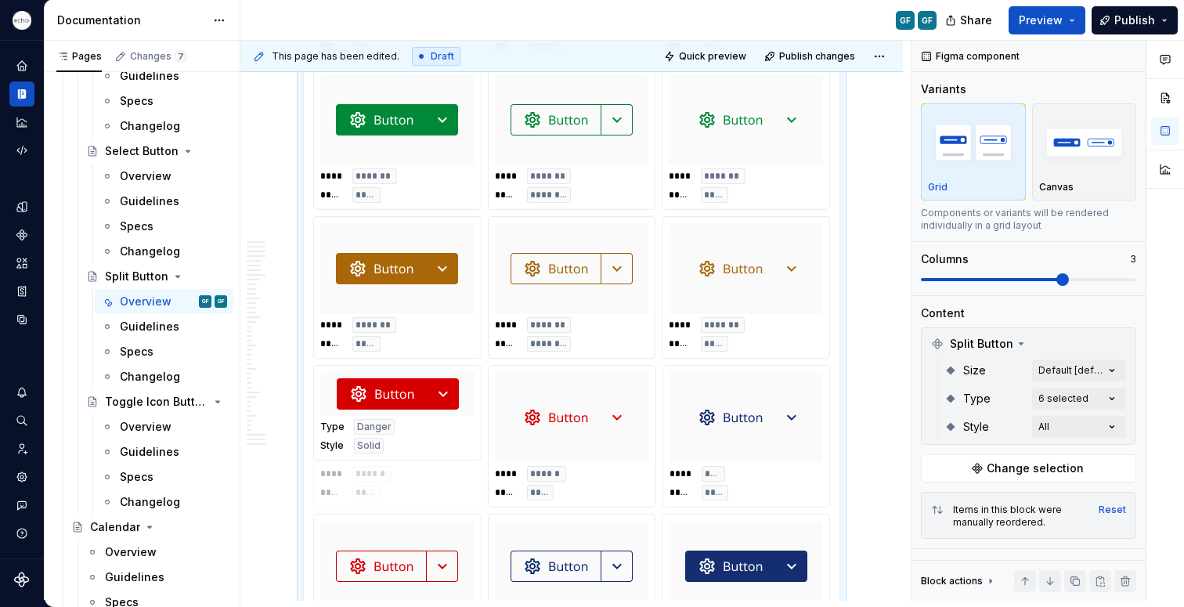
drag, startPoint x: 742, startPoint y: 433, endPoint x: 409, endPoint y: 430, distance: 332.9
click at [409, 430] on body "Echo GF Dataset PPG Documentation GF GF Share Preview Publish Pages Changes 7 A…" at bounding box center [592, 303] width 1184 height 607
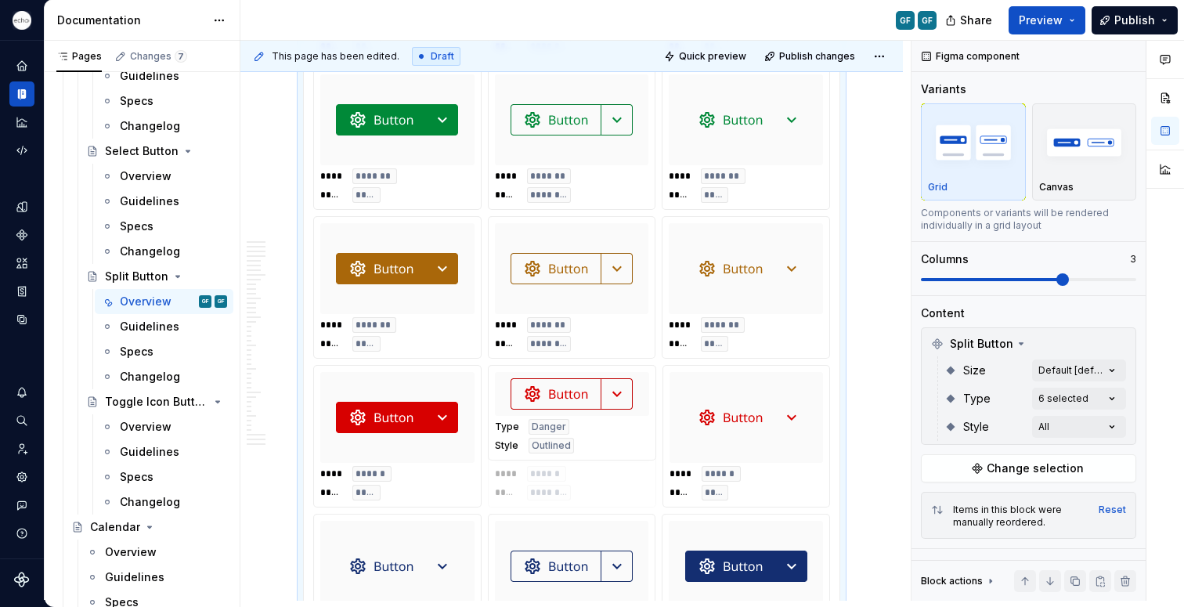
drag, startPoint x: 394, startPoint y: 568, endPoint x: 578, endPoint y: 436, distance: 226.2
click at [578, 436] on body "Echo GF Dataset PPG Documentation GF GF Share Preview Publish Pages Changes 7 A…" at bounding box center [592, 303] width 1184 height 607
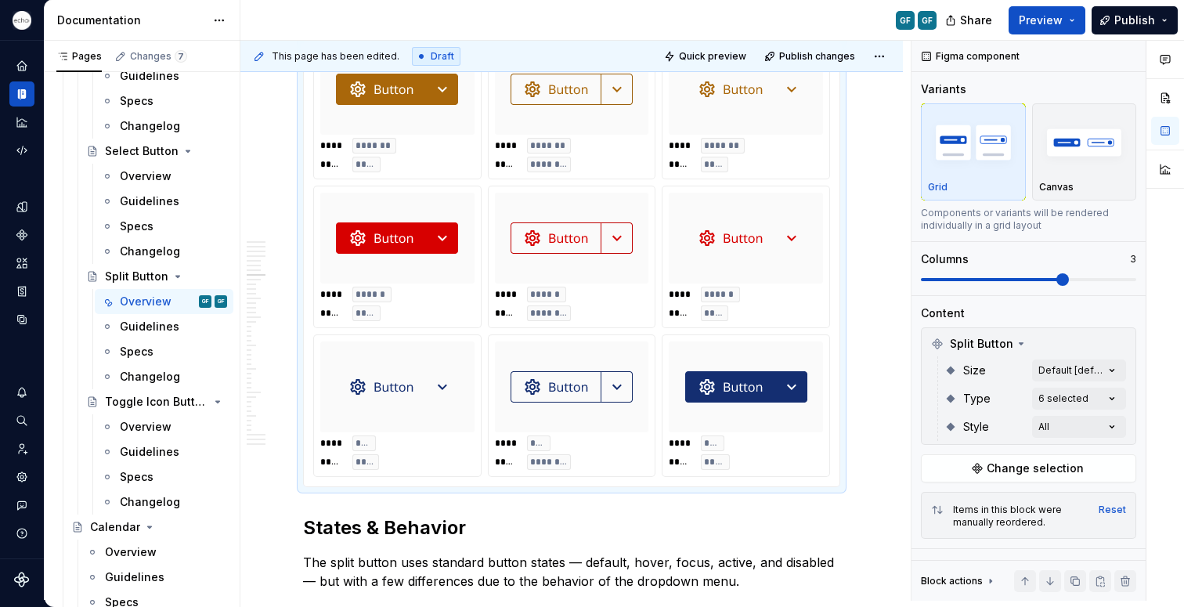
scroll to position [2624, 0]
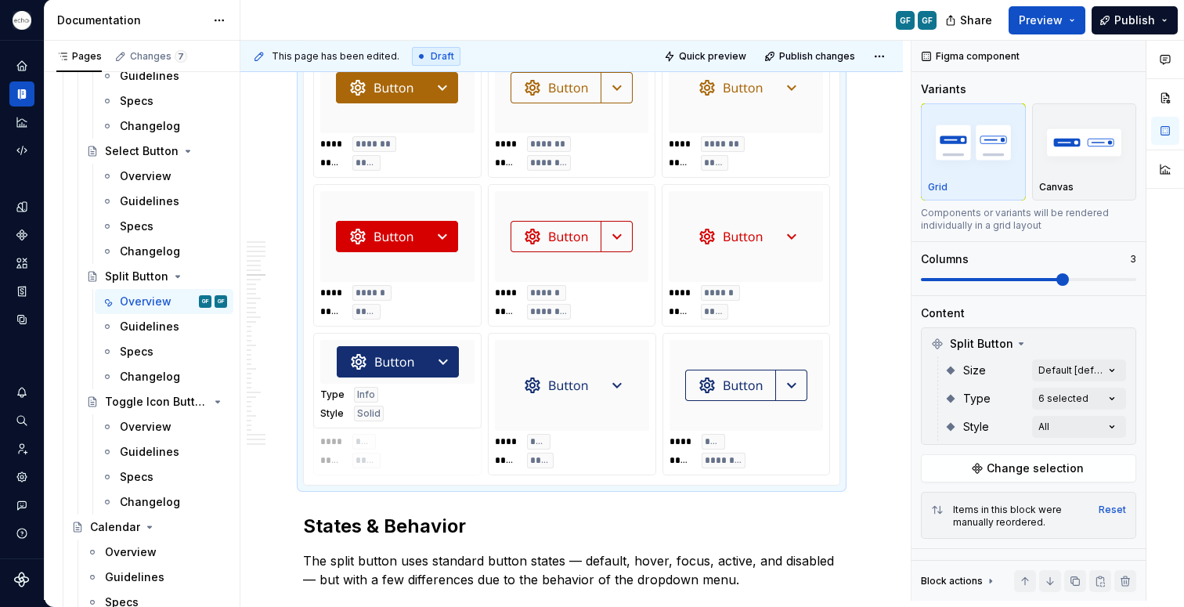
drag, startPoint x: 761, startPoint y: 402, endPoint x: 457, endPoint y: 396, distance: 304.7
click at [457, 397] on body "Echo GF Dataset PPG Documentation GF GF Share Preview Publish Pages Changes 7 A…" at bounding box center [592, 303] width 1184 height 607
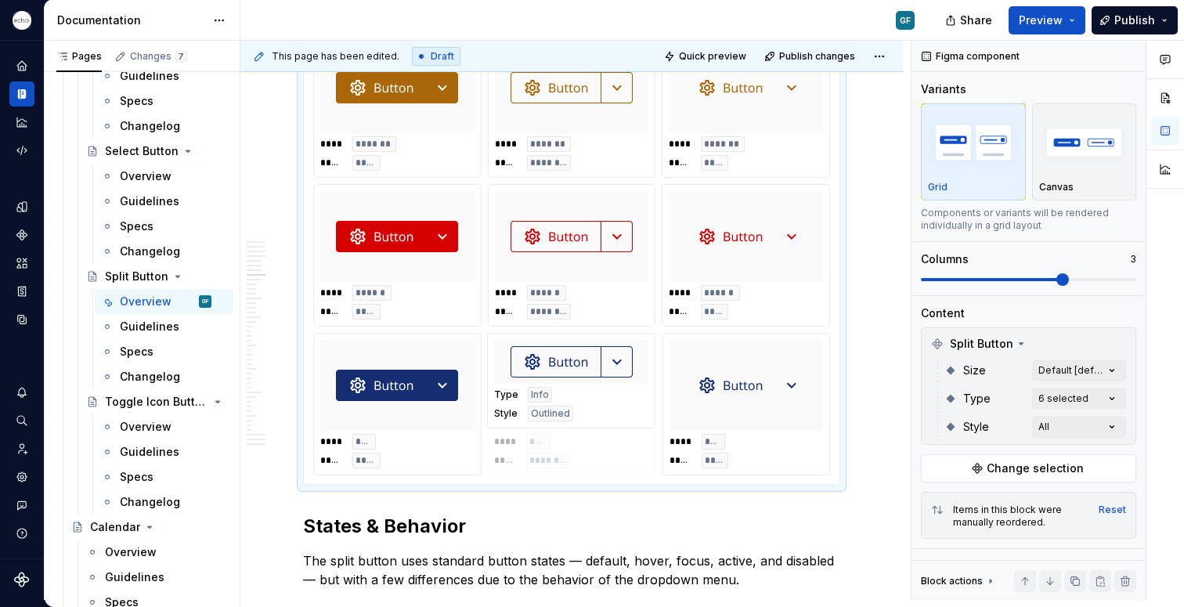
drag, startPoint x: 779, startPoint y: 391, endPoint x: 612, endPoint y: 395, distance: 166.1
click at [612, 395] on body "Echo GF Dataset PPG Documentation GF GF Share Preview Publish Pages Changes 7 A…" at bounding box center [592, 303] width 1184 height 607
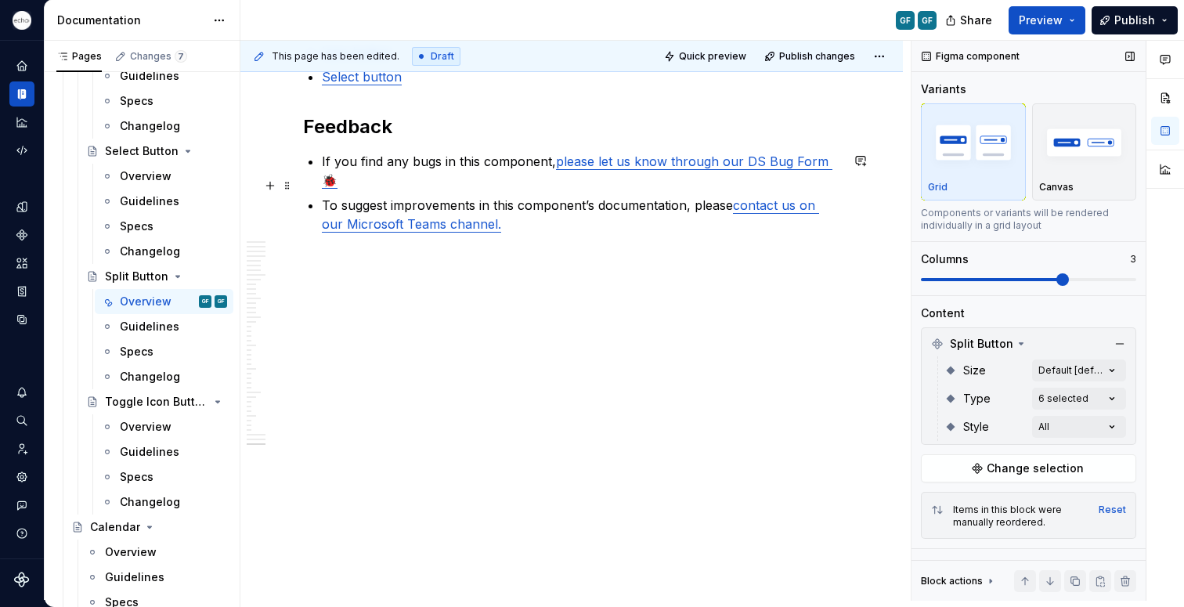
scroll to position [14951, 0]
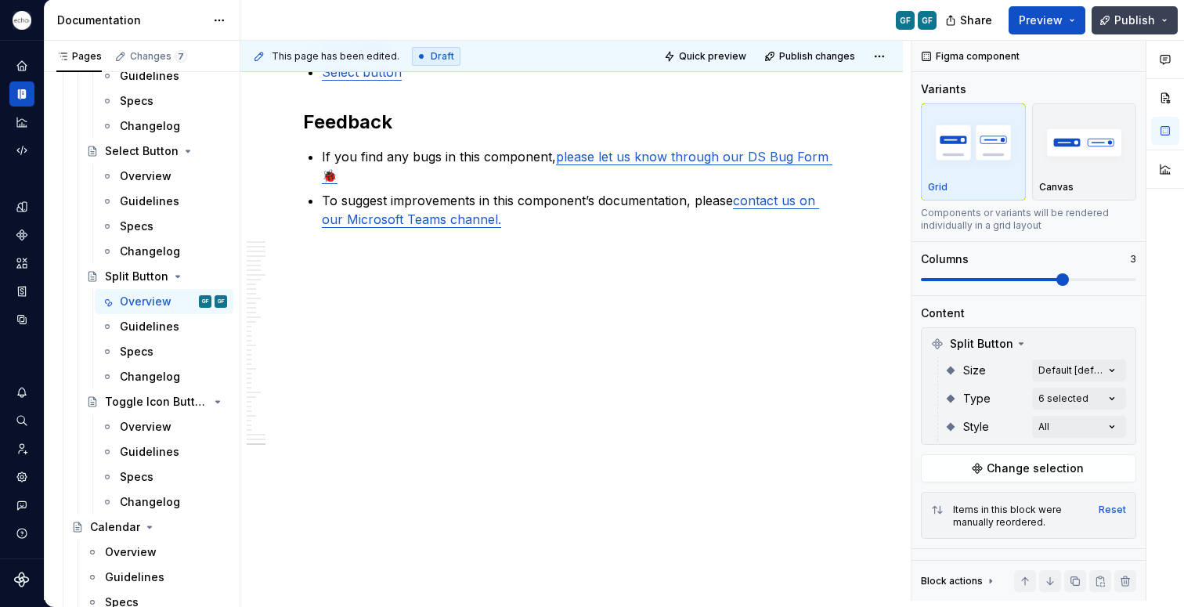
click at [1135, 24] on span "Publish" at bounding box center [1135, 21] width 41 height 16
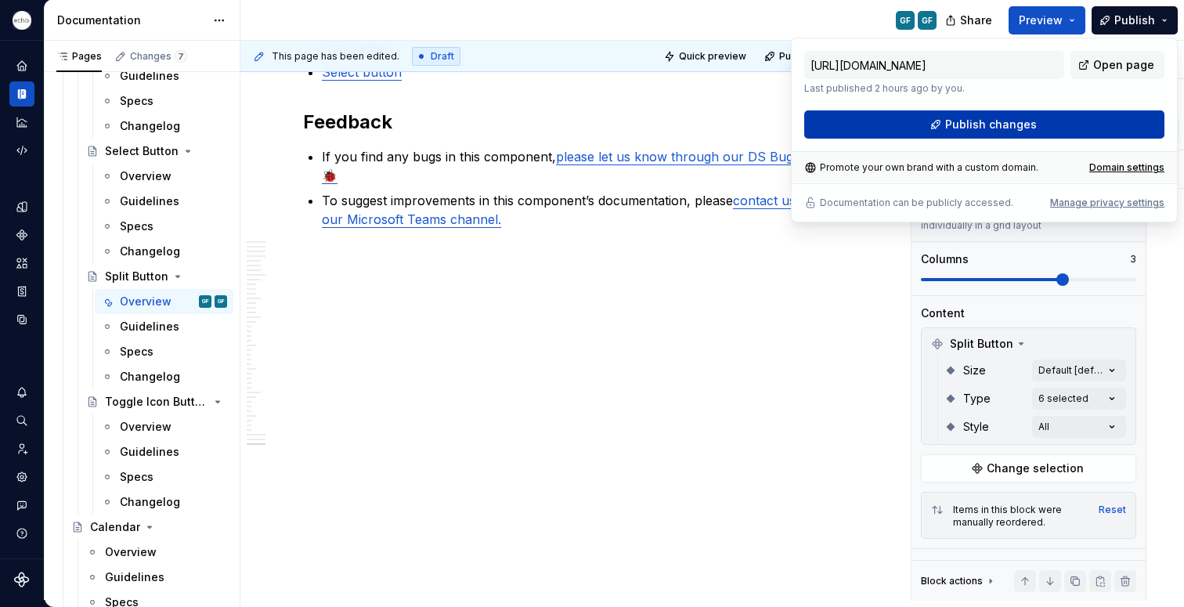
click at [938, 125] on button "Publish changes" at bounding box center [984, 124] width 360 height 28
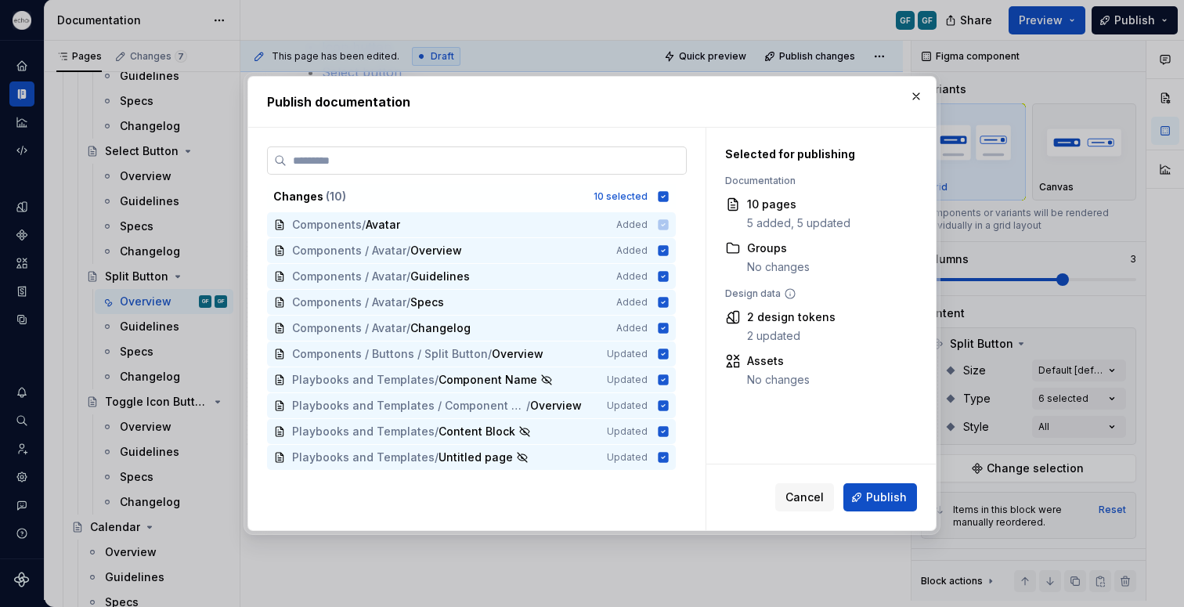
click at [385, 161] on input "search" at bounding box center [486, 161] width 399 height 16
click at [667, 193] on icon at bounding box center [664, 196] width 10 height 10
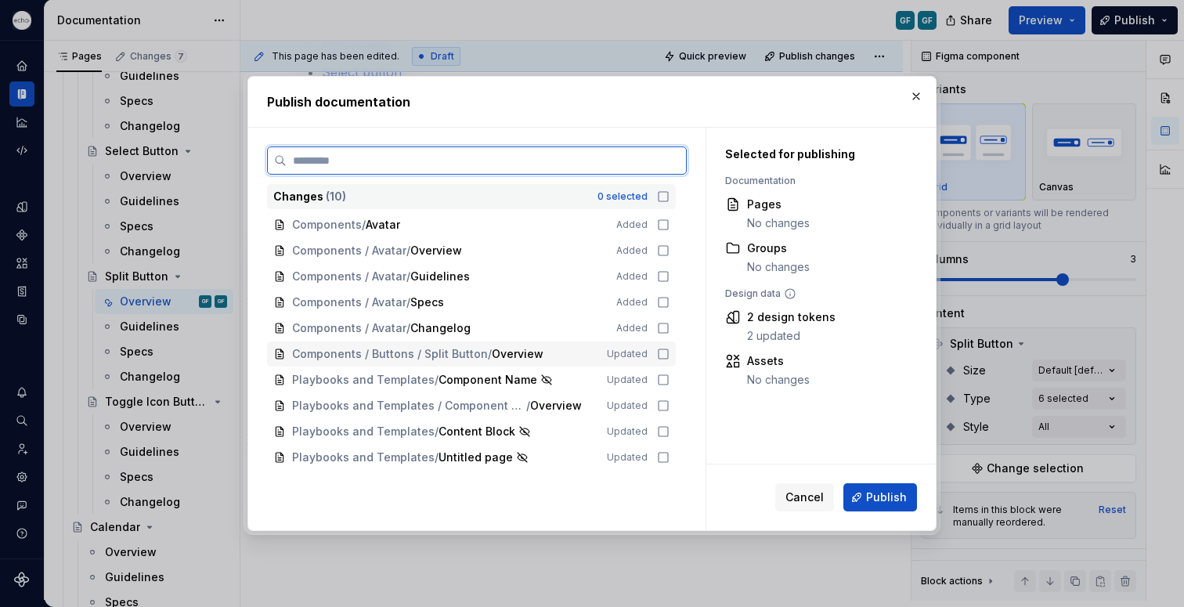
click at [661, 353] on icon at bounding box center [663, 354] width 13 height 13
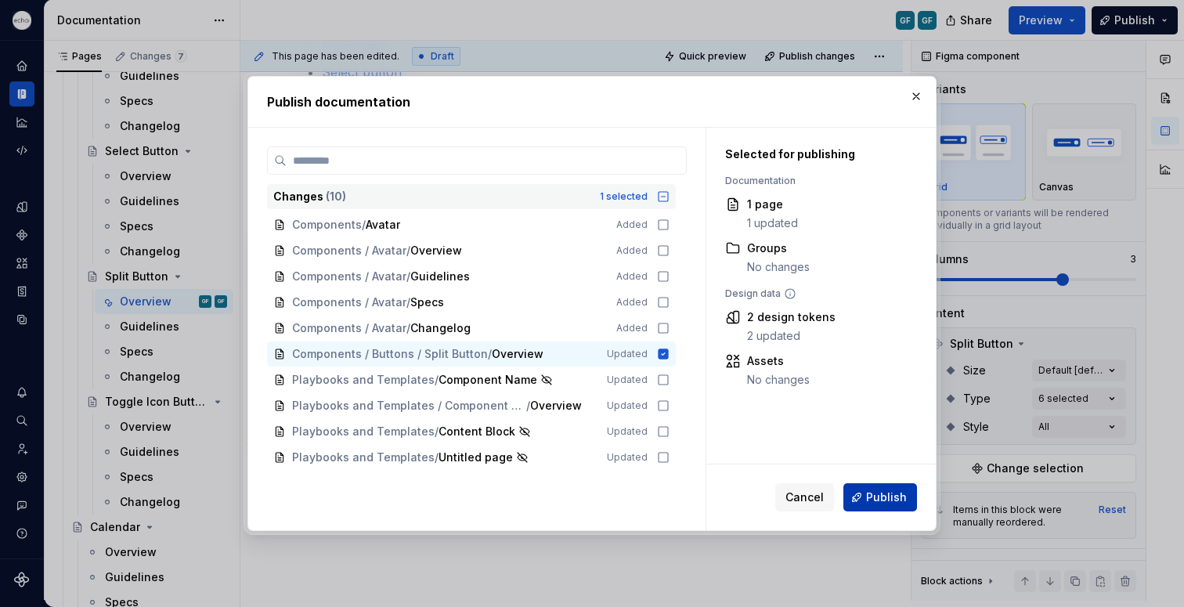
click at [881, 494] on span "Publish" at bounding box center [886, 498] width 41 height 16
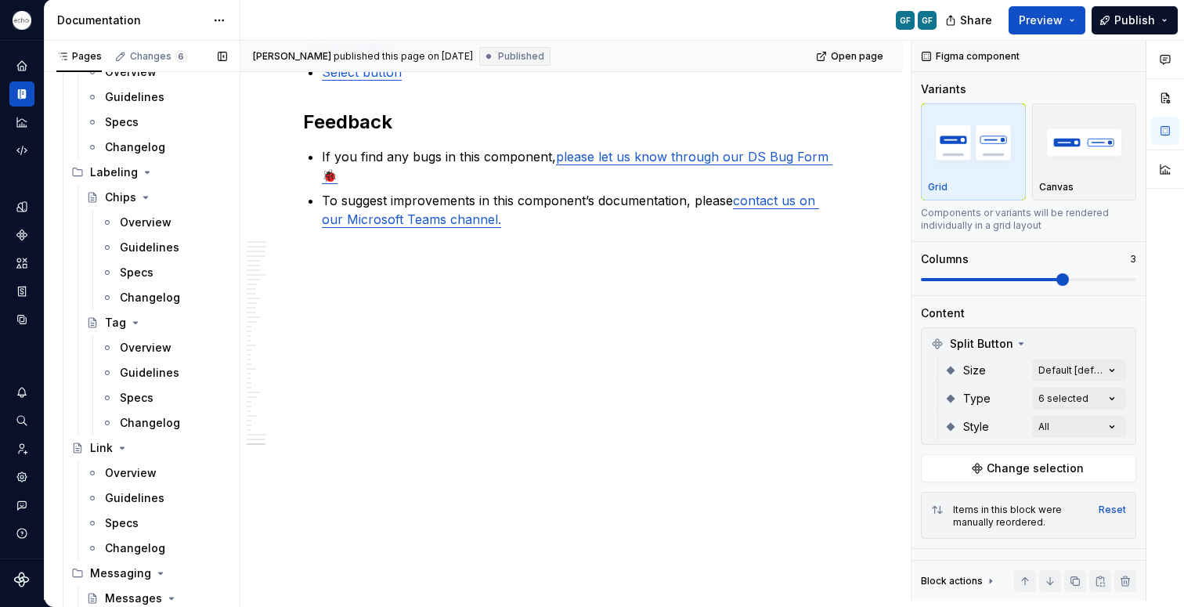
scroll to position [3087, 0]
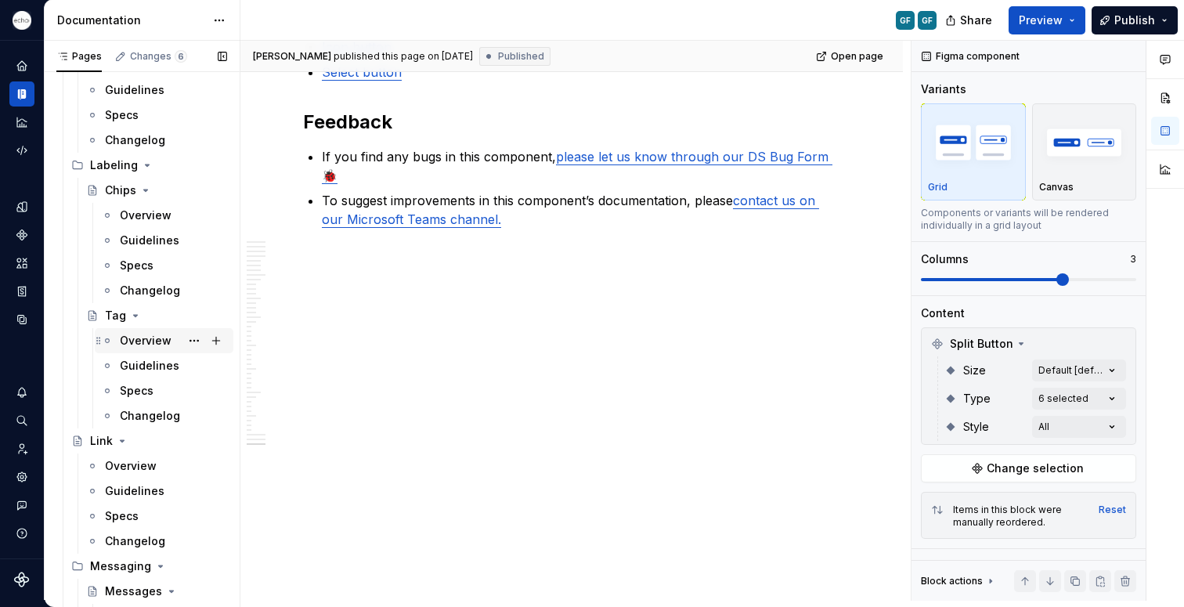
click at [128, 339] on div "Overview" at bounding box center [146, 341] width 52 height 16
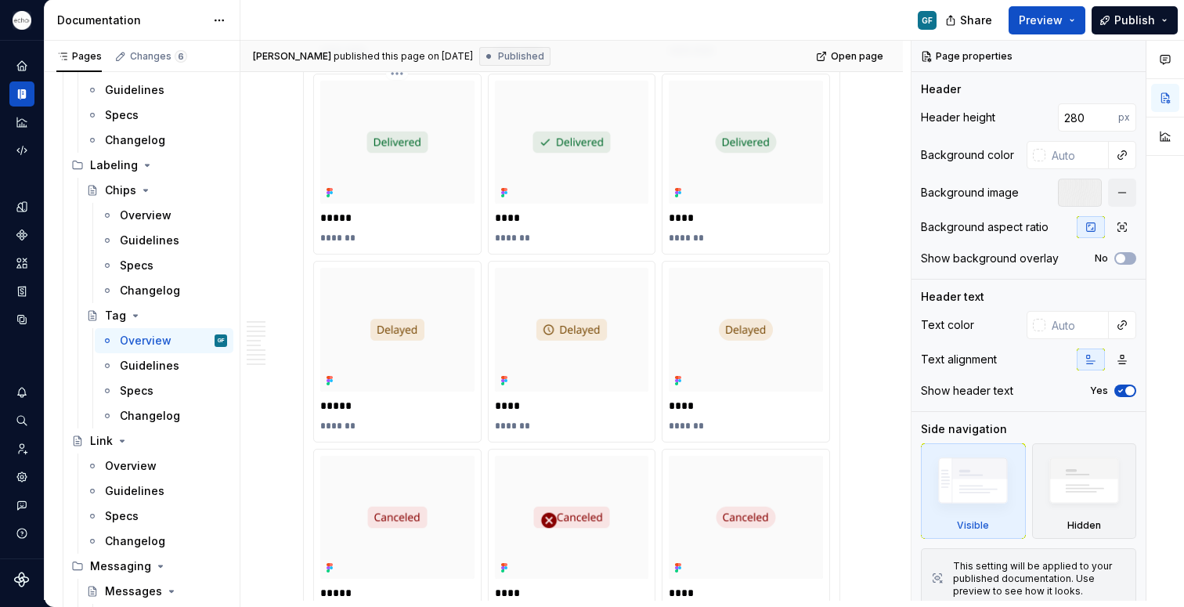
scroll to position [1949, 0]
click at [569, 446] on html "Echo GF Dataset PPG Documentation GF Share Preview Publish Pages Changes 6 Add …" at bounding box center [592, 303] width 1184 height 607
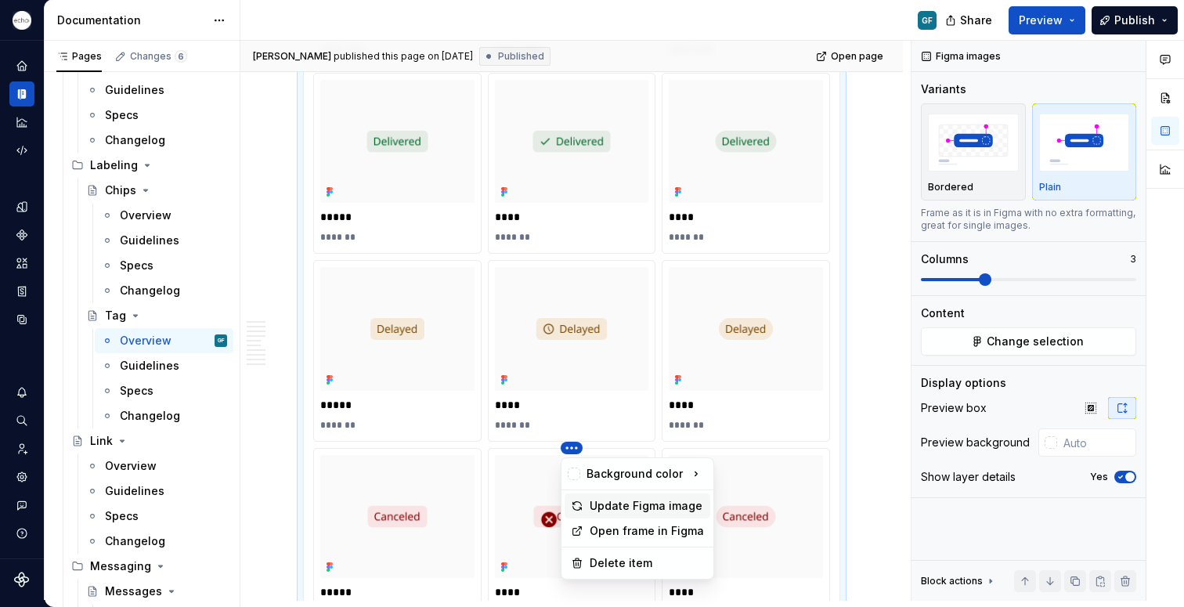
click at [623, 505] on div "Update Figma image" at bounding box center [647, 506] width 114 height 16
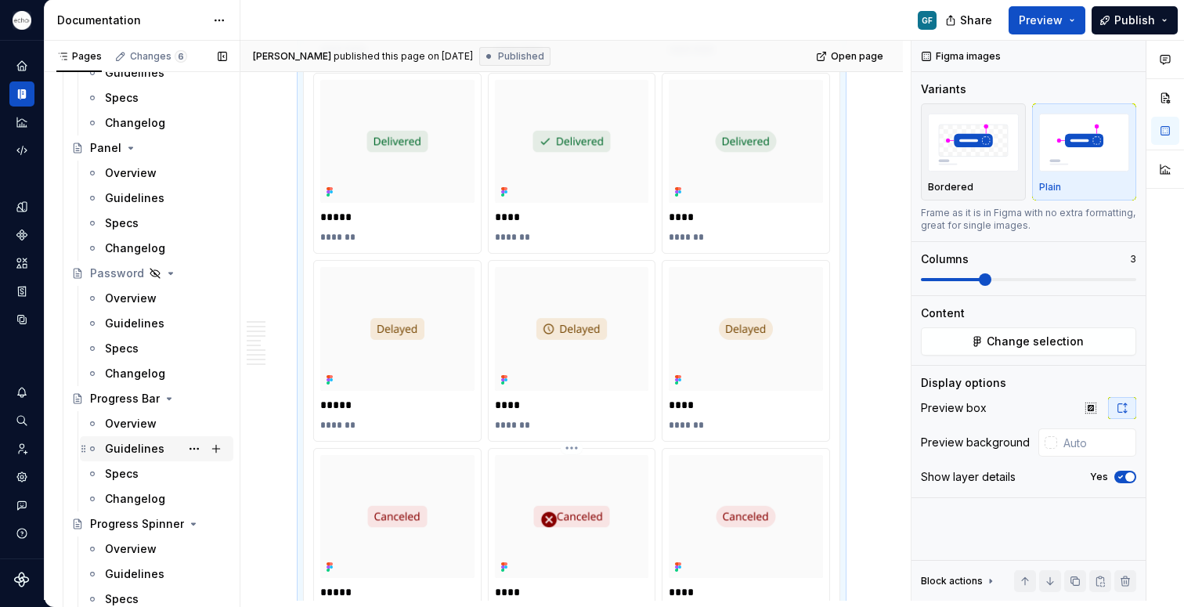
scroll to position [4053, 0]
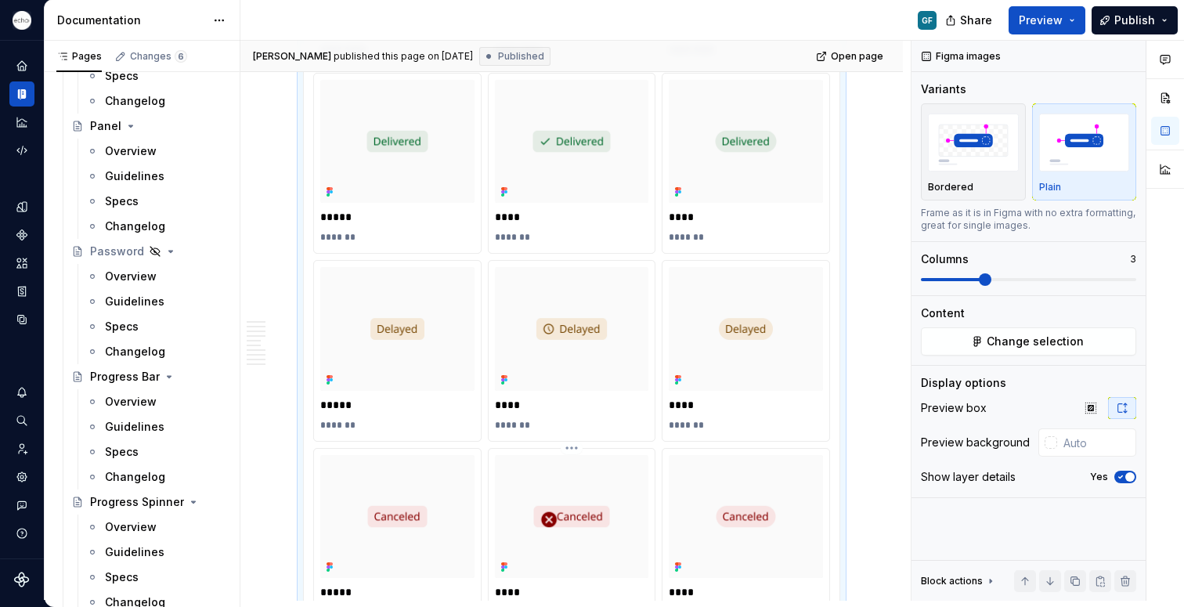
click at [123, 402] on div "Overview" at bounding box center [131, 402] width 52 height 16
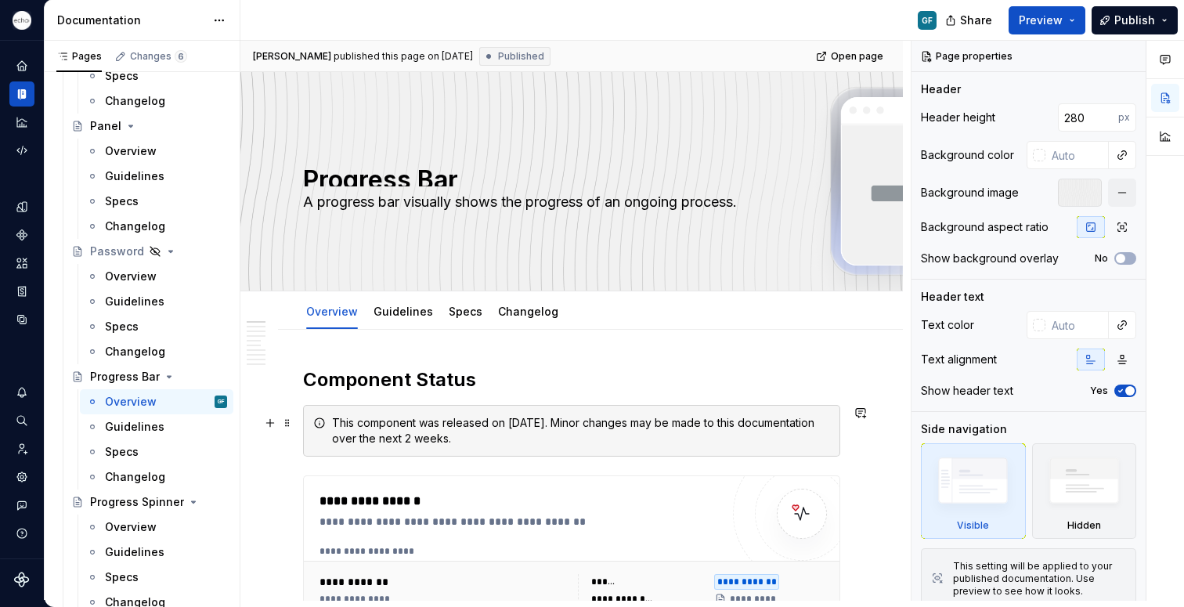
click at [468, 429] on div "This component was released on [DATE]. Minor changes may be made to this docume…" at bounding box center [581, 430] width 498 height 31
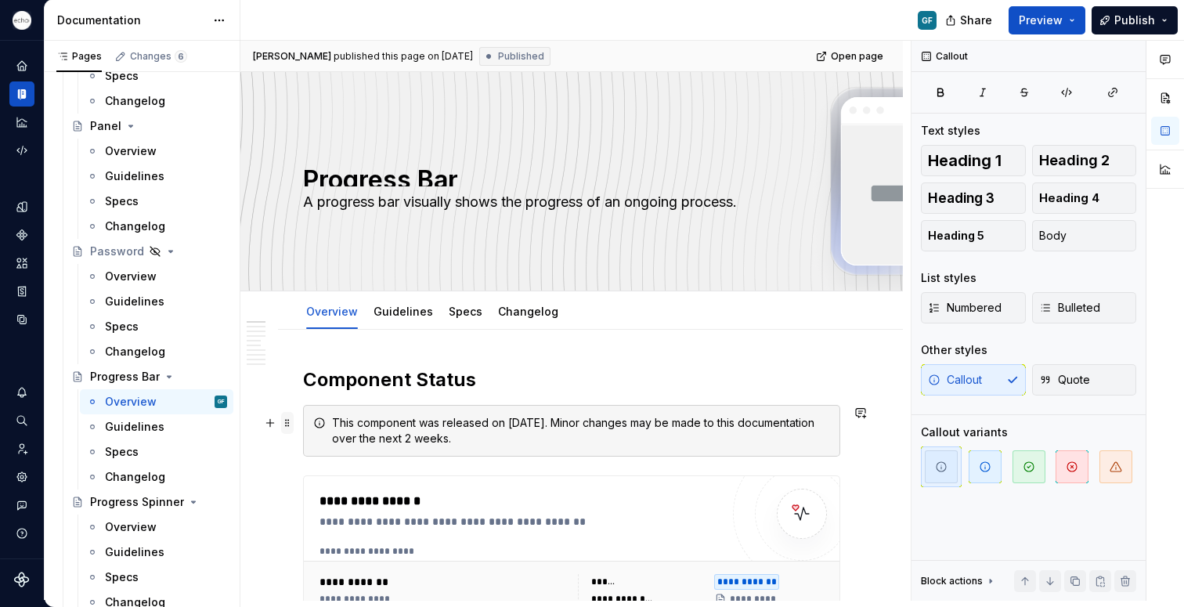
click at [291, 424] on span at bounding box center [287, 423] width 13 height 22
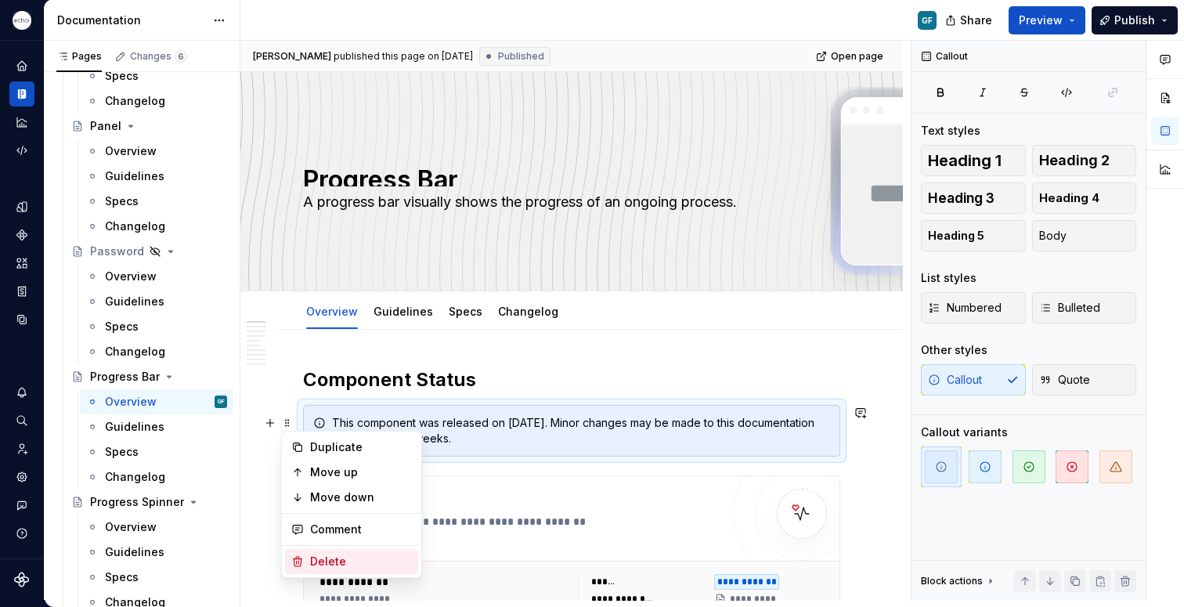
click at [330, 561] on div "Delete" at bounding box center [361, 562] width 102 height 16
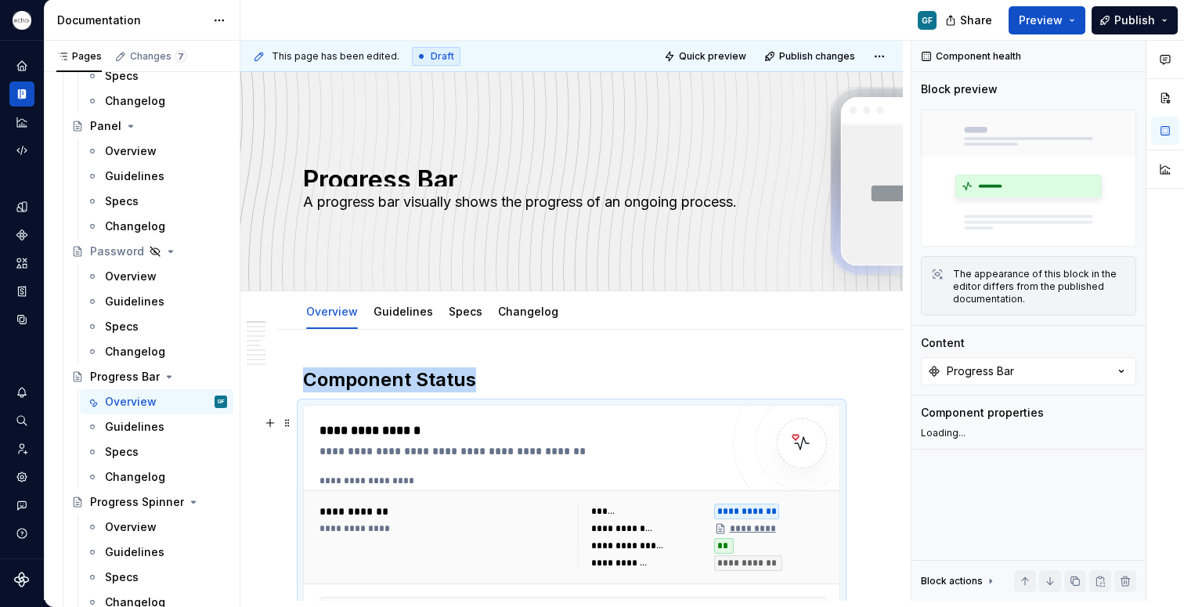
scroll to position [60, 0]
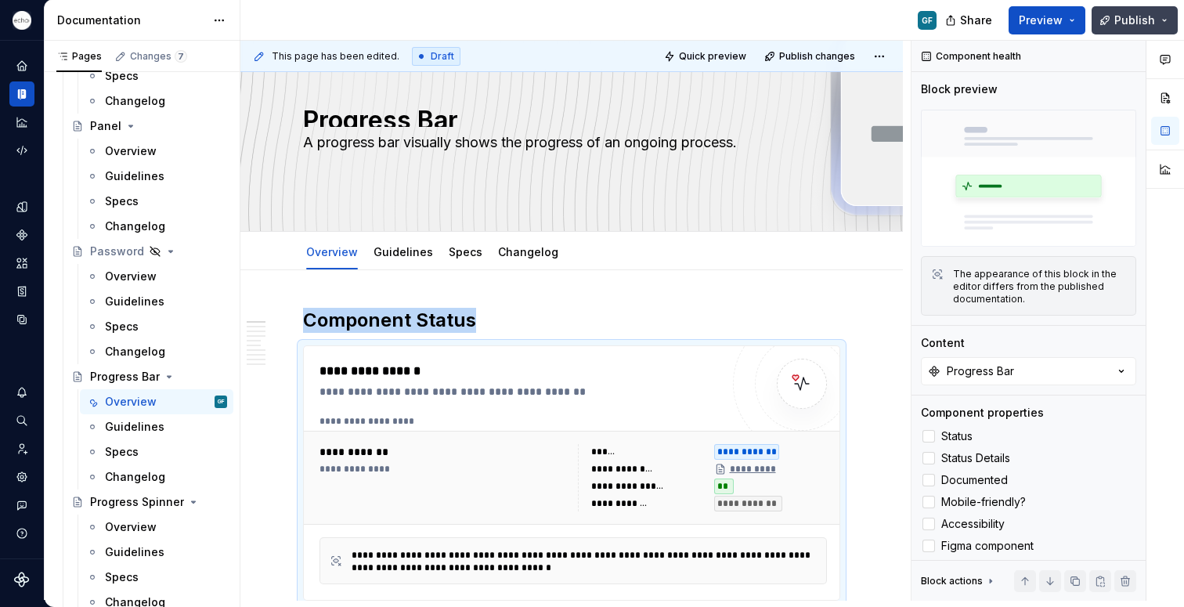
click at [1125, 25] on span "Publish" at bounding box center [1135, 21] width 41 height 16
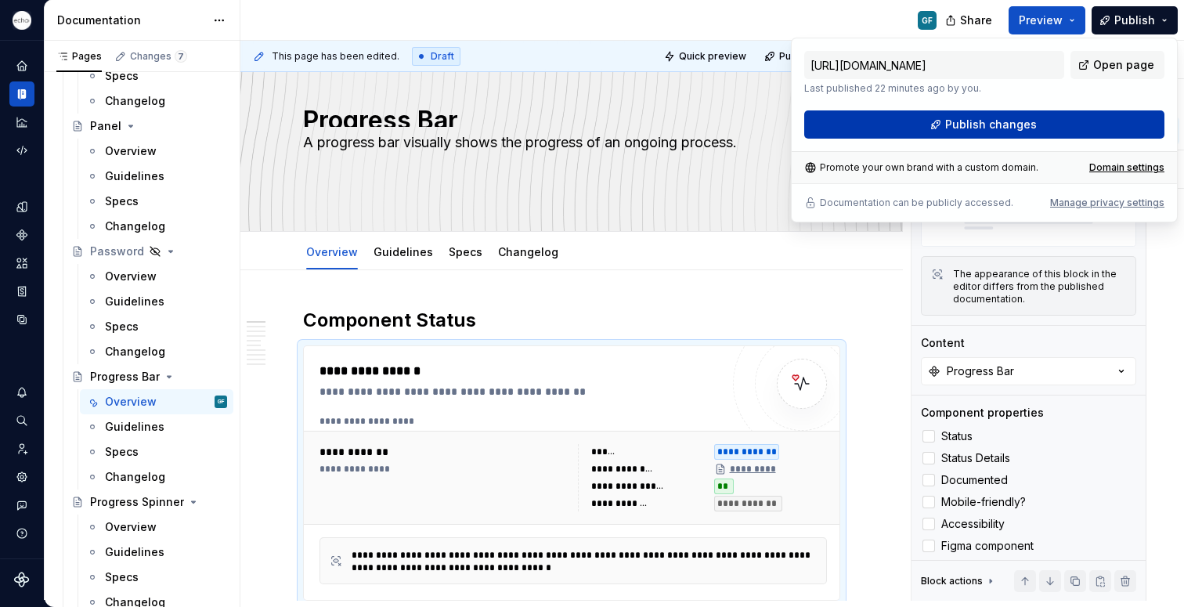
click at [985, 127] on span "Publish changes" at bounding box center [991, 125] width 92 height 16
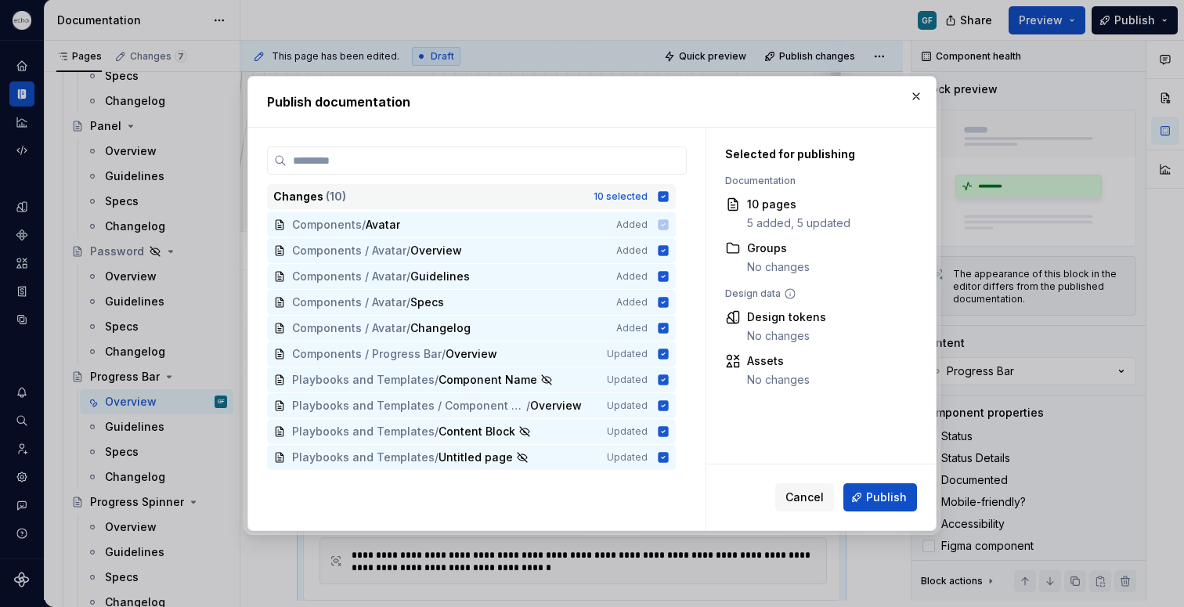
click at [665, 193] on icon at bounding box center [664, 196] width 10 height 10
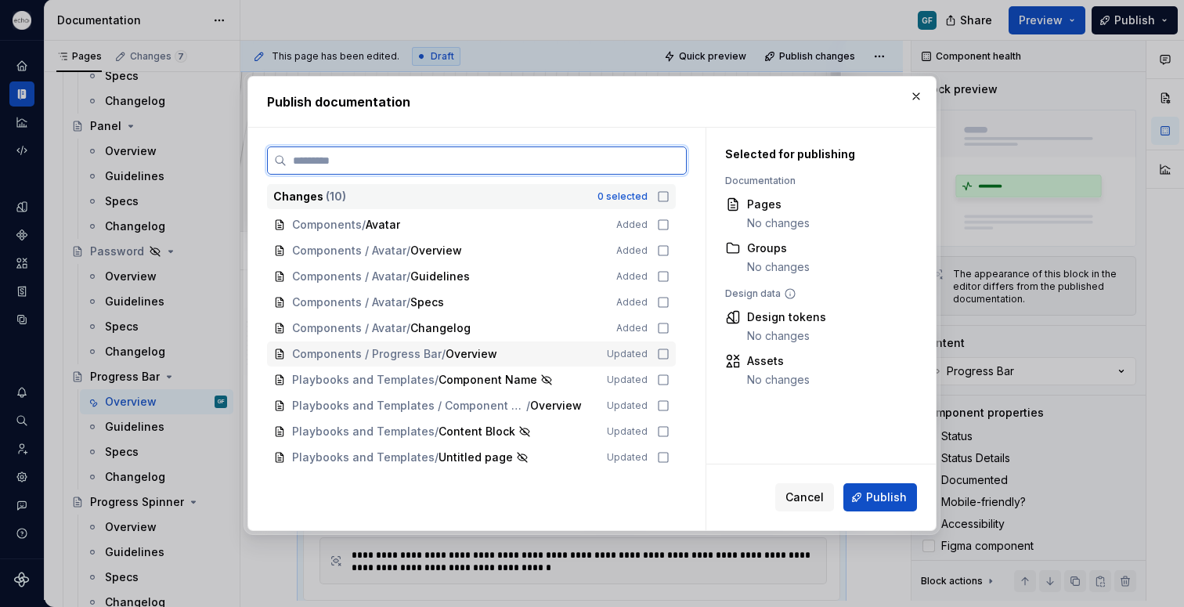
click at [661, 353] on icon at bounding box center [663, 354] width 13 height 13
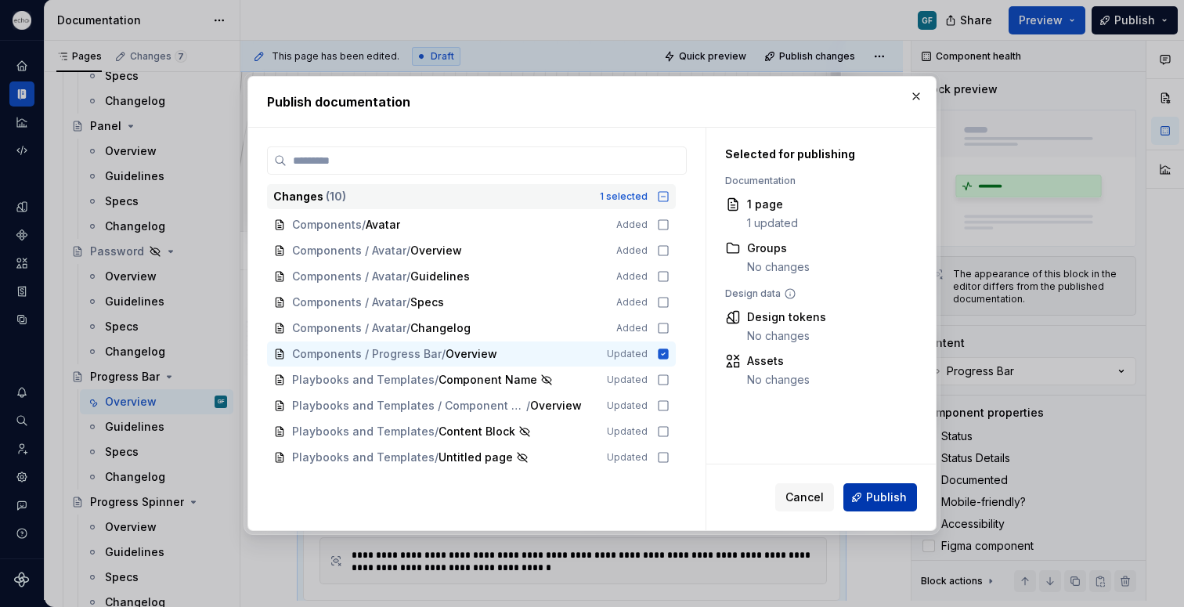
click at [892, 501] on span "Publish" at bounding box center [886, 498] width 41 height 16
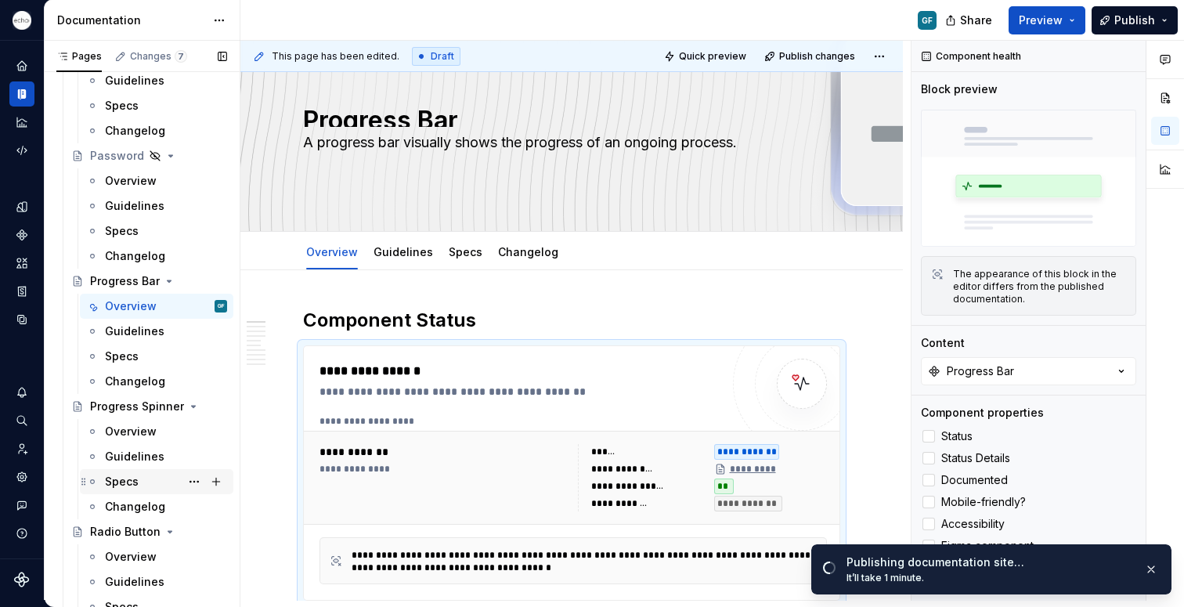
scroll to position [4153, 0]
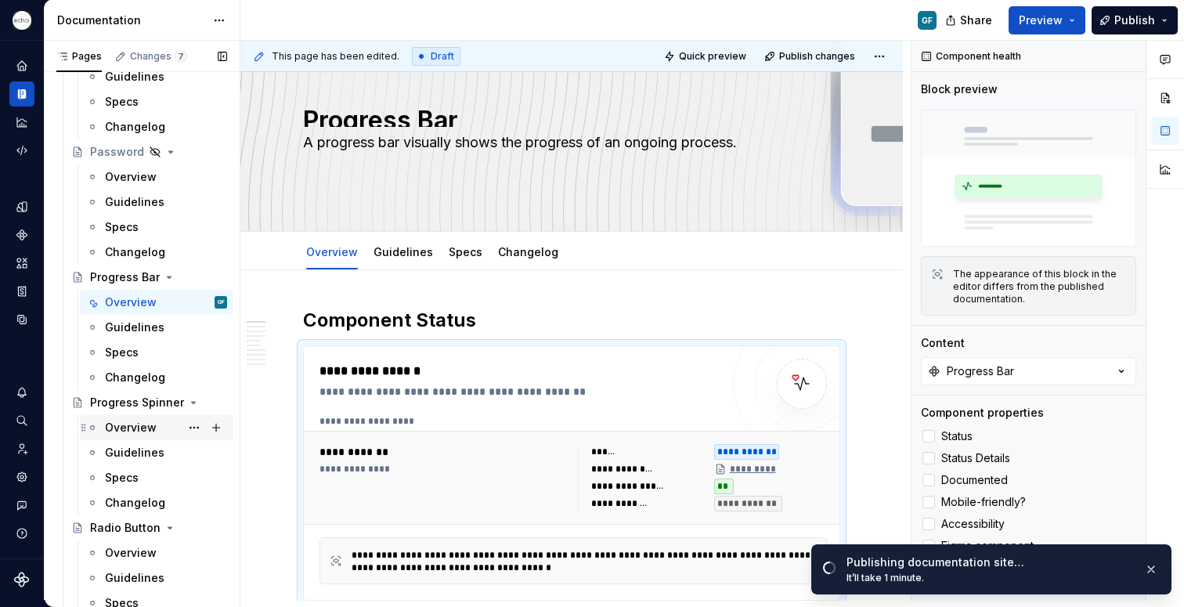
click at [133, 426] on div "Overview" at bounding box center [131, 428] width 52 height 16
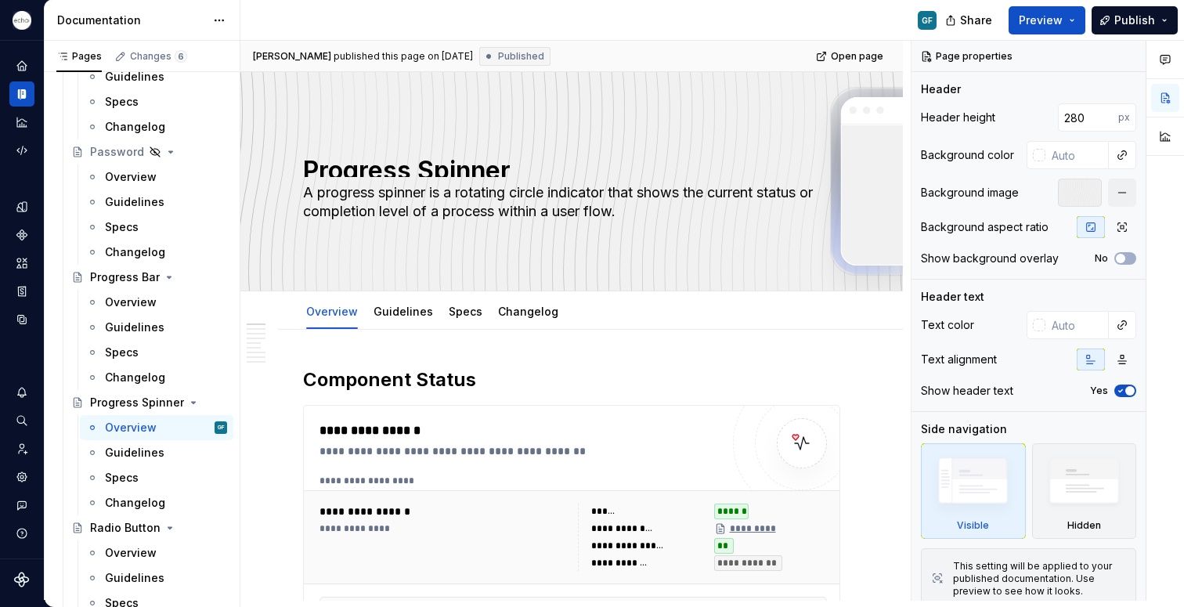
type textarea "*"
